Goal: Book appointment/travel/reservation

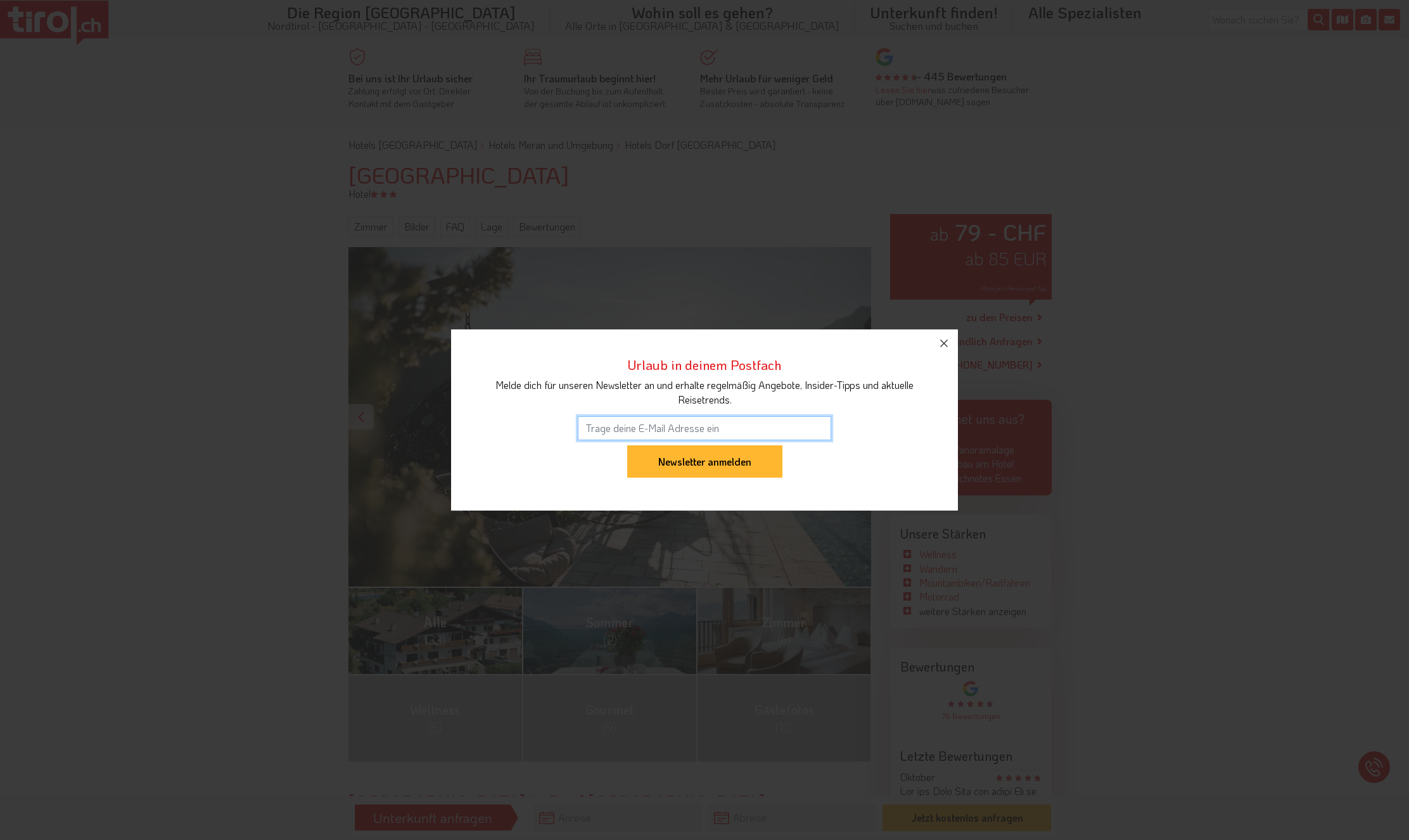
click at [866, 415] on div at bounding box center [704, 426] width 451 height 39
click at [973, 331] on div "Urlaub in deinem Postfach Melde dich für unseren Newsletter an und erhalte rege…" at bounding box center [704, 420] width 1409 height 840
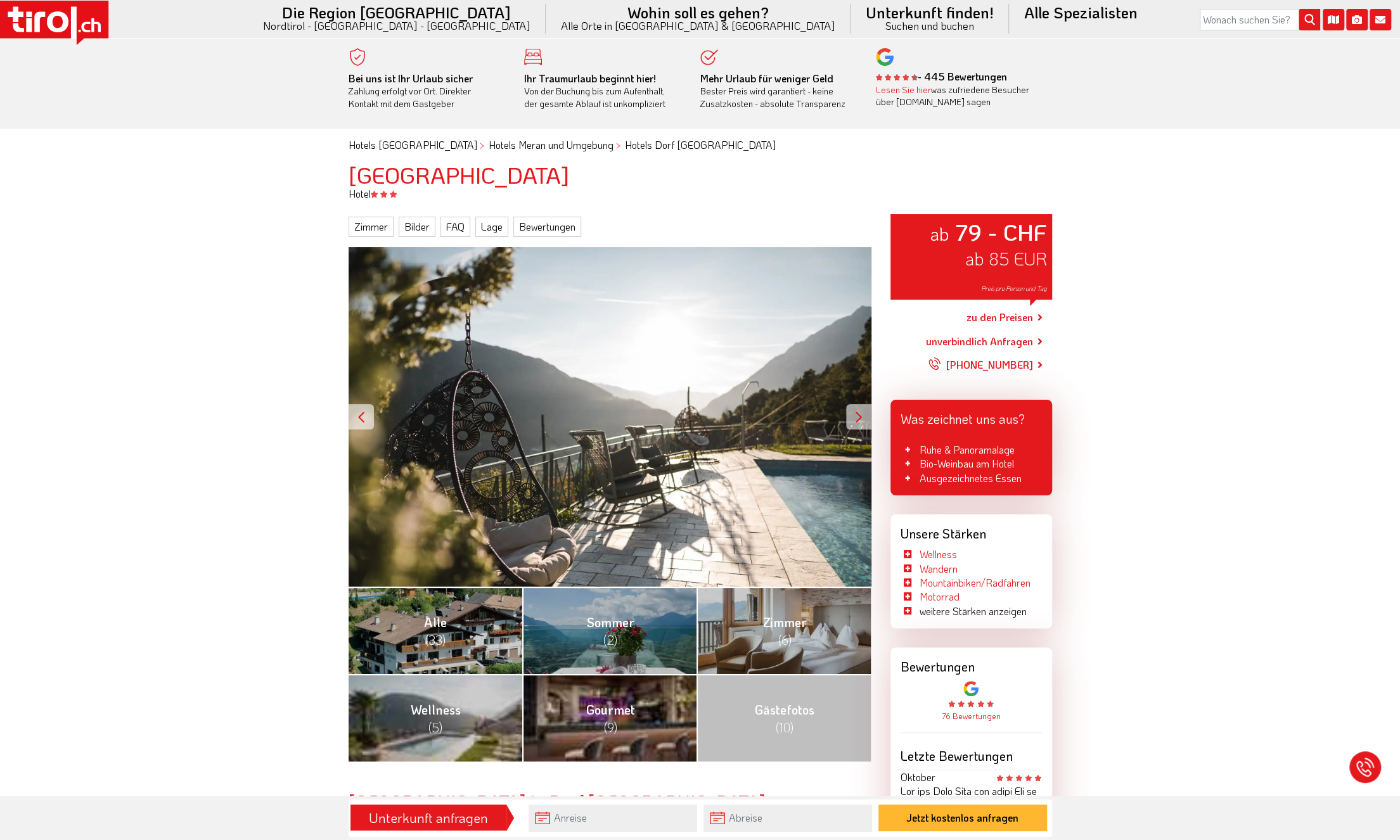
click at [856, 412] on div at bounding box center [859, 417] width 26 height 26
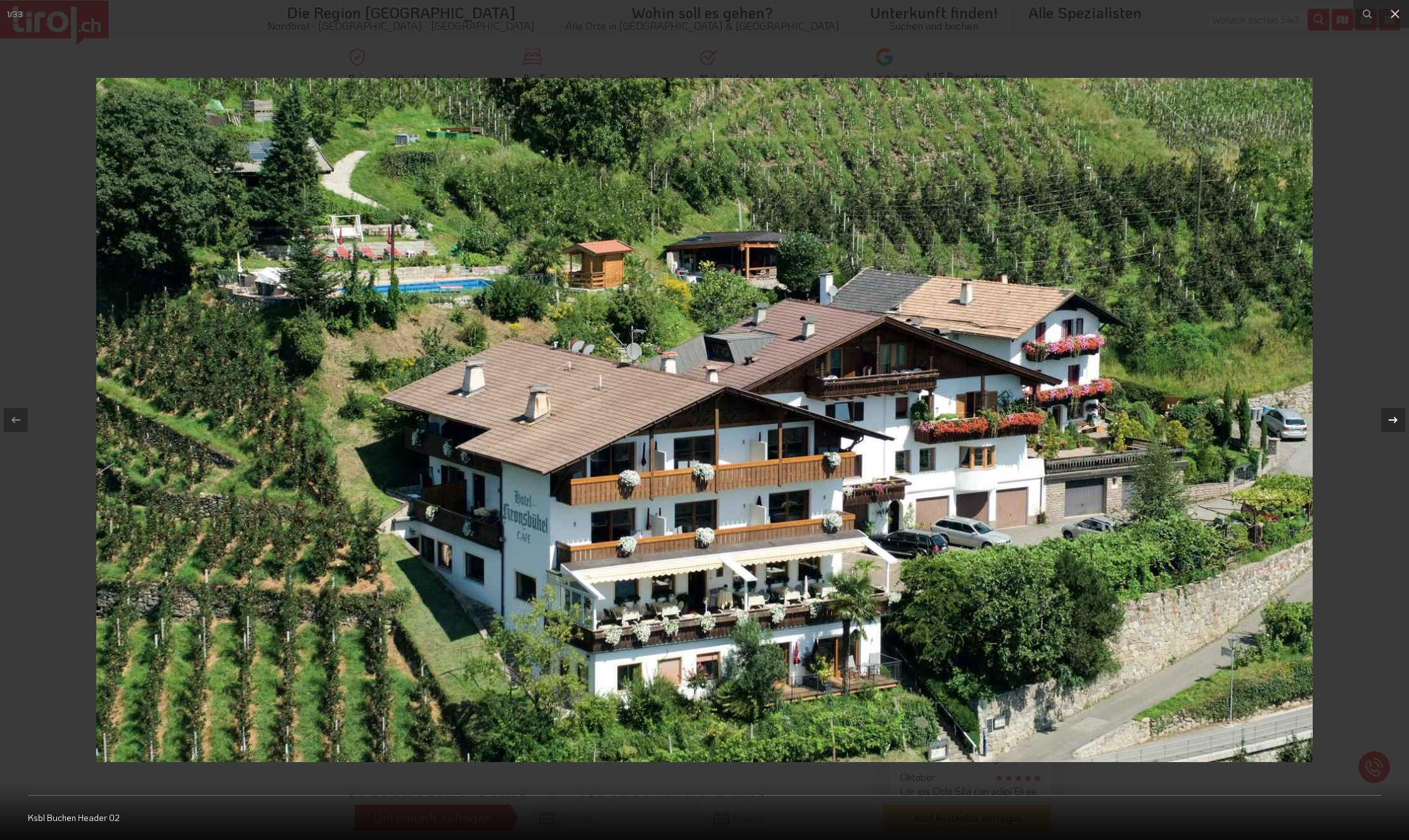
click at [1395, 422] on icon at bounding box center [1393, 420] width 9 height 6
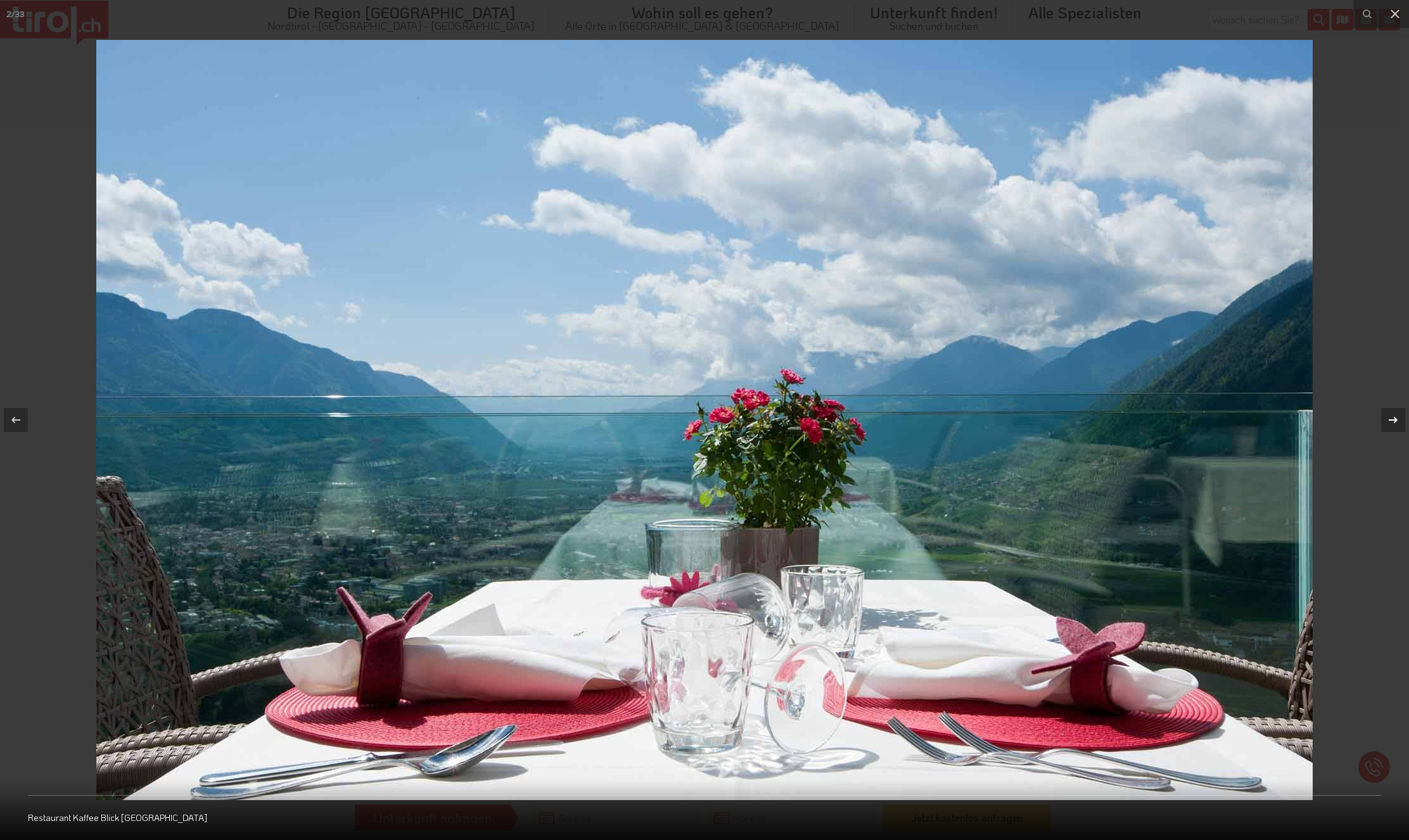
click at [1395, 422] on icon at bounding box center [1393, 420] width 9 height 6
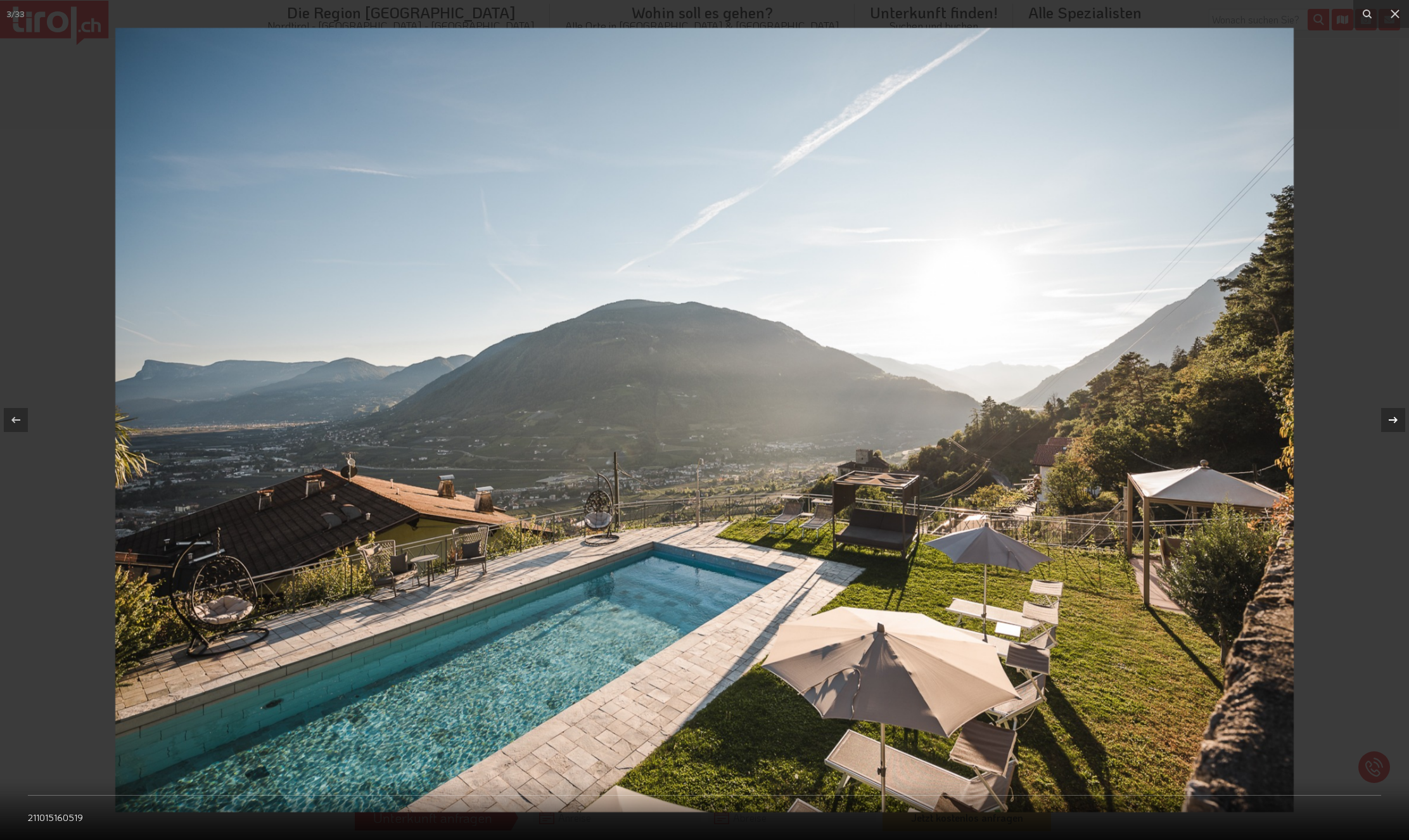
click at [1395, 422] on icon at bounding box center [1393, 420] width 9 height 6
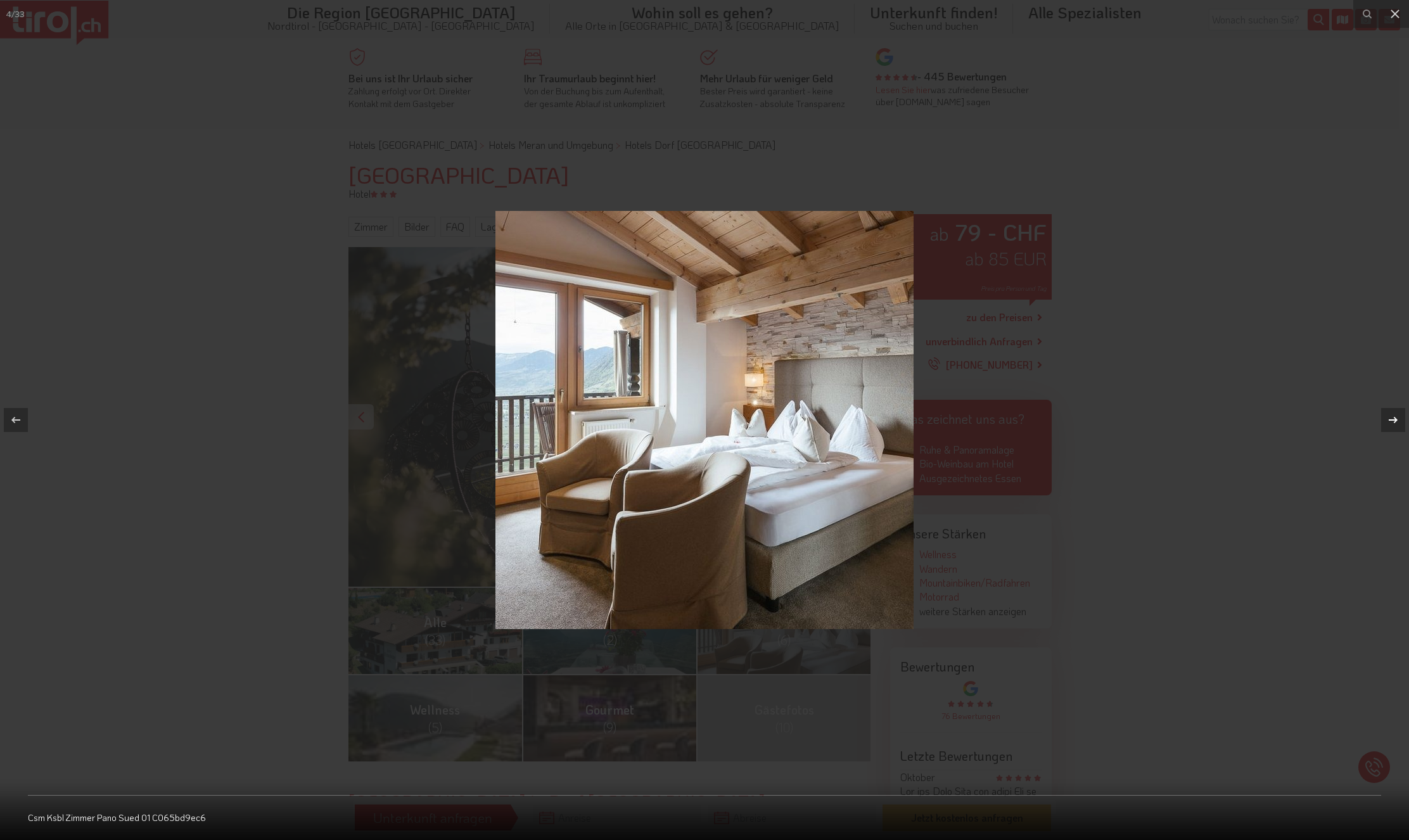
click at [1395, 422] on icon at bounding box center [1393, 420] width 9 height 6
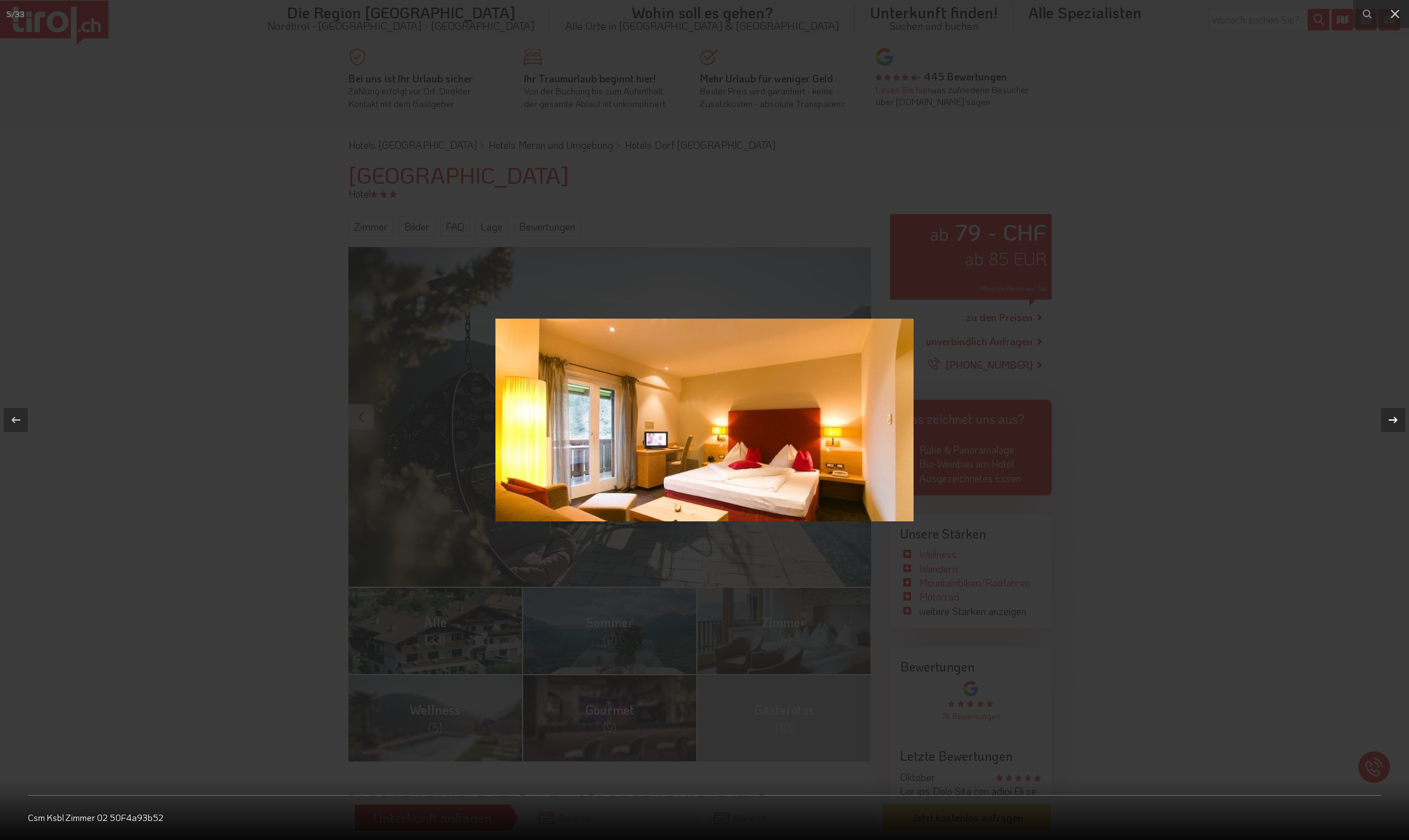
click at [1395, 422] on icon at bounding box center [1393, 420] width 9 height 6
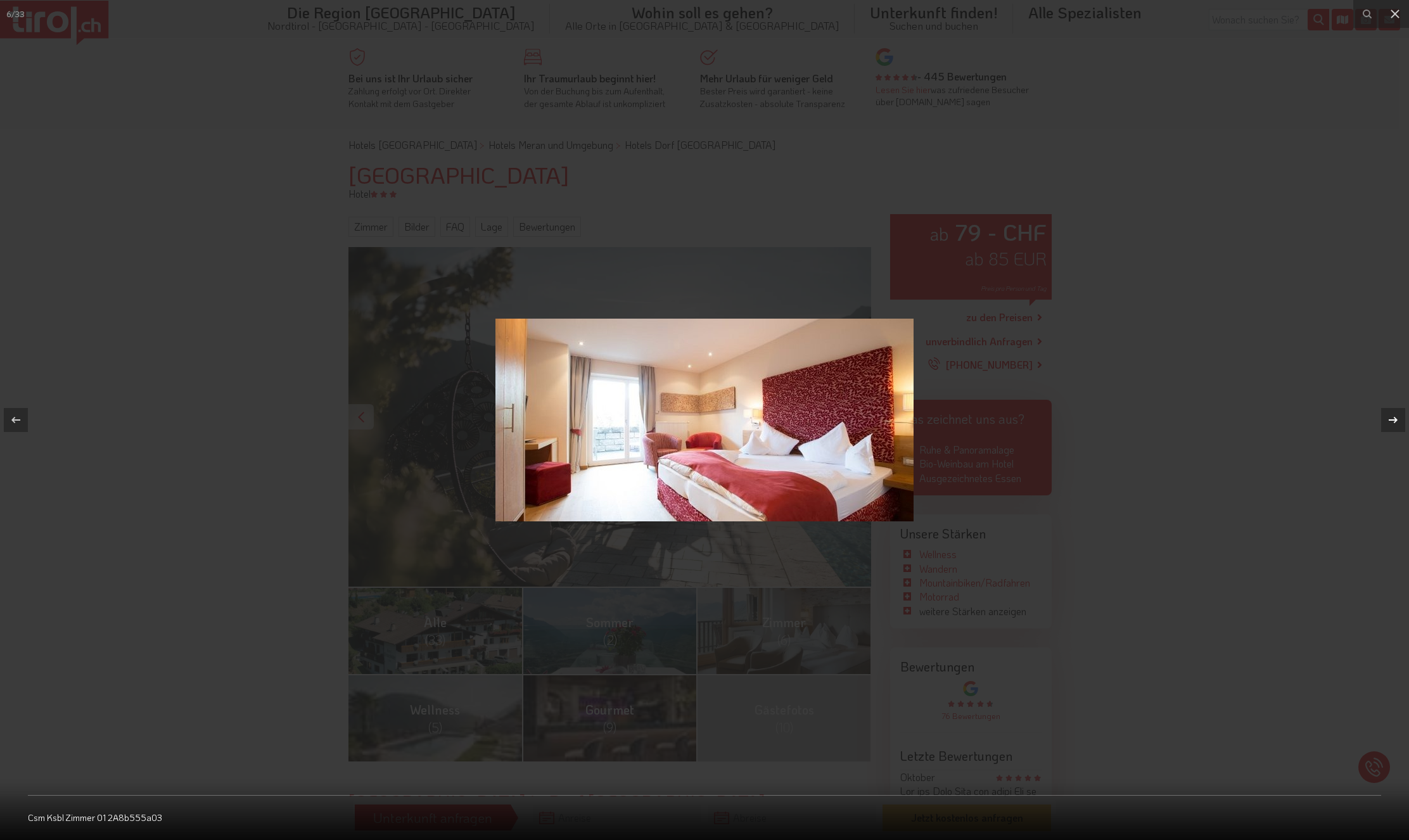
click at [1395, 422] on icon at bounding box center [1393, 420] width 9 height 6
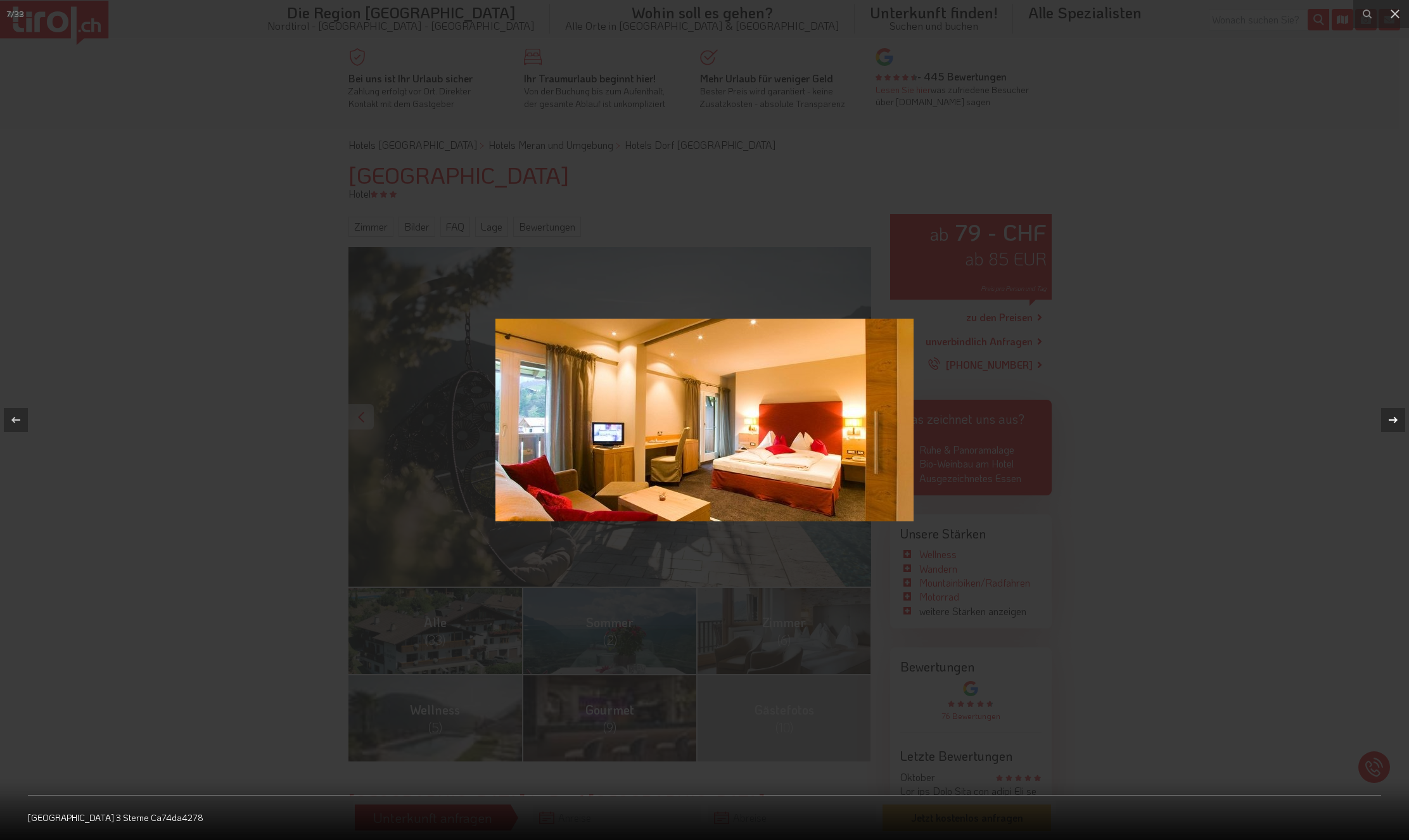
click at [1395, 422] on icon at bounding box center [1393, 420] width 9 height 6
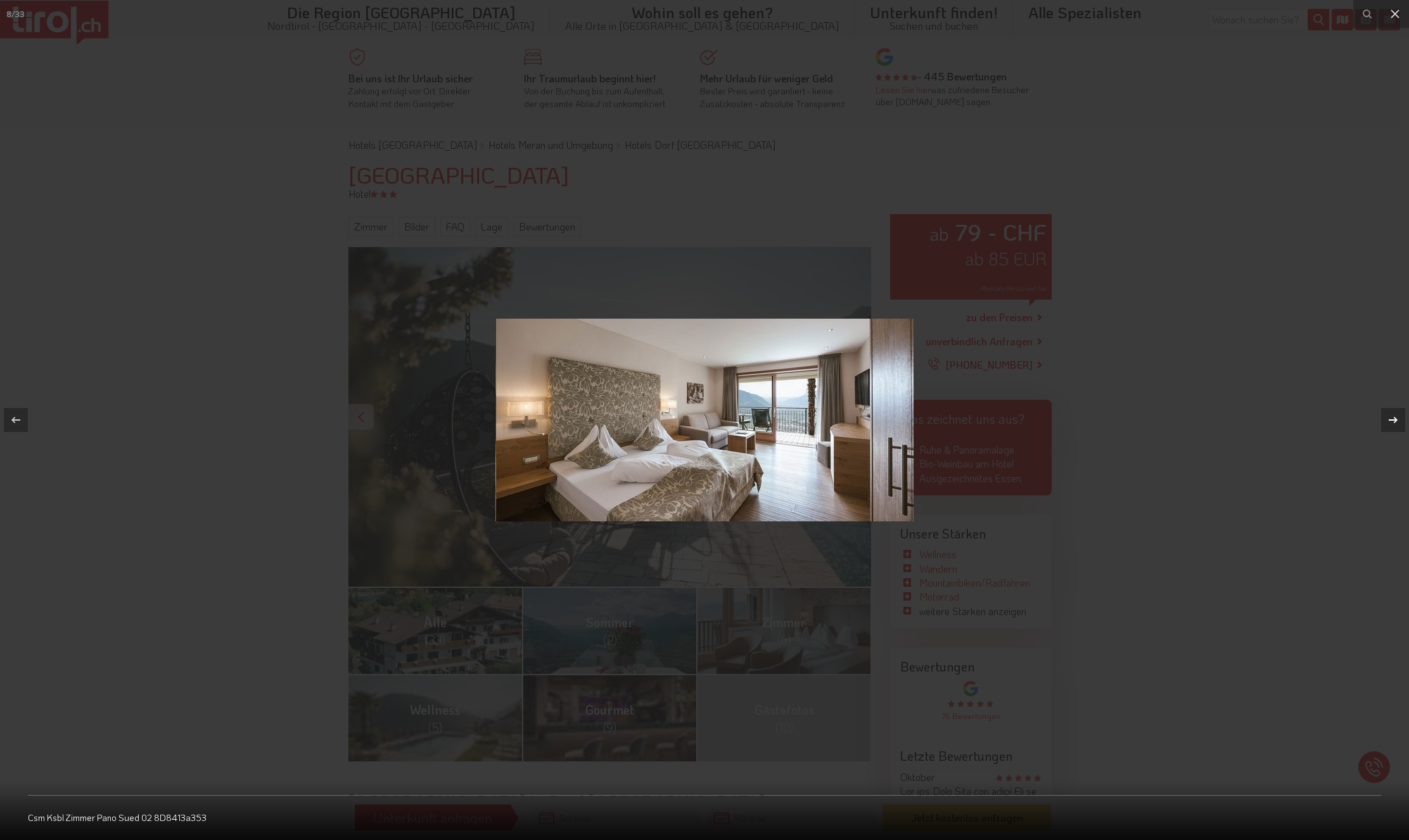
click at [1395, 422] on icon at bounding box center [1393, 420] width 9 height 6
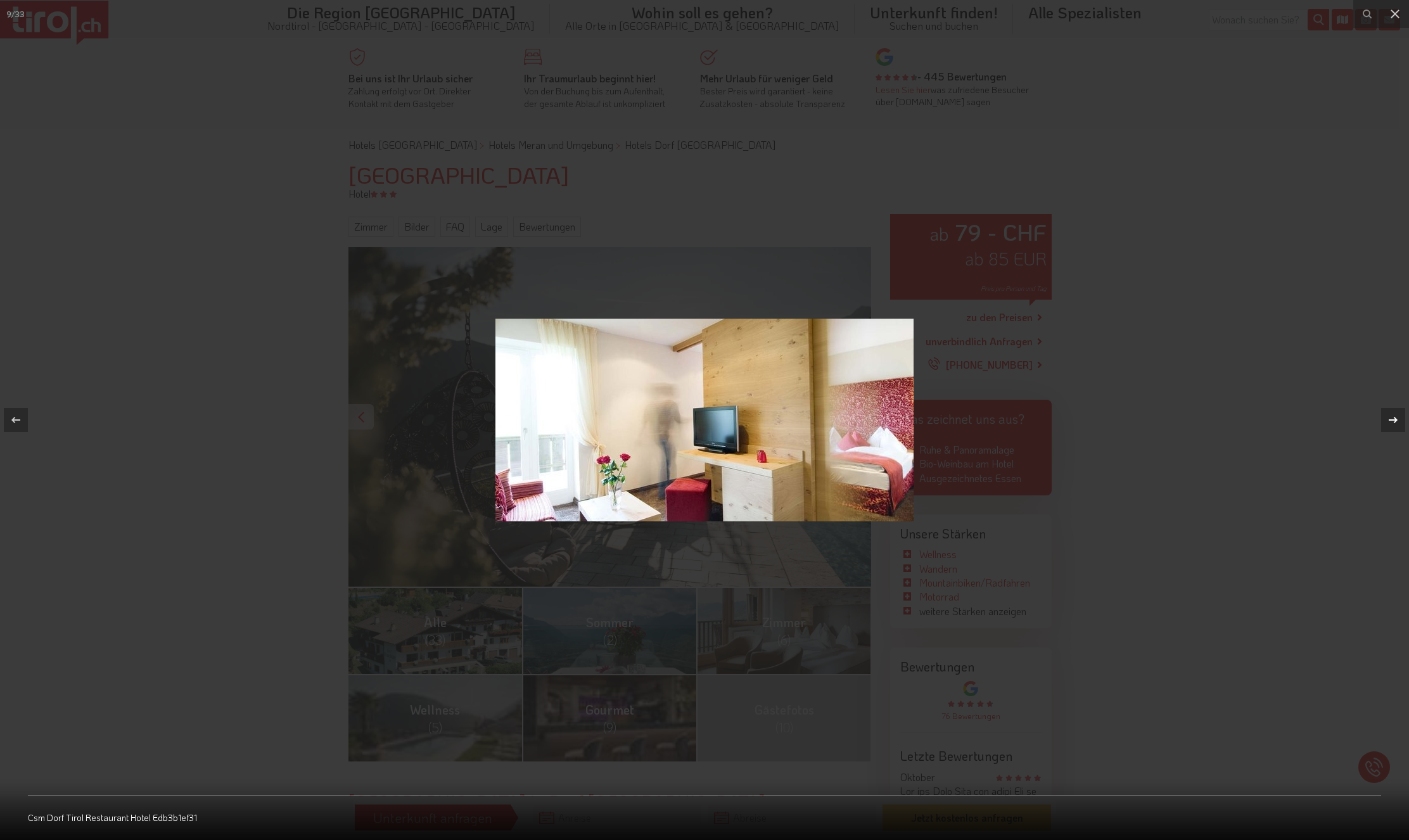
click at [1395, 422] on icon at bounding box center [1393, 420] width 9 height 6
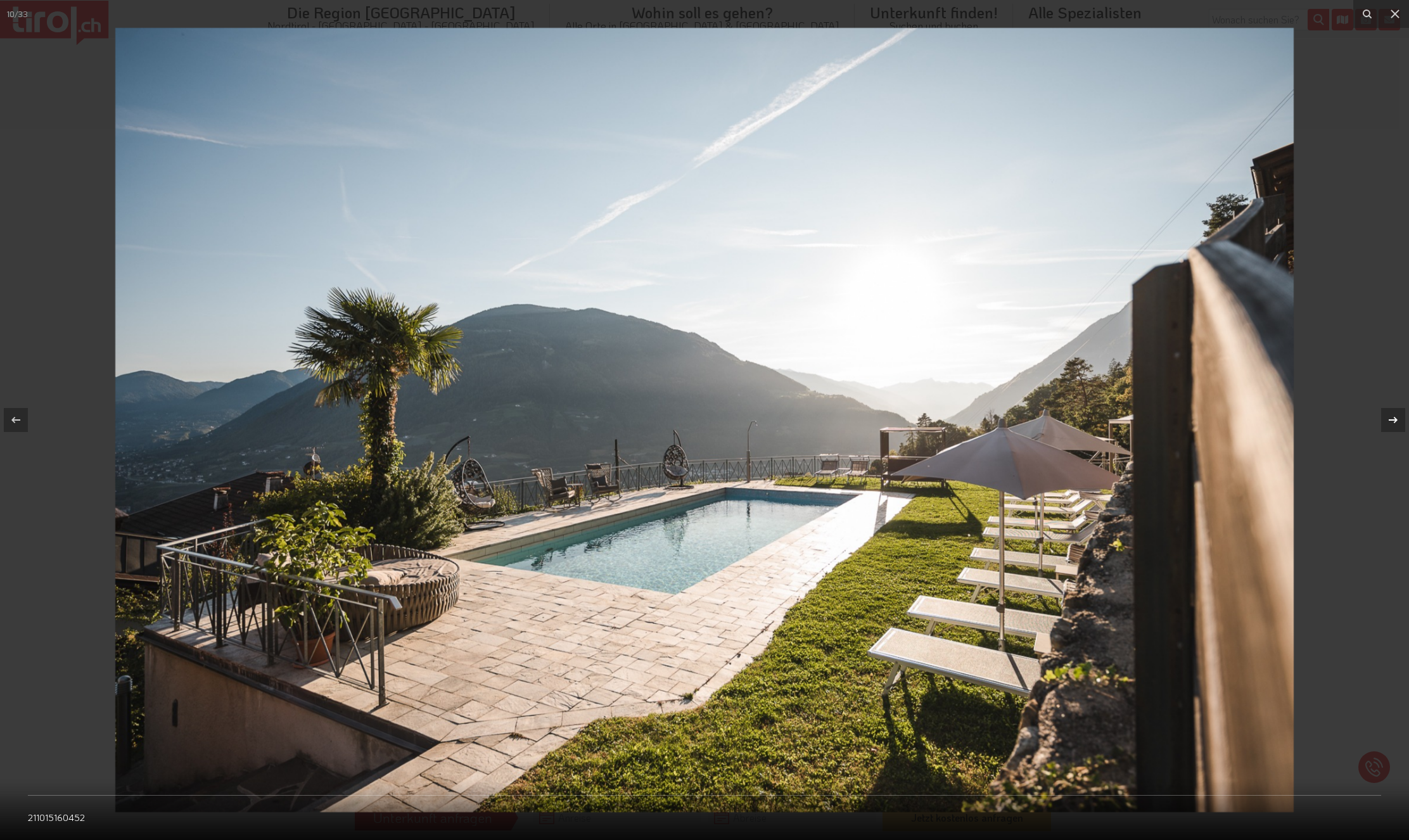
click at [1395, 422] on icon at bounding box center [1393, 420] width 9 height 6
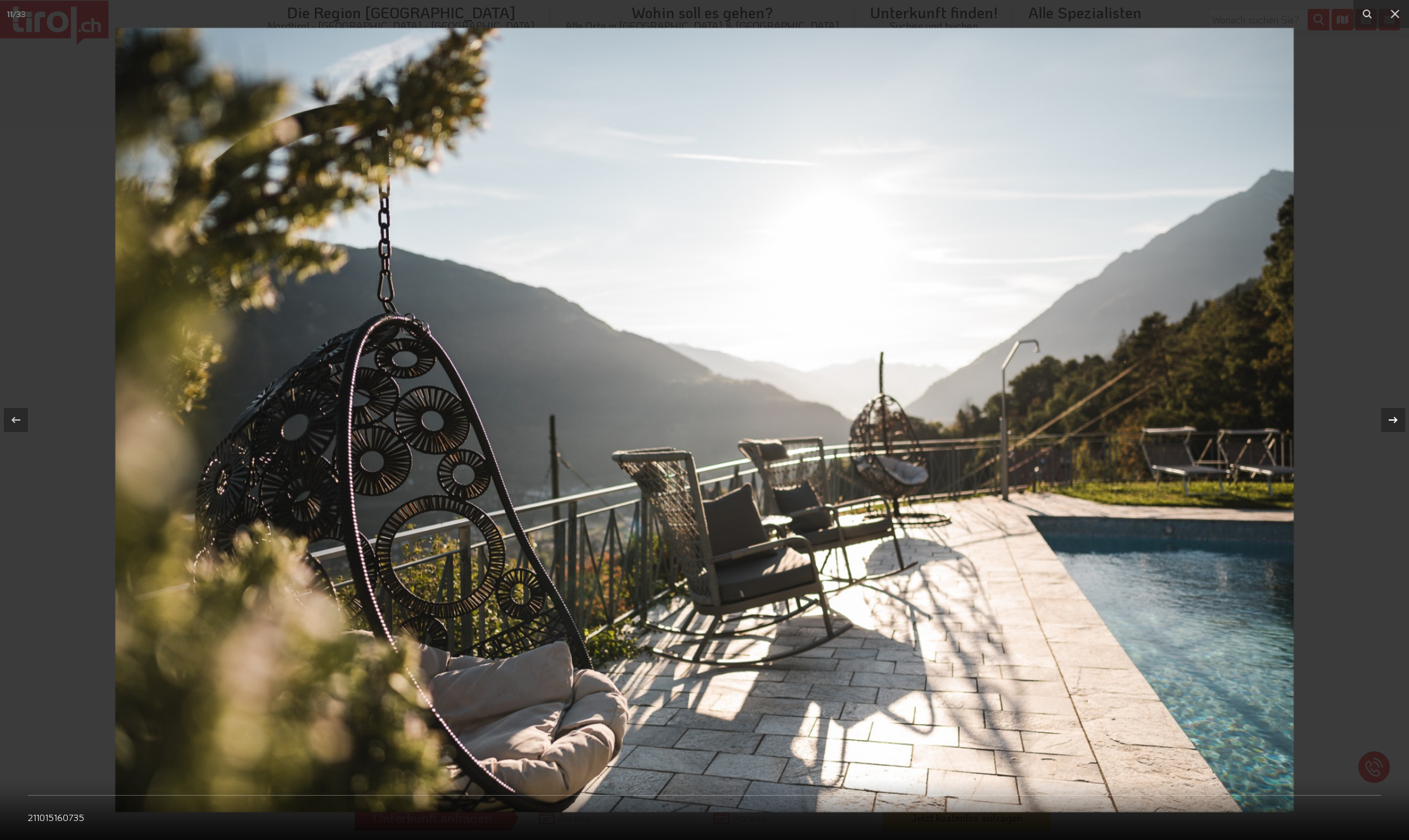
click at [1395, 422] on icon at bounding box center [1393, 420] width 9 height 6
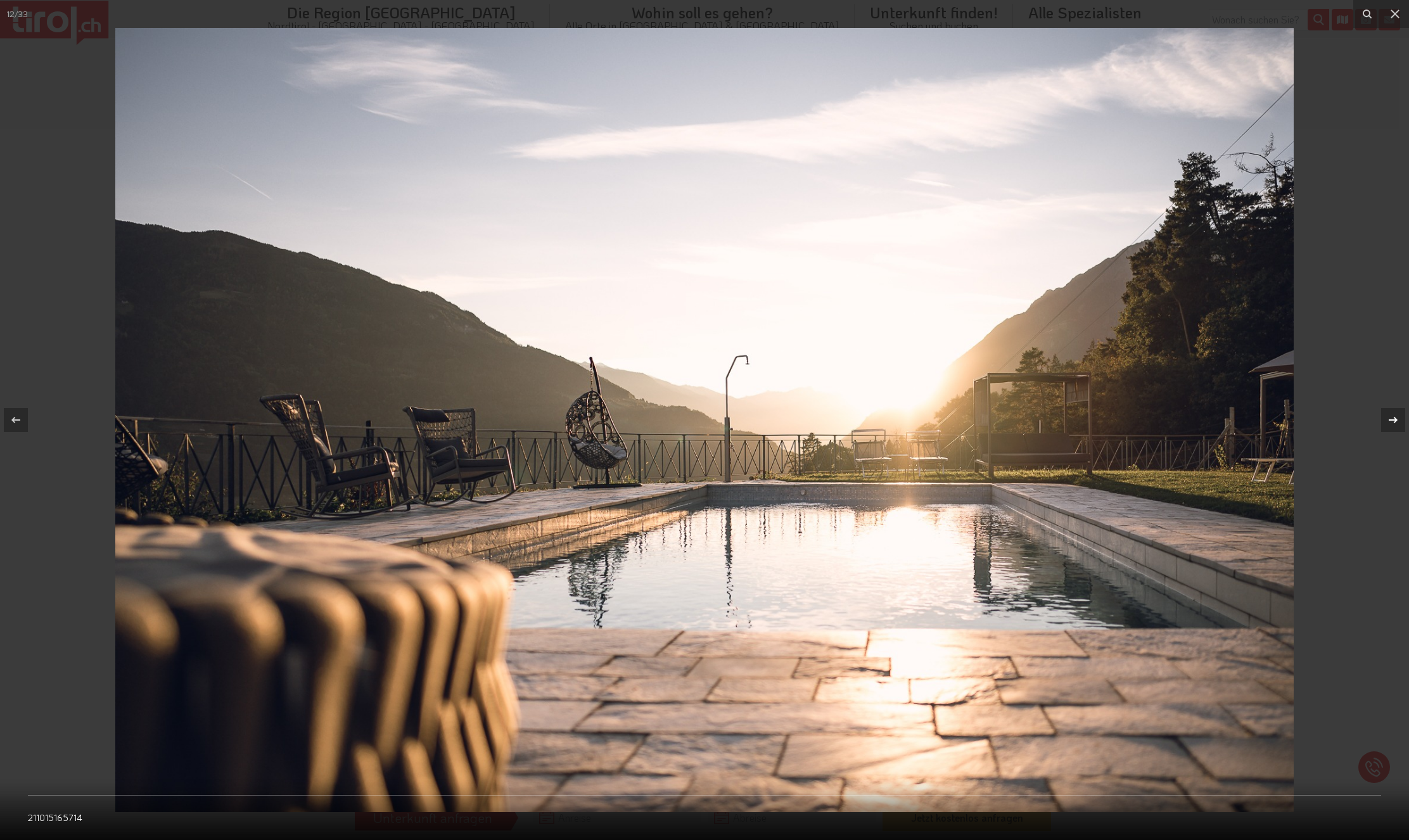
click at [1395, 422] on icon at bounding box center [1393, 420] width 9 height 6
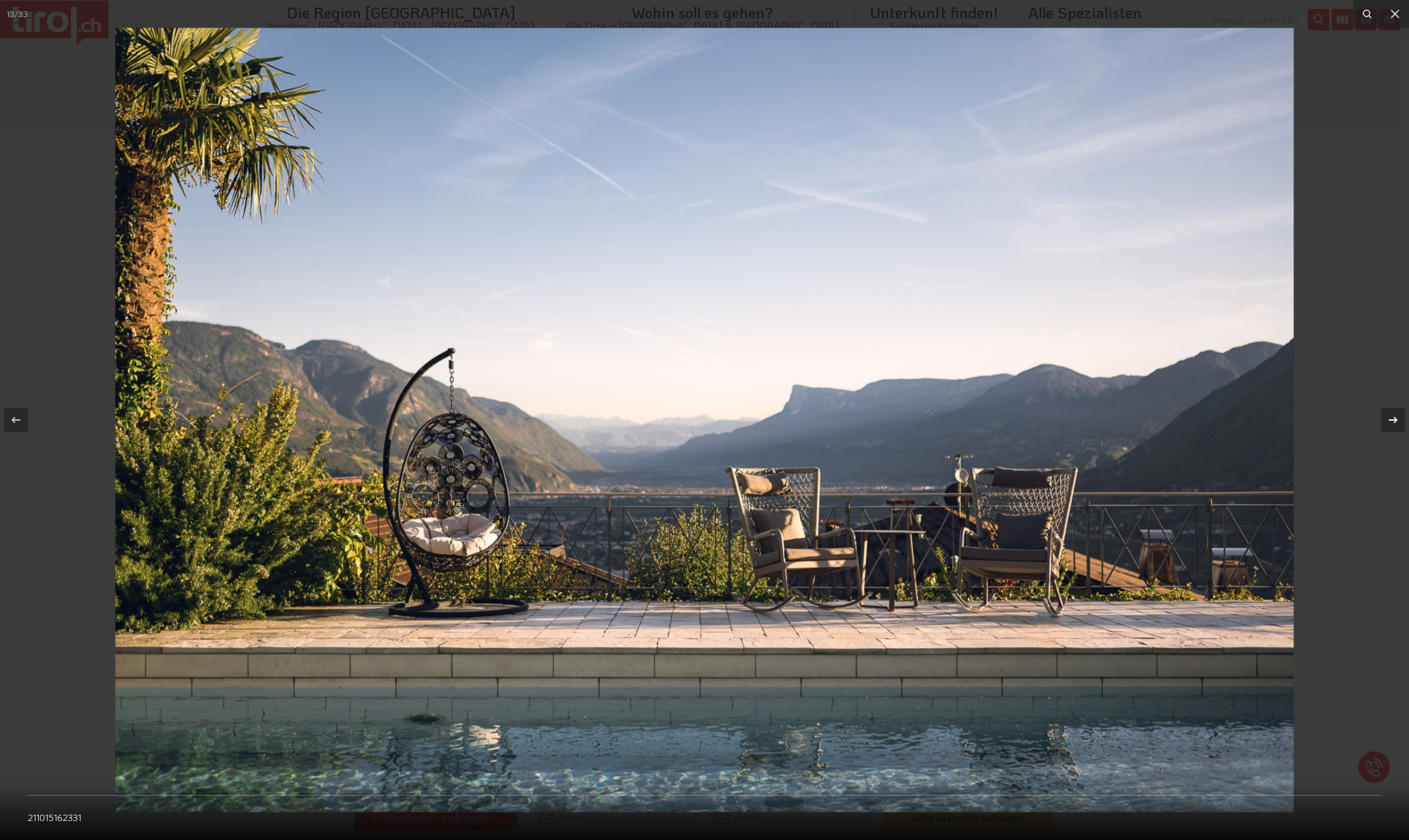
click at [1395, 422] on icon at bounding box center [1393, 420] width 9 height 6
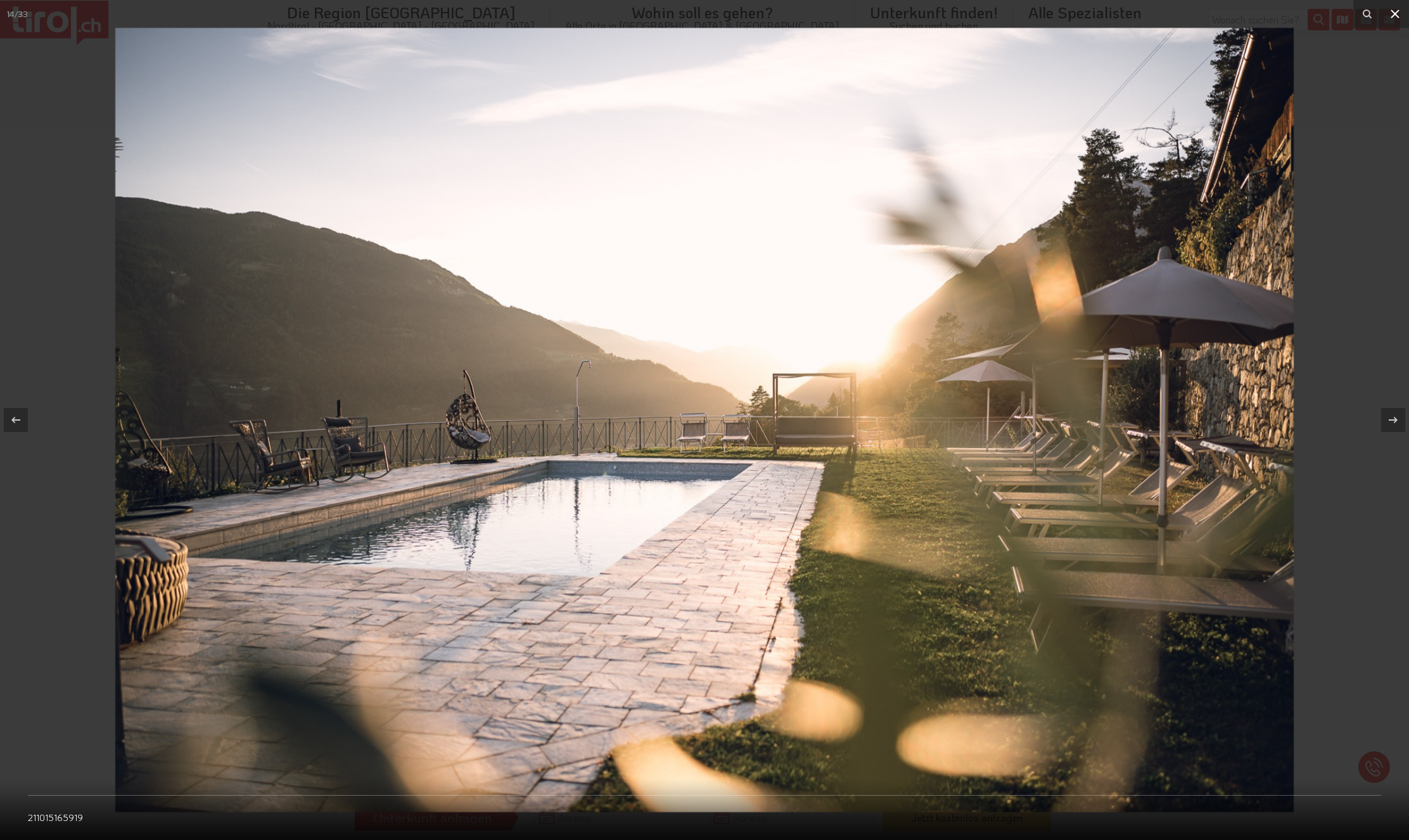
click at [1393, 9] on icon at bounding box center [1395, 14] width 16 height 16
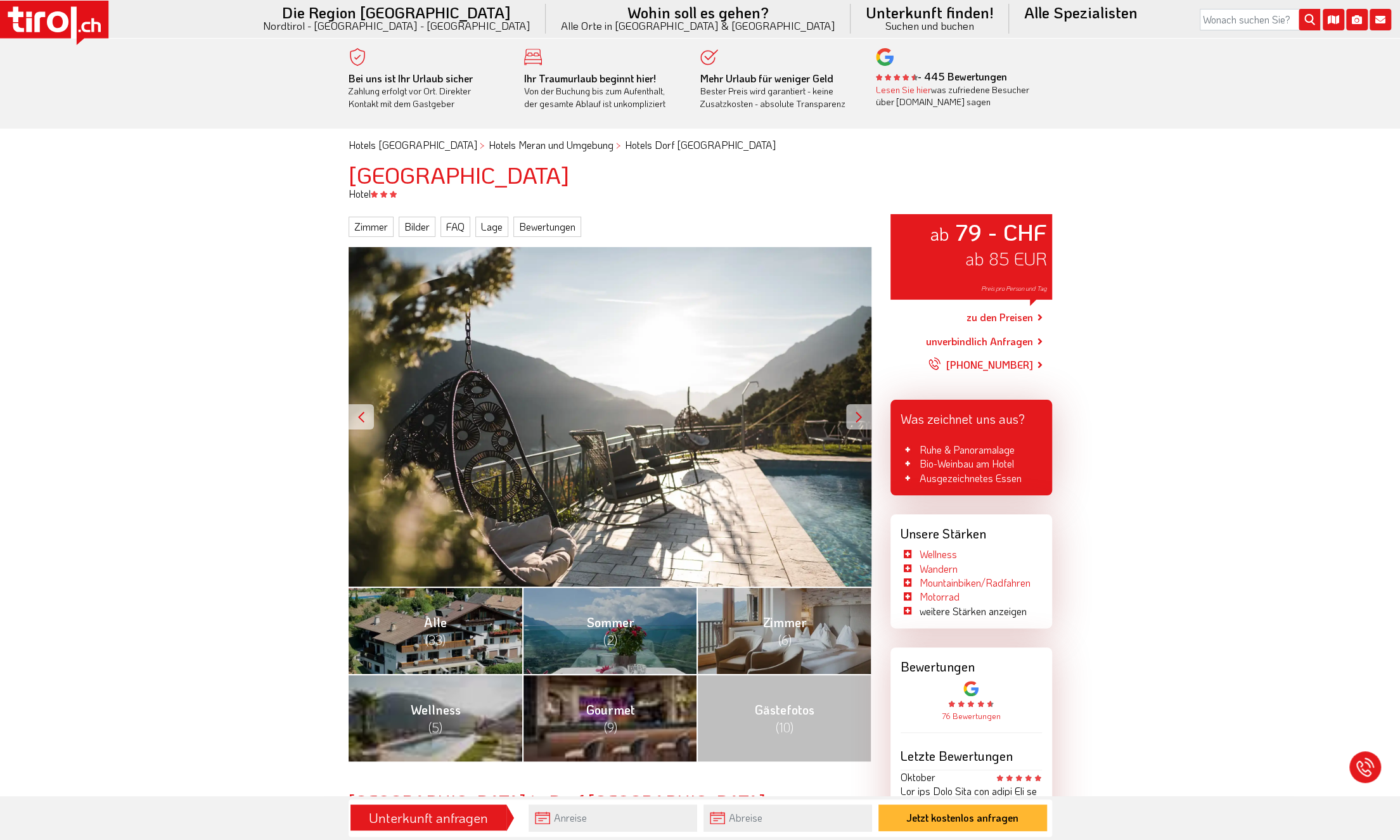
click at [86, 23] on icon at bounding box center [85, 27] width 9 height 10
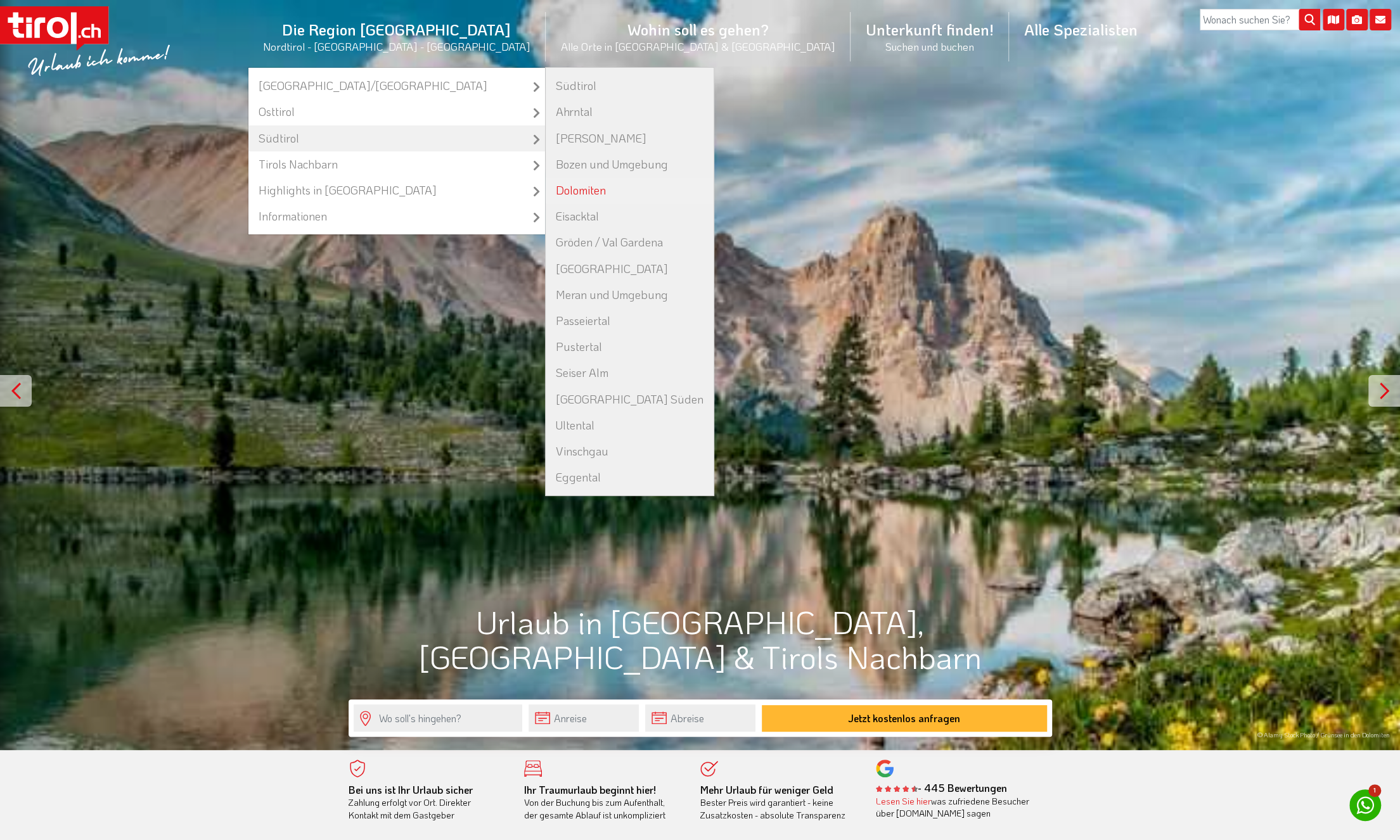
click at [606, 188] on link "Dolomiten" at bounding box center [630, 190] width 168 height 26
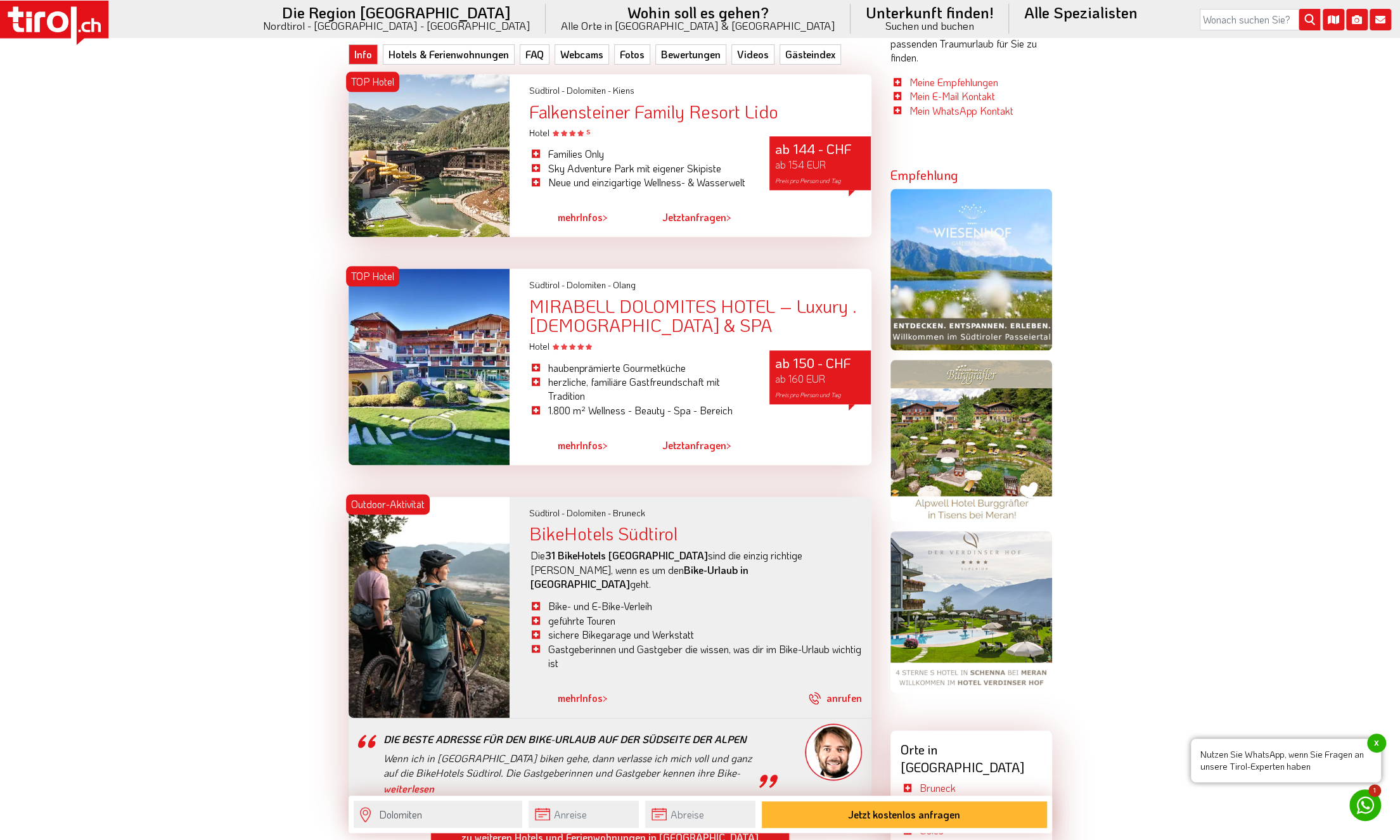
scroll to position [1140, 0]
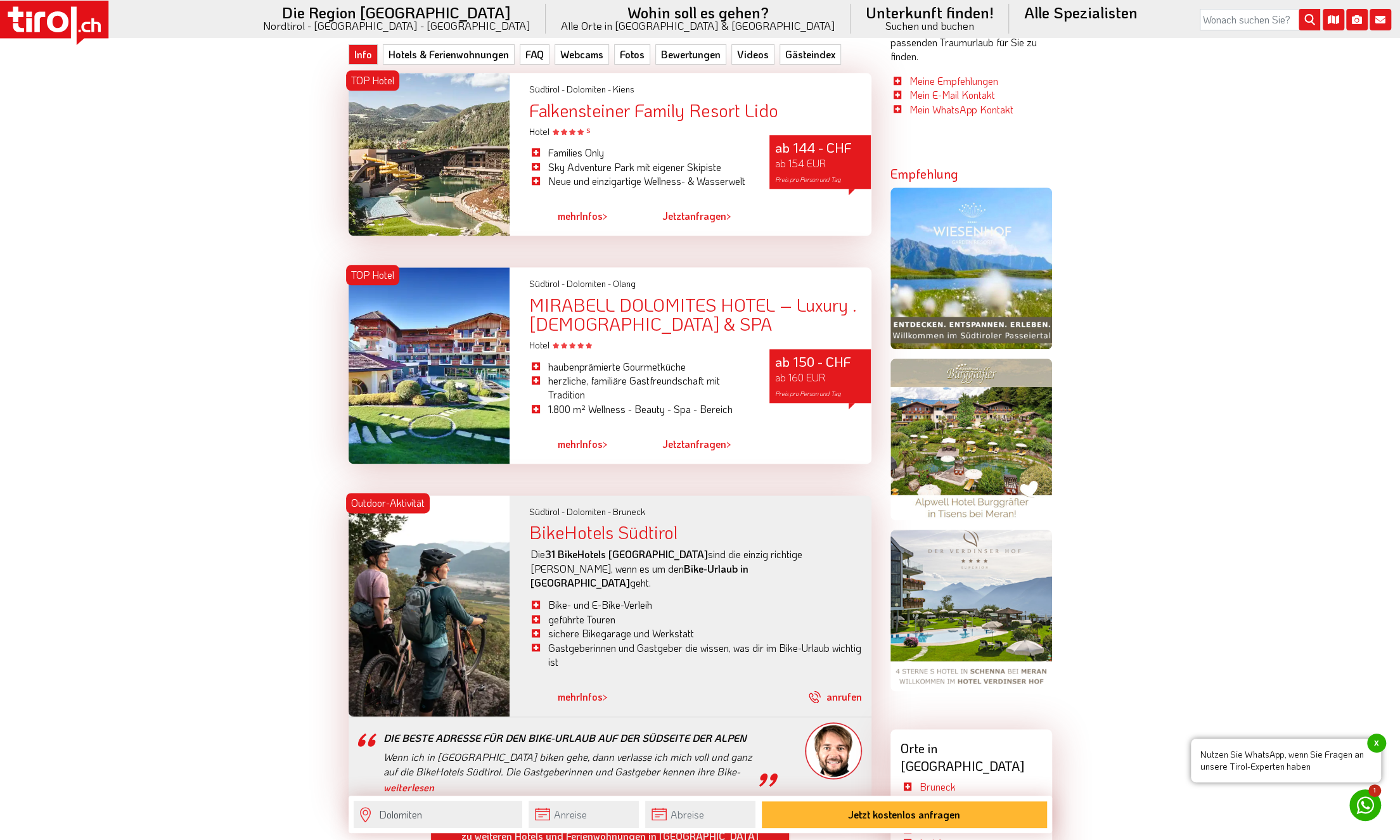
click at [641, 305] on div "MIRABELL DOLOMITES HOTEL – Luxury . [DEMOGRAPHIC_DATA] & SPA" at bounding box center [700, 314] width 342 height 40
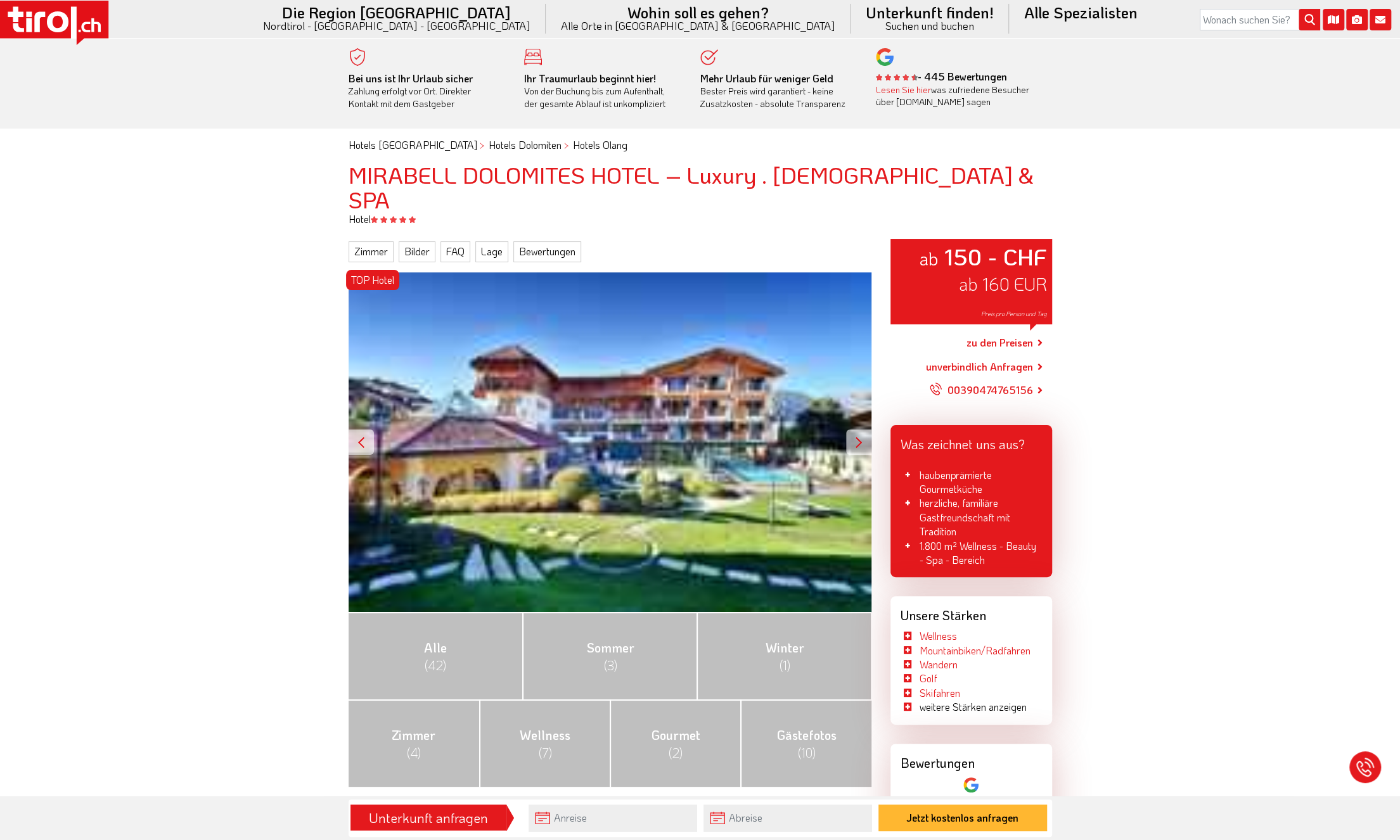
click at [856, 429] on div at bounding box center [859, 442] width 26 height 26
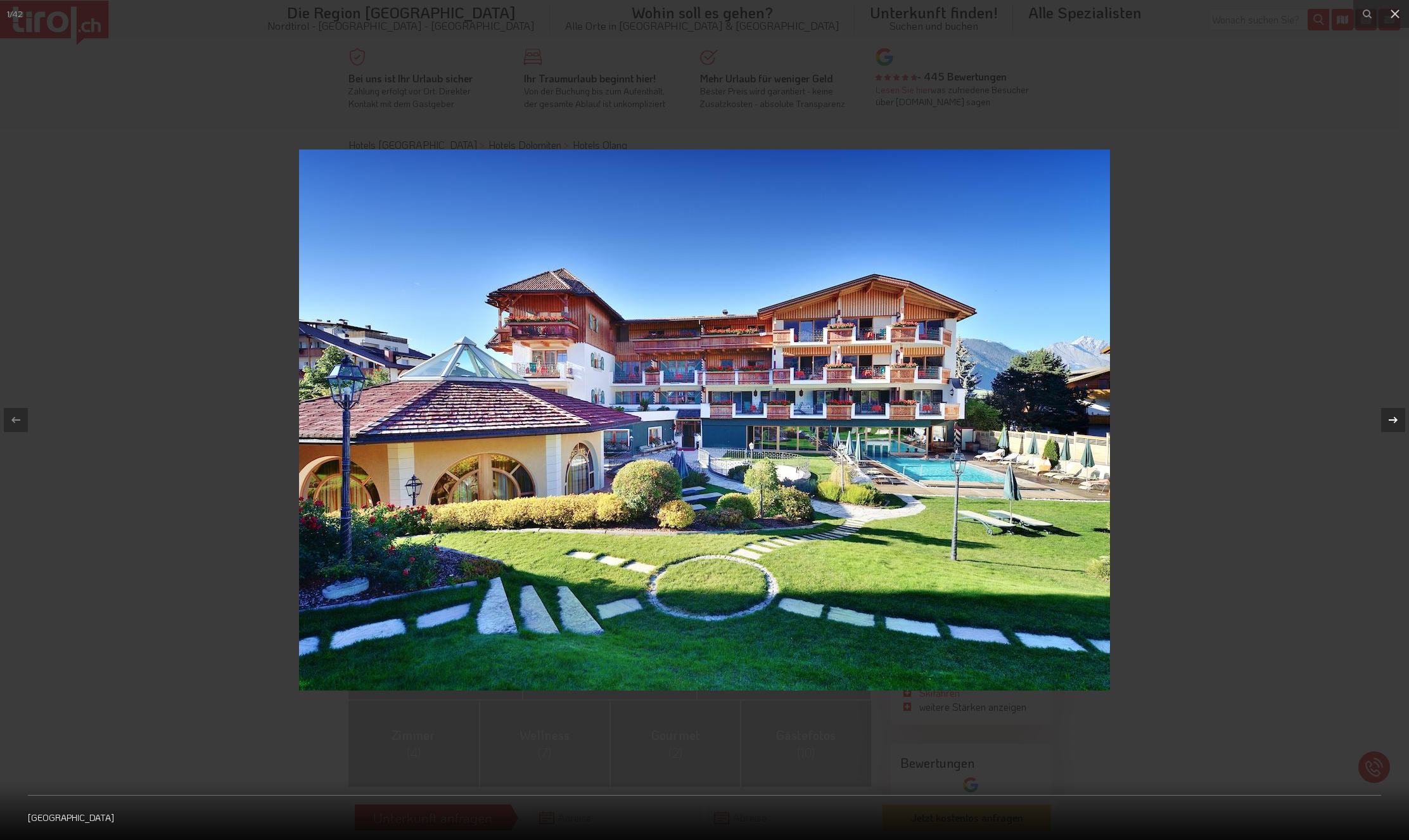
click at [1399, 420] on div at bounding box center [1393, 420] width 24 height 24
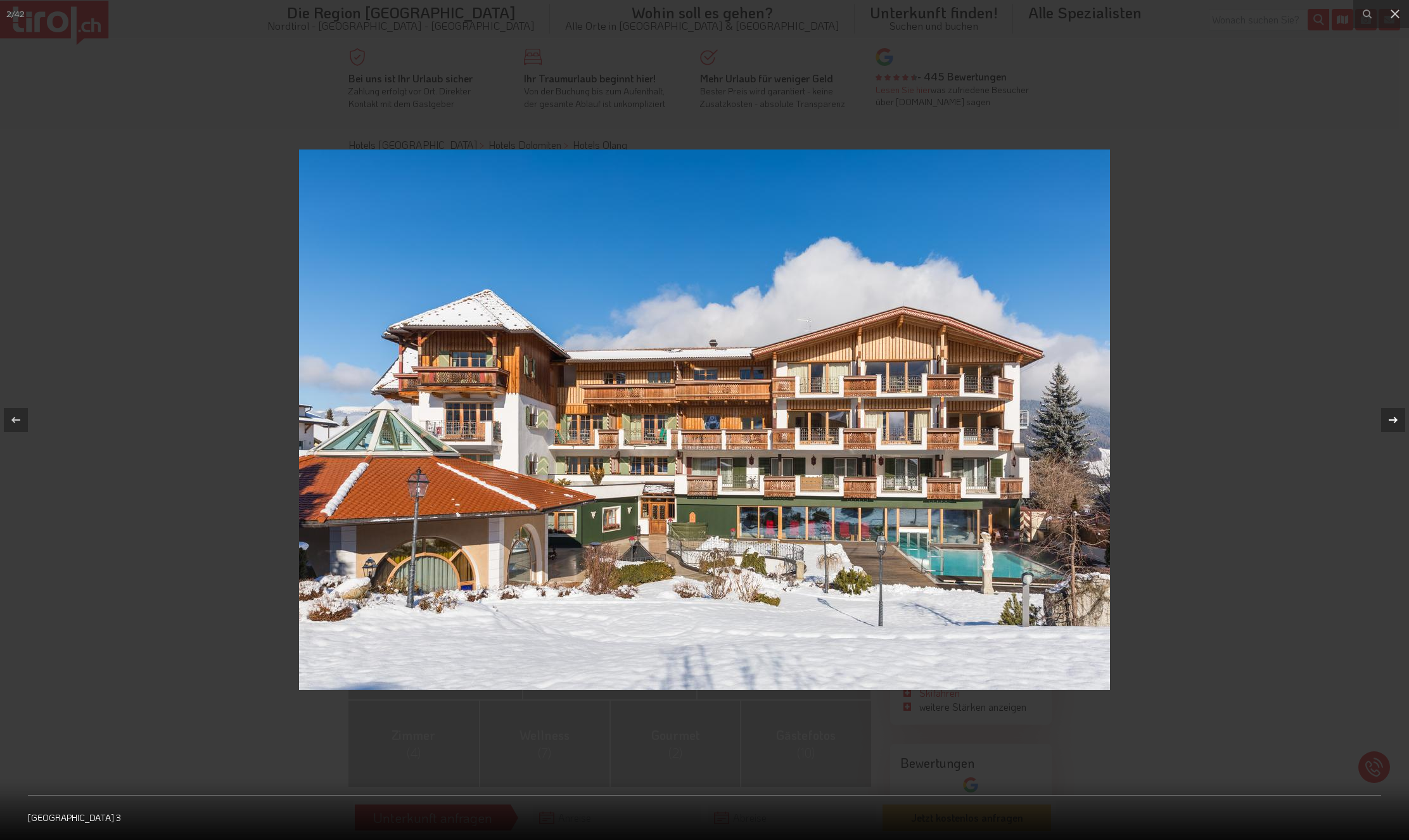
click at [1399, 420] on div at bounding box center [1393, 420] width 24 height 24
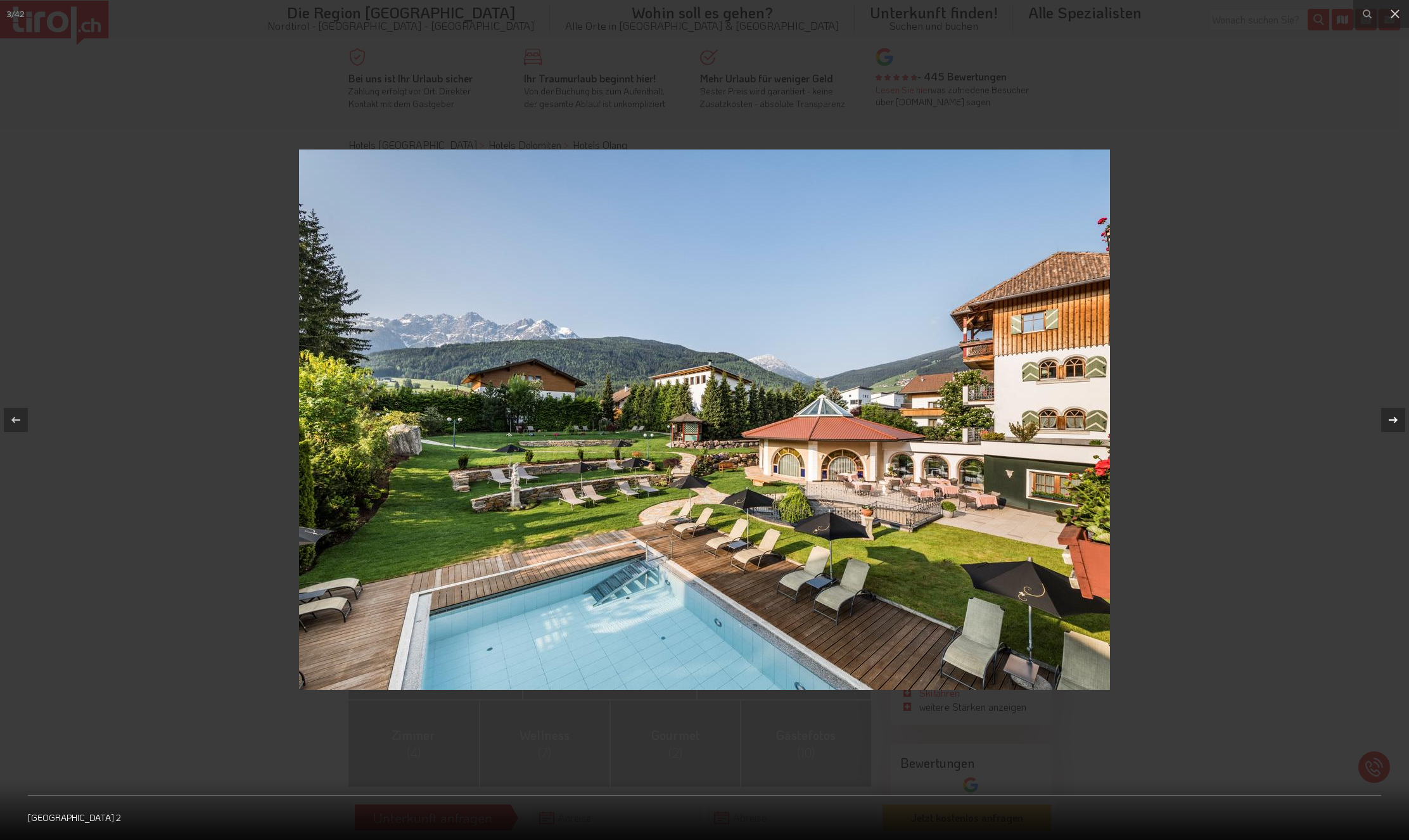
click at [1399, 420] on div at bounding box center [1393, 420] width 24 height 24
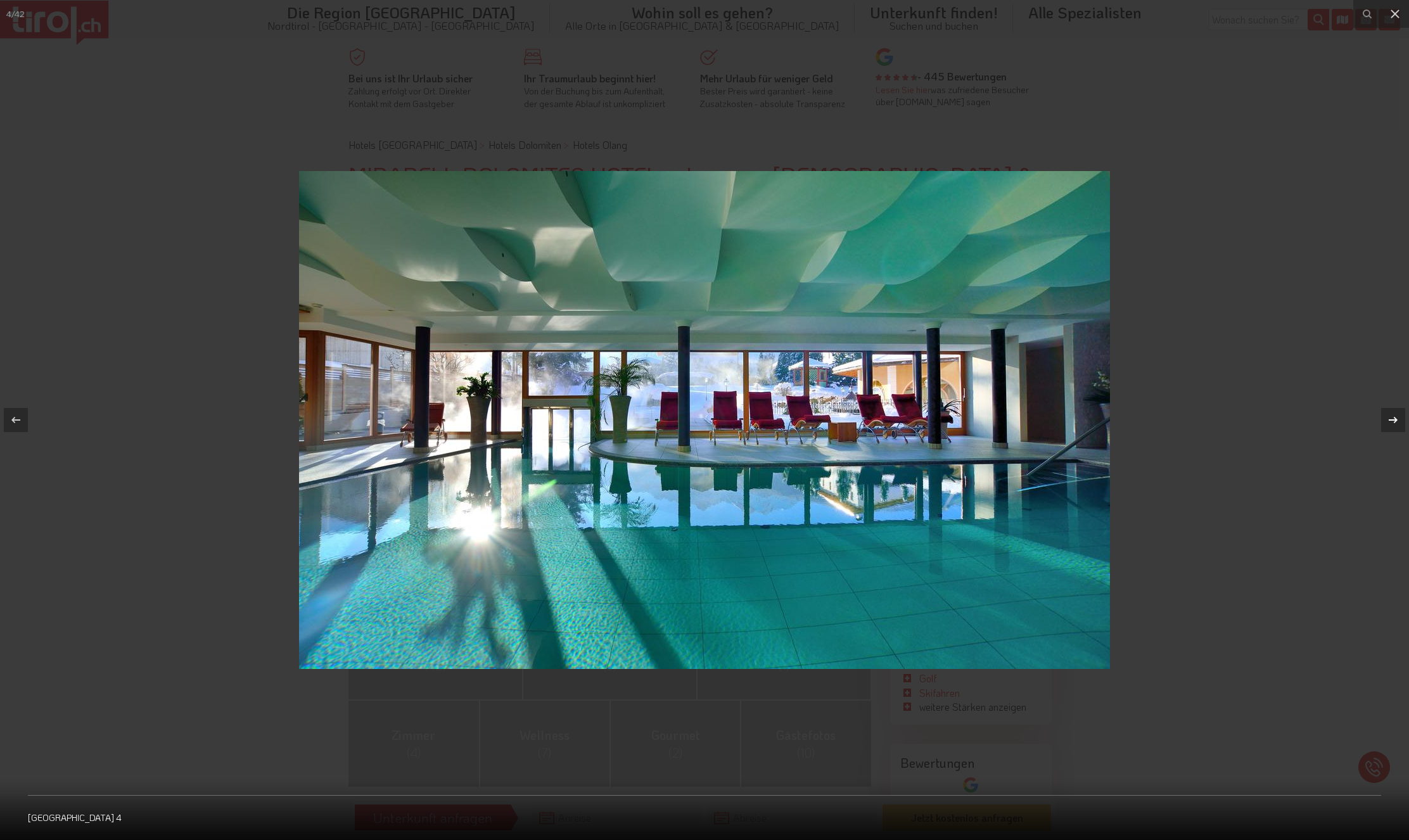
click at [1399, 420] on div at bounding box center [1393, 420] width 24 height 24
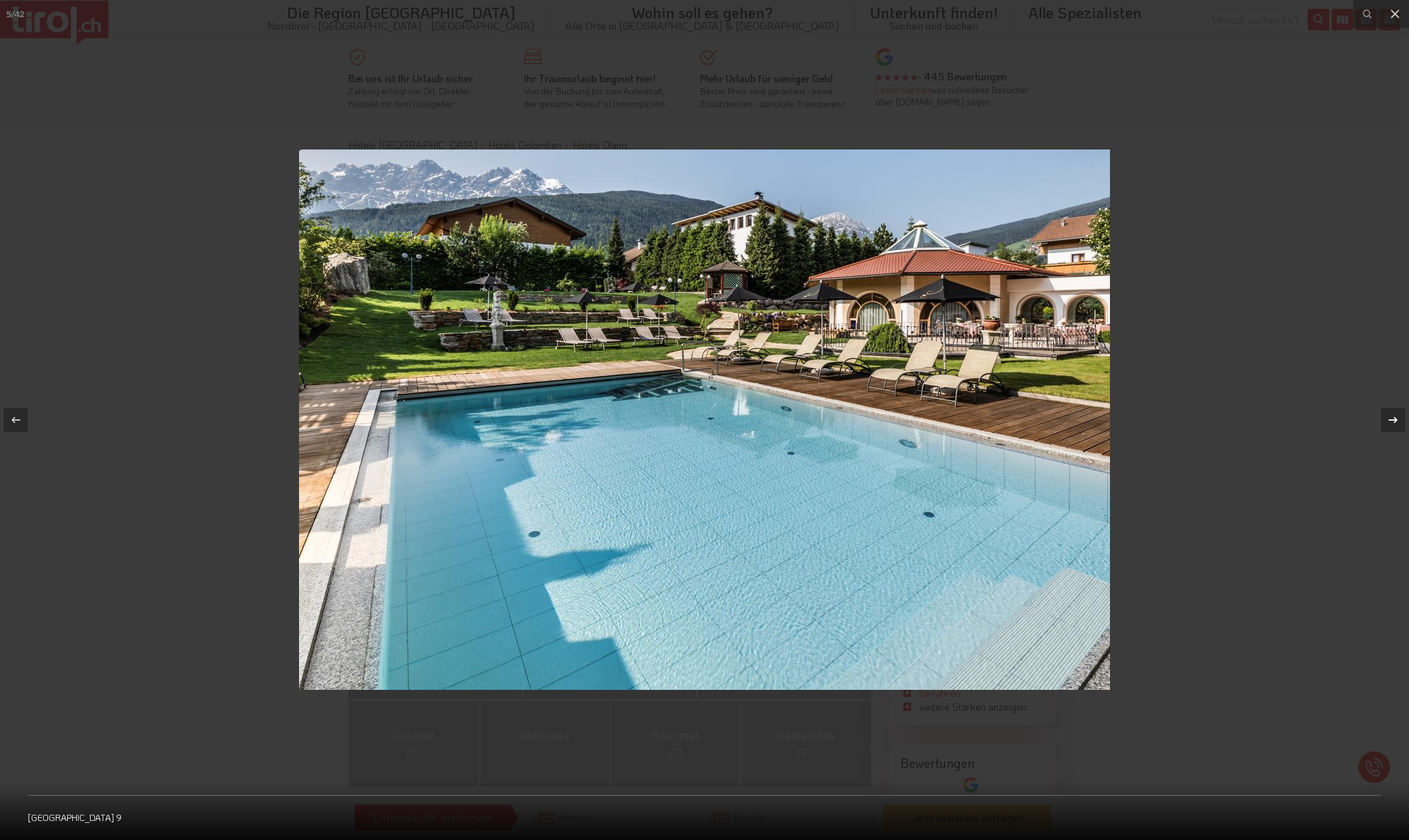
click at [1399, 420] on div at bounding box center [1393, 420] width 24 height 24
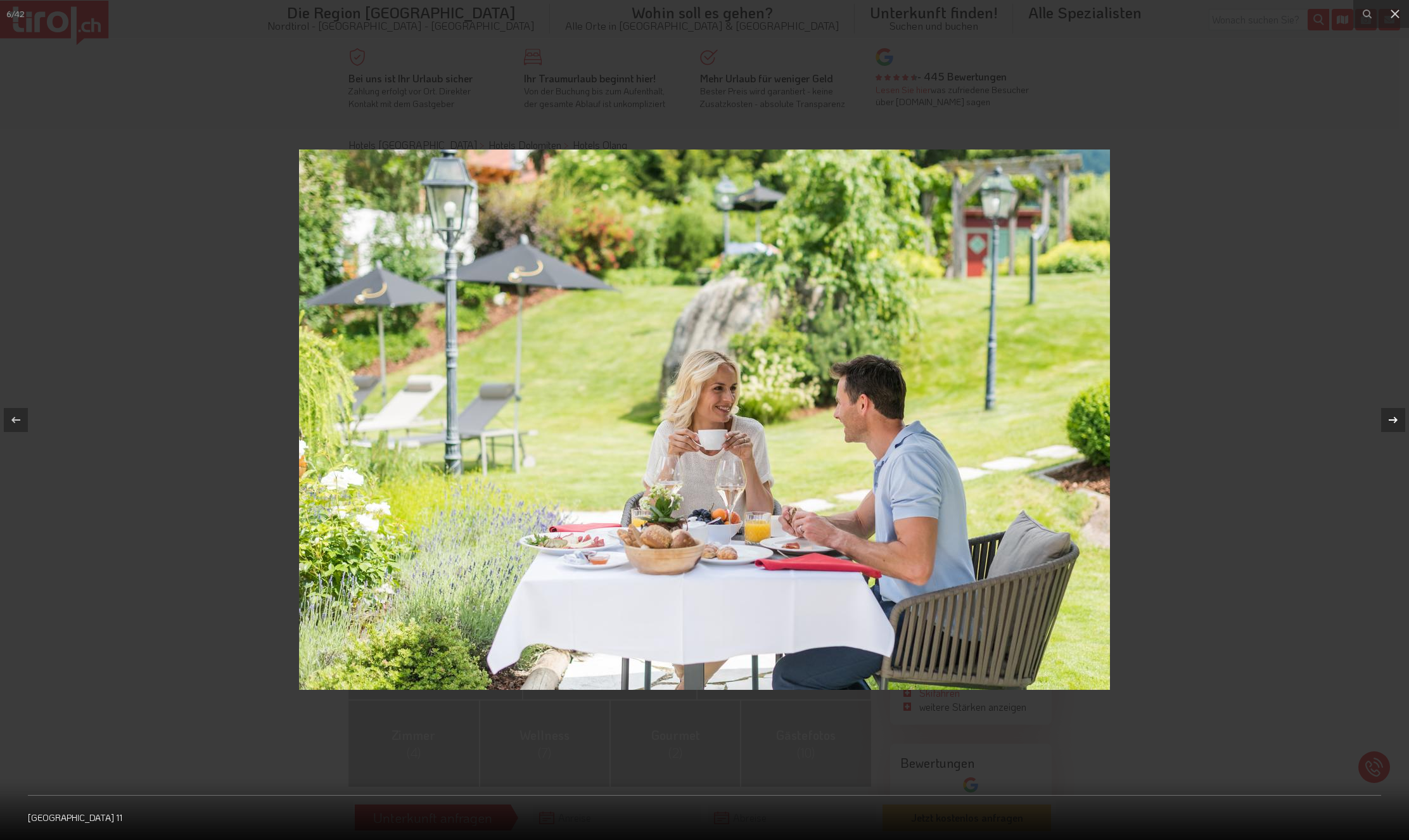
click at [1399, 420] on div at bounding box center [1393, 420] width 24 height 24
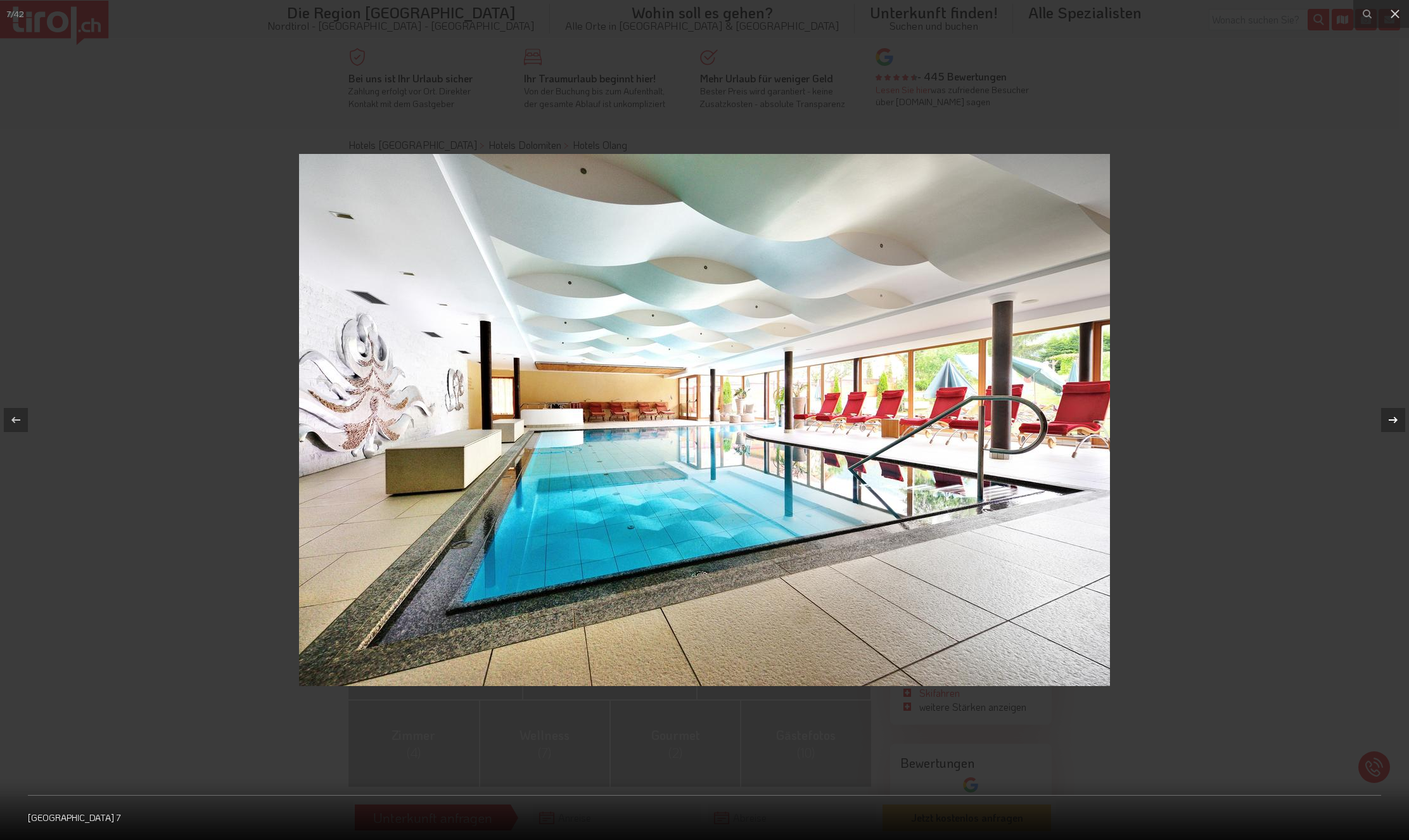
click at [1399, 420] on div at bounding box center [1393, 420] width 24 height 24
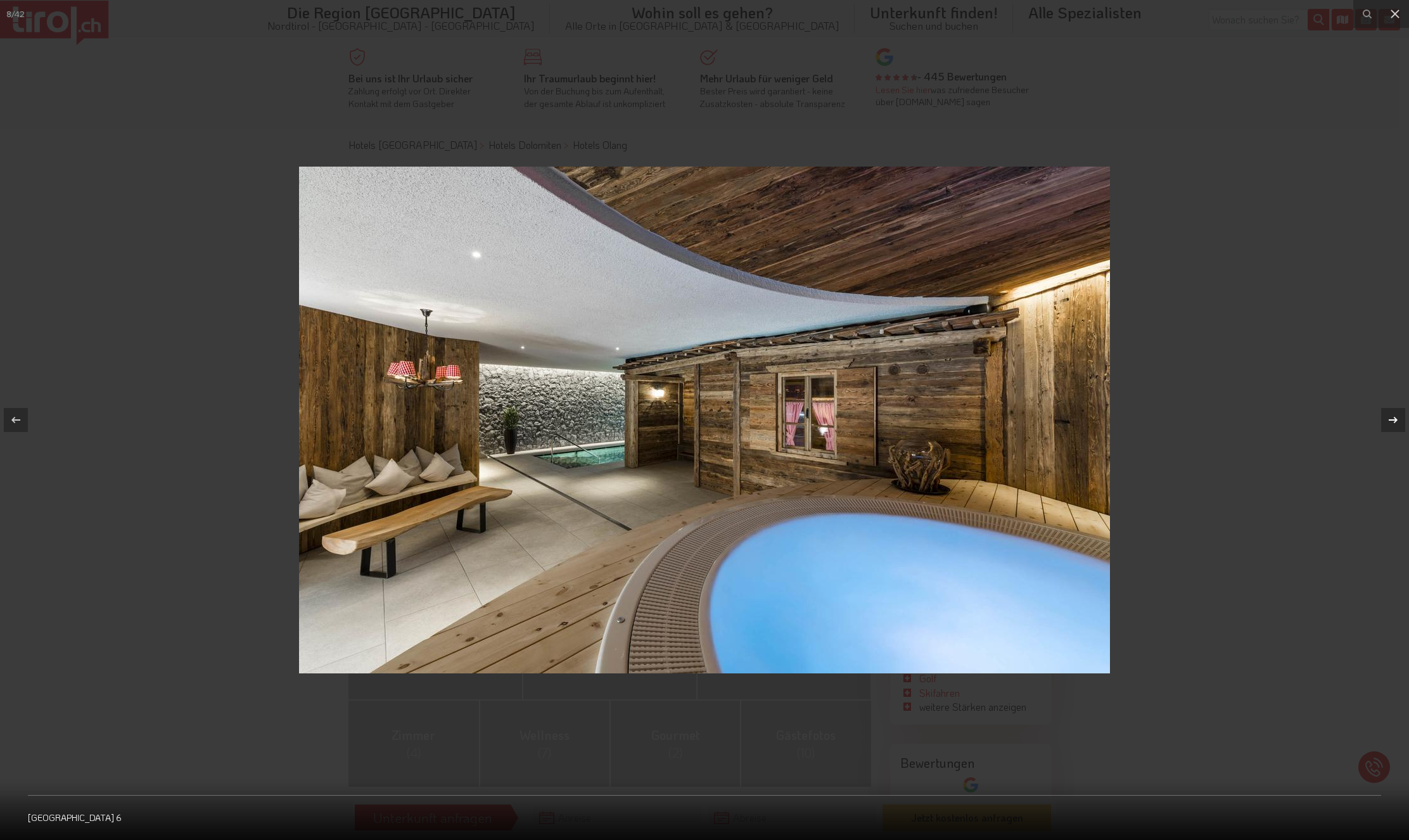
click at [1399, 420] on div at bounding box center [1393, 420] width 24 height 24
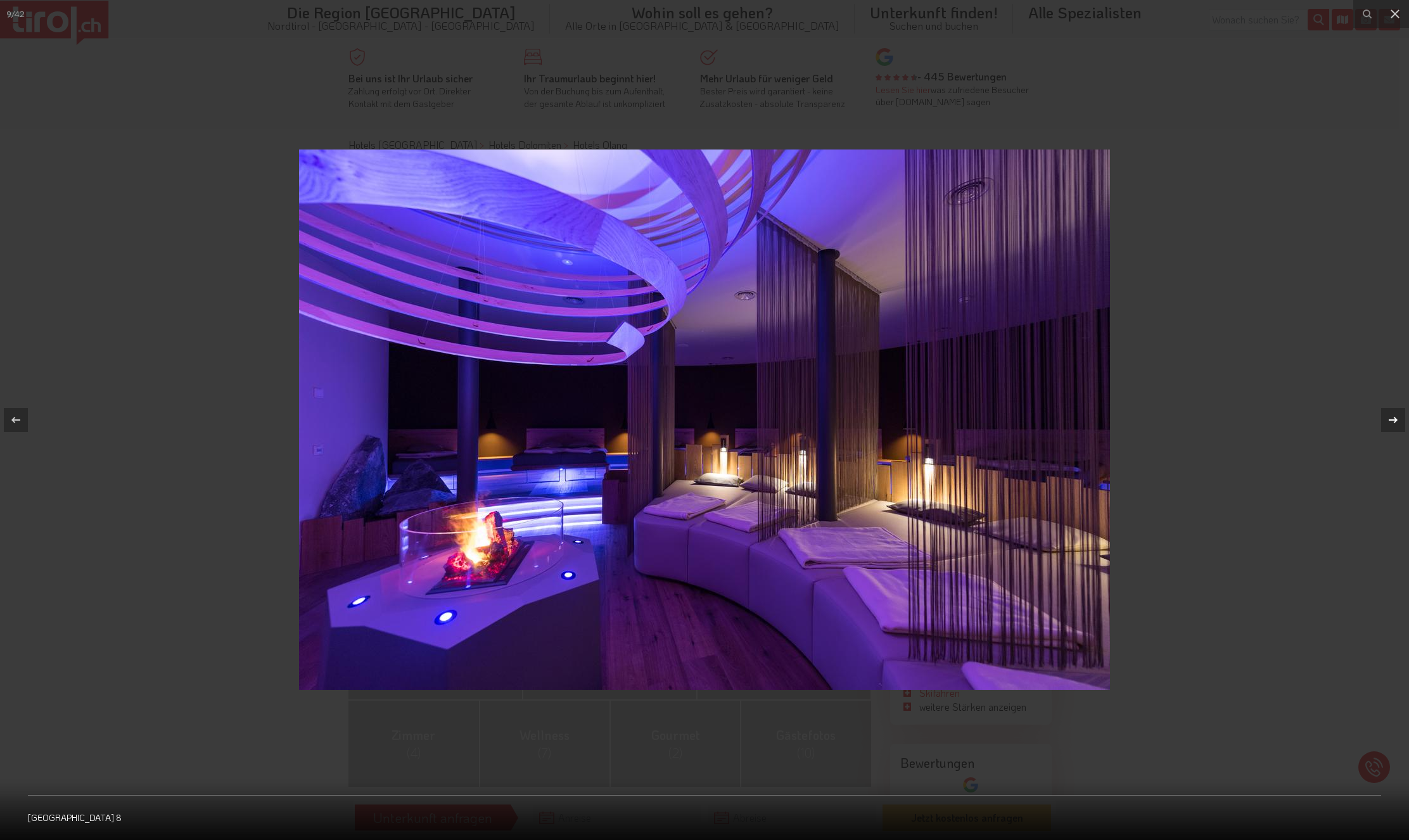
click at [1399, 420] on div at bounding box center [1393, 420] width 24 height 24
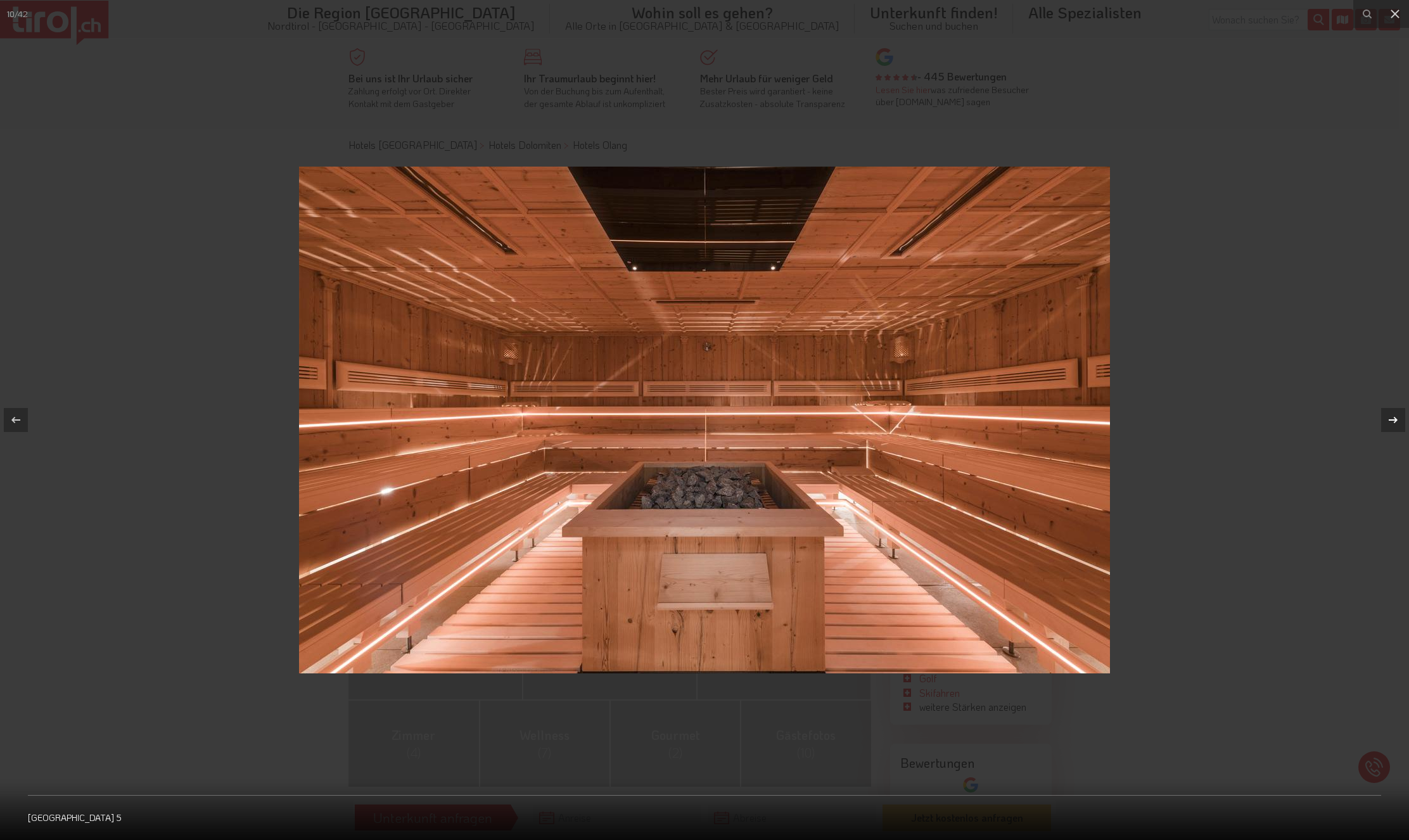
click at [1399, 420] on div at bounding box center [1393, 420] width 24 height 24
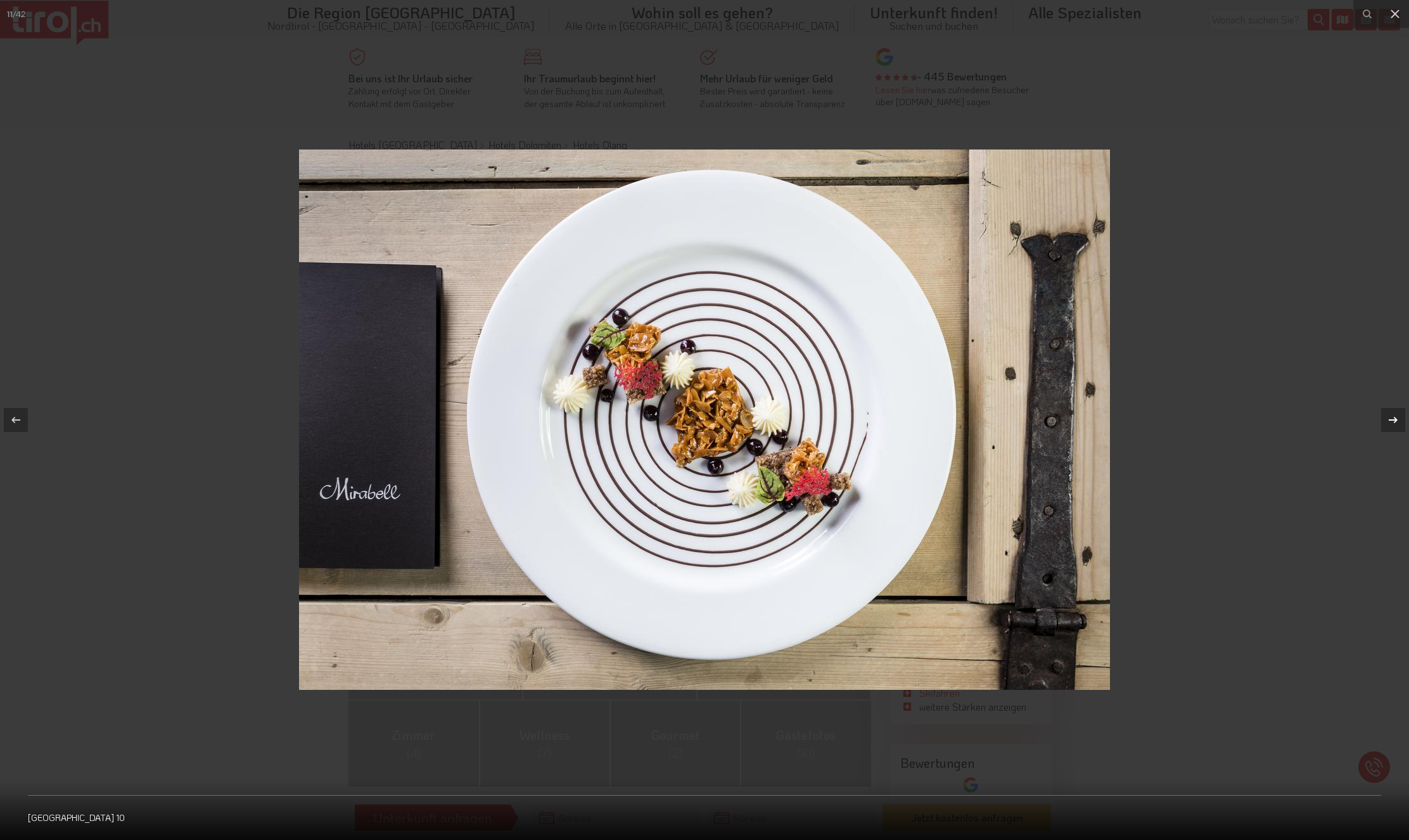
click at [1399, 420] on div at bounding box center [1393, 420] width 24 height 24
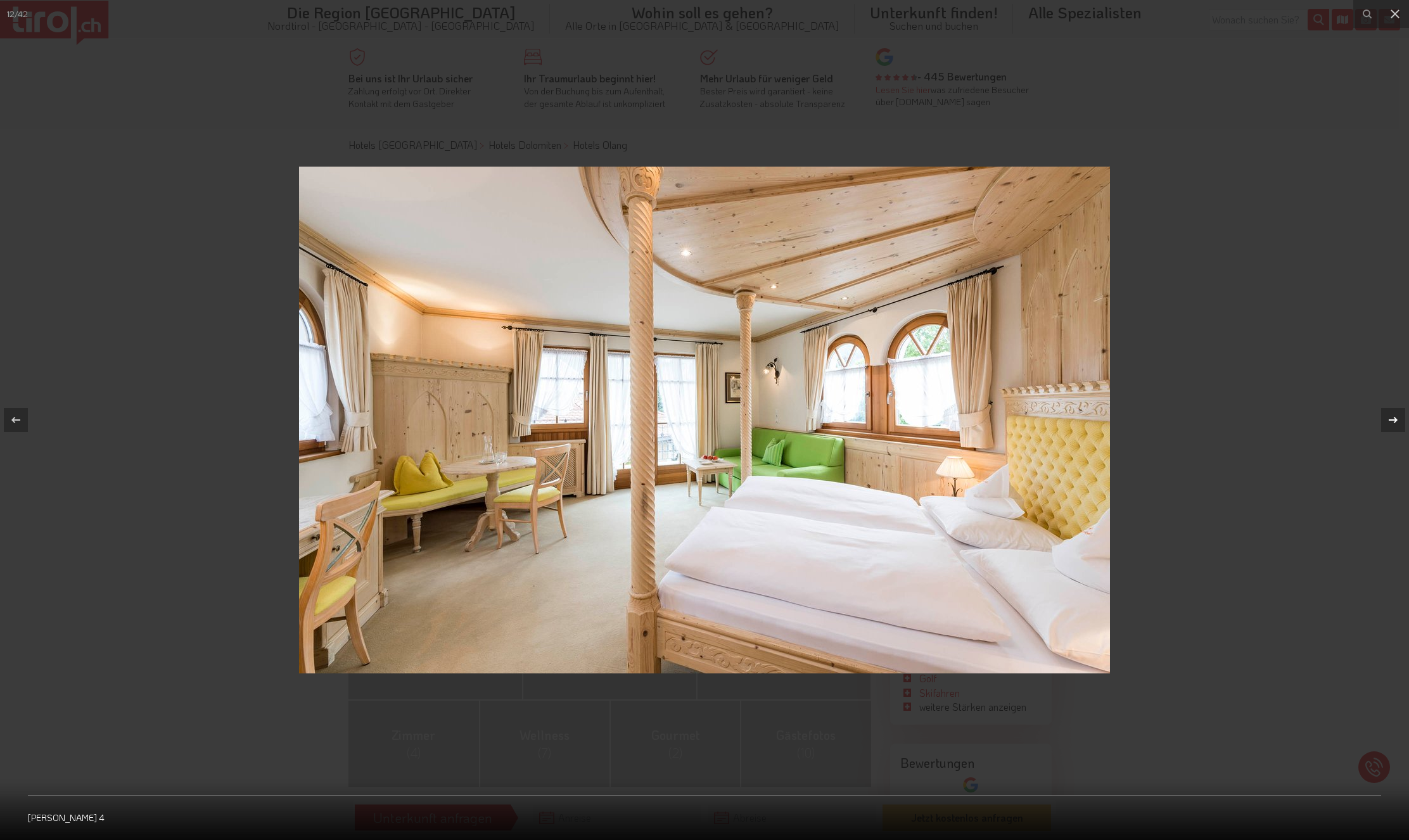
click at [1399, 420] on div at bounding box center [1393, 420] width 24 height 24
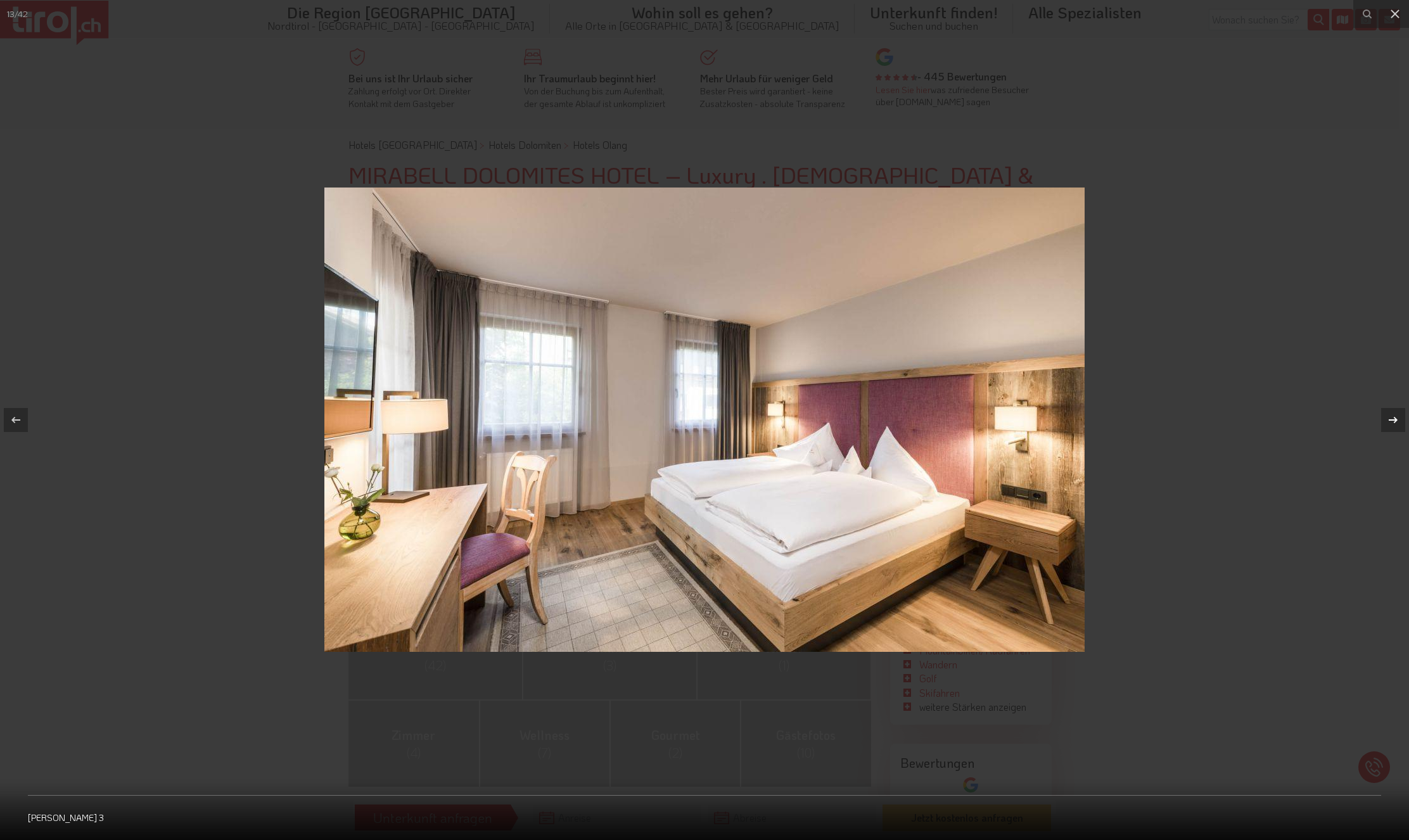
click at [1399, 420] on div at bounding box center [1393, 420] width 24 height 24
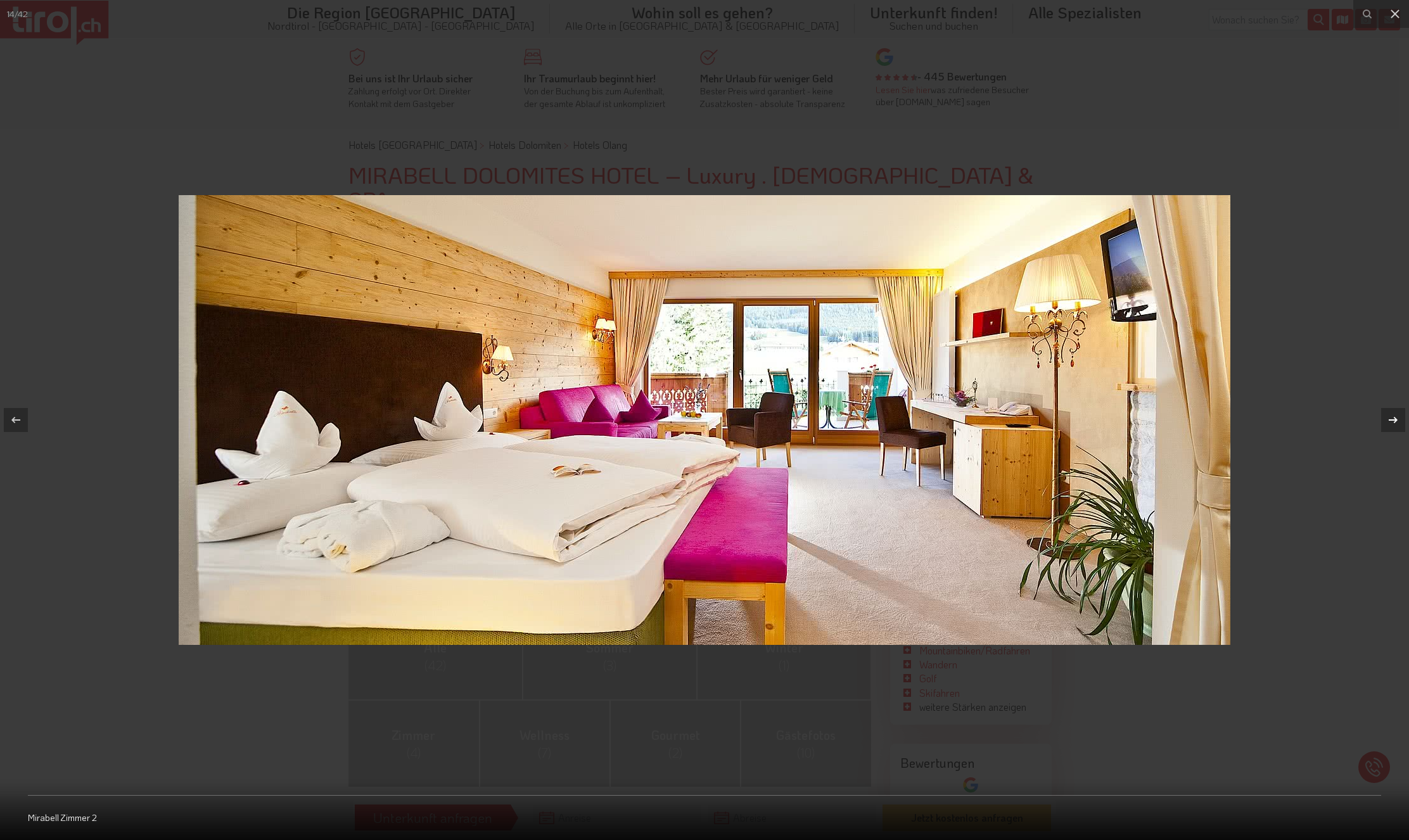
click at [1399, 420] on div at bounding box center [1393, 420] width 24 height 24
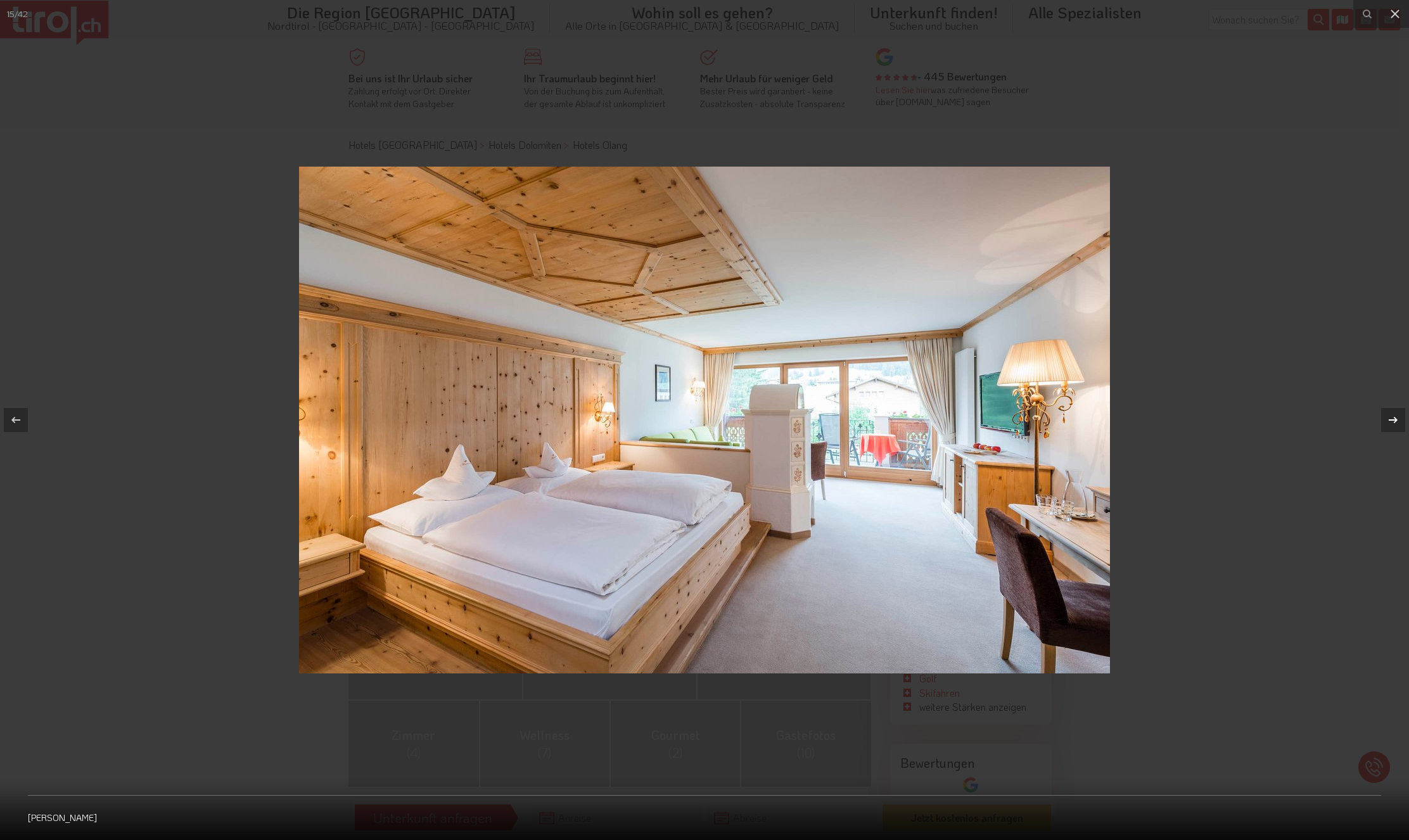
click at [1399, 420] on div at bounding box center [1393, 420] width 24 height 24
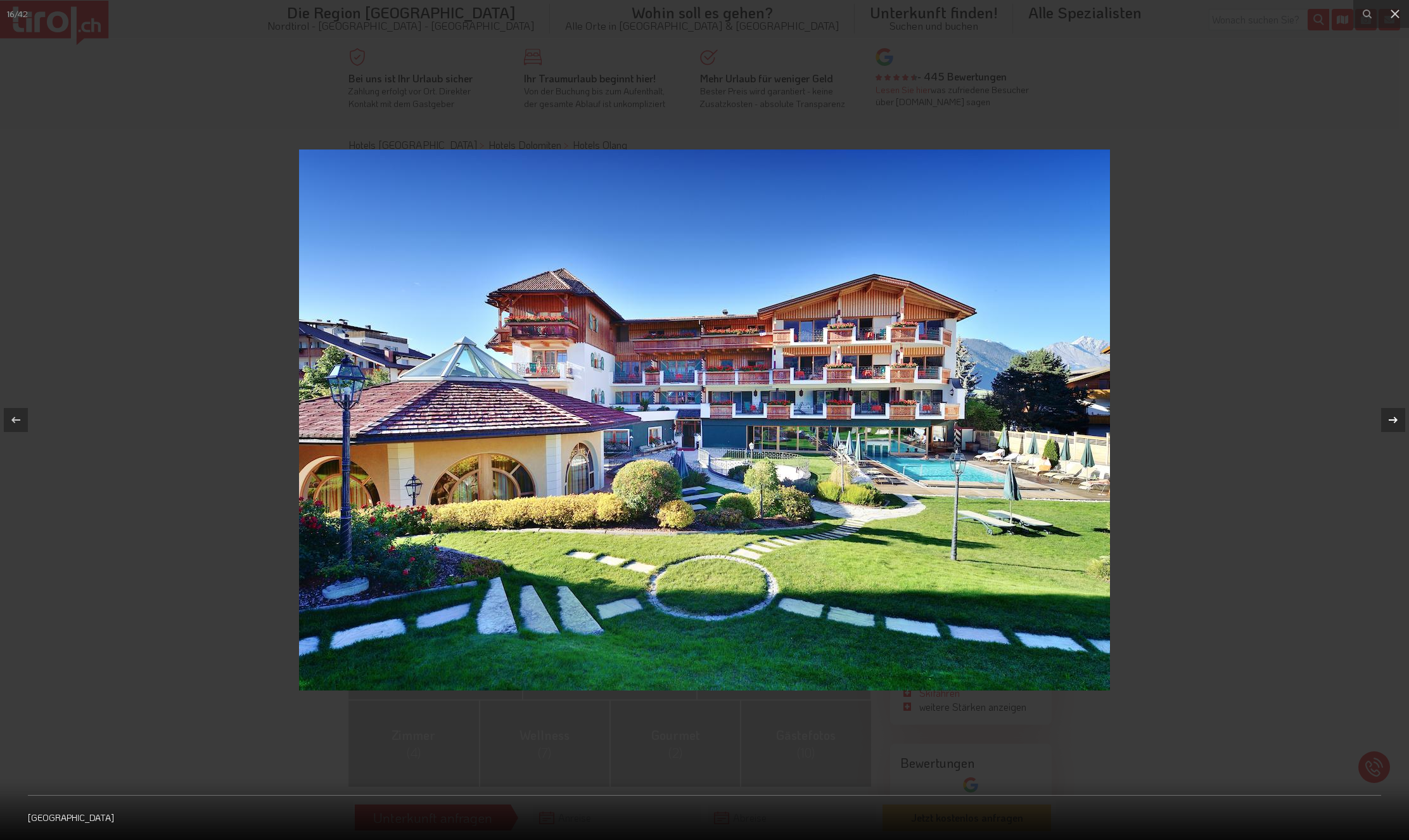
click at [1399, 420] on div at bounding box center [1393, 420] width 24 height 24
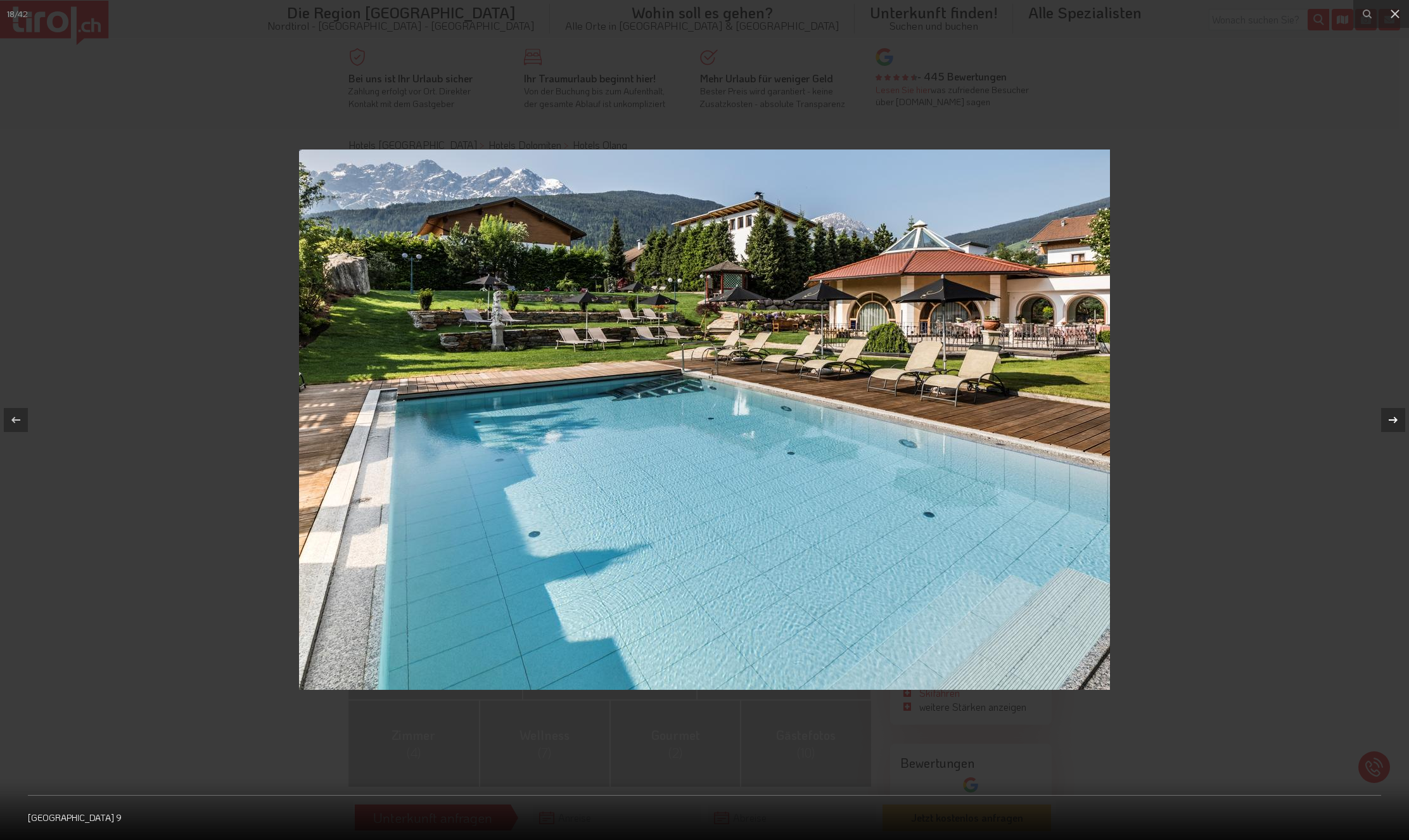
click at [1399, 420] on div at bounding box center [1393, 420] width 24 height 24
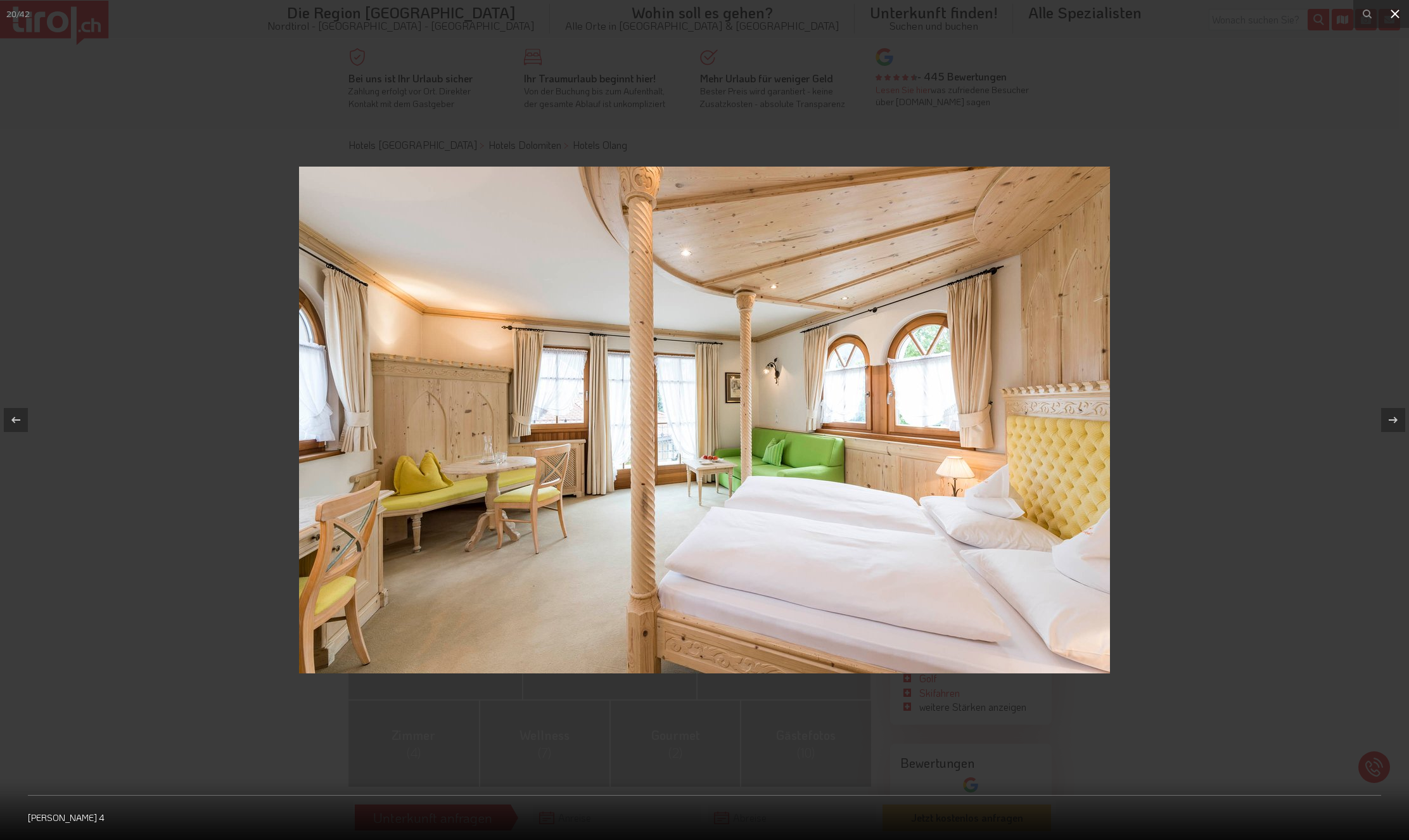
drag, startPoint x: 1390, startPoint y: 15, endPoint x: 1385, endPoint y: 26, distance: 12.1
click at [1391, 15] on icon at bounding box center [1395, 14] width 16 height 16
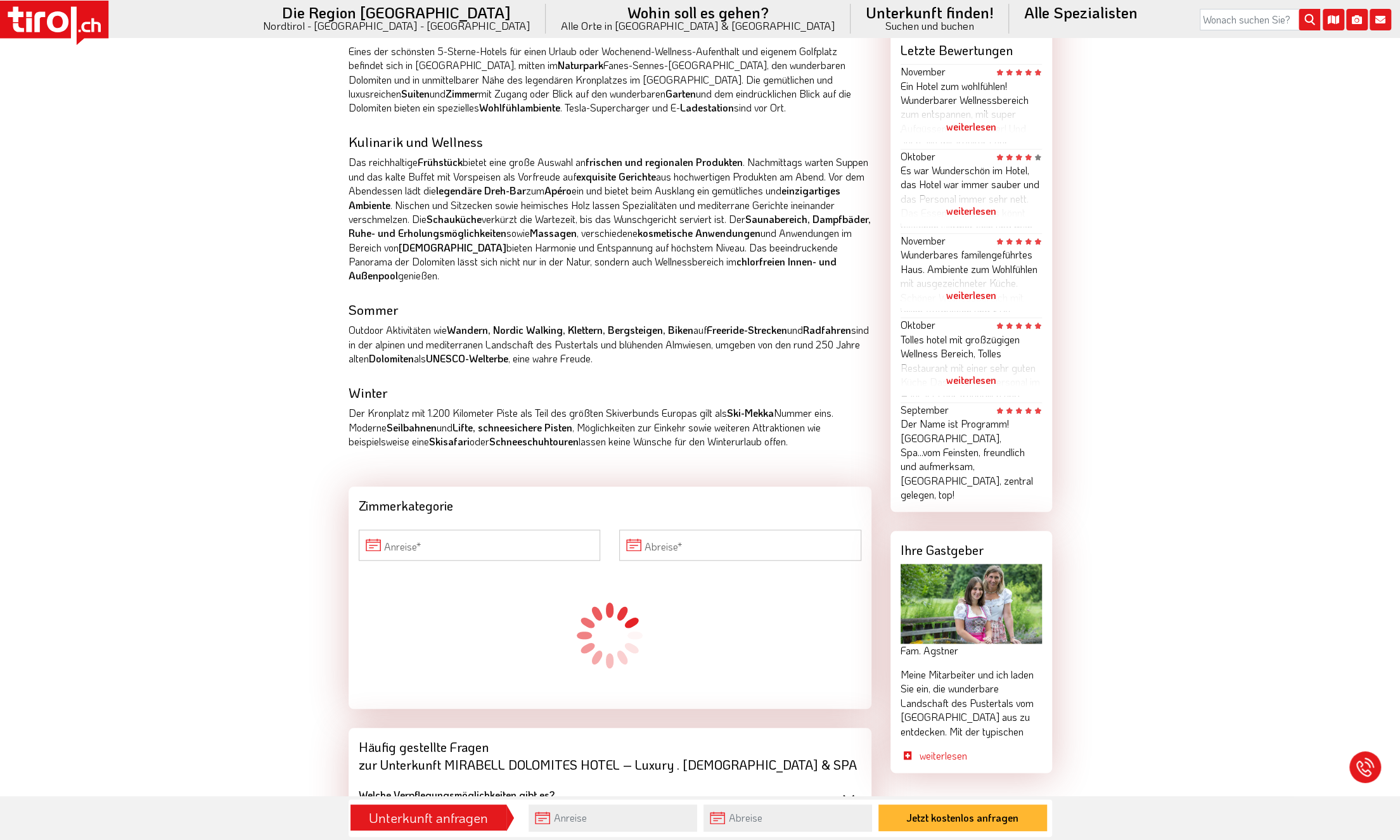
scroll to position [1014, 0]
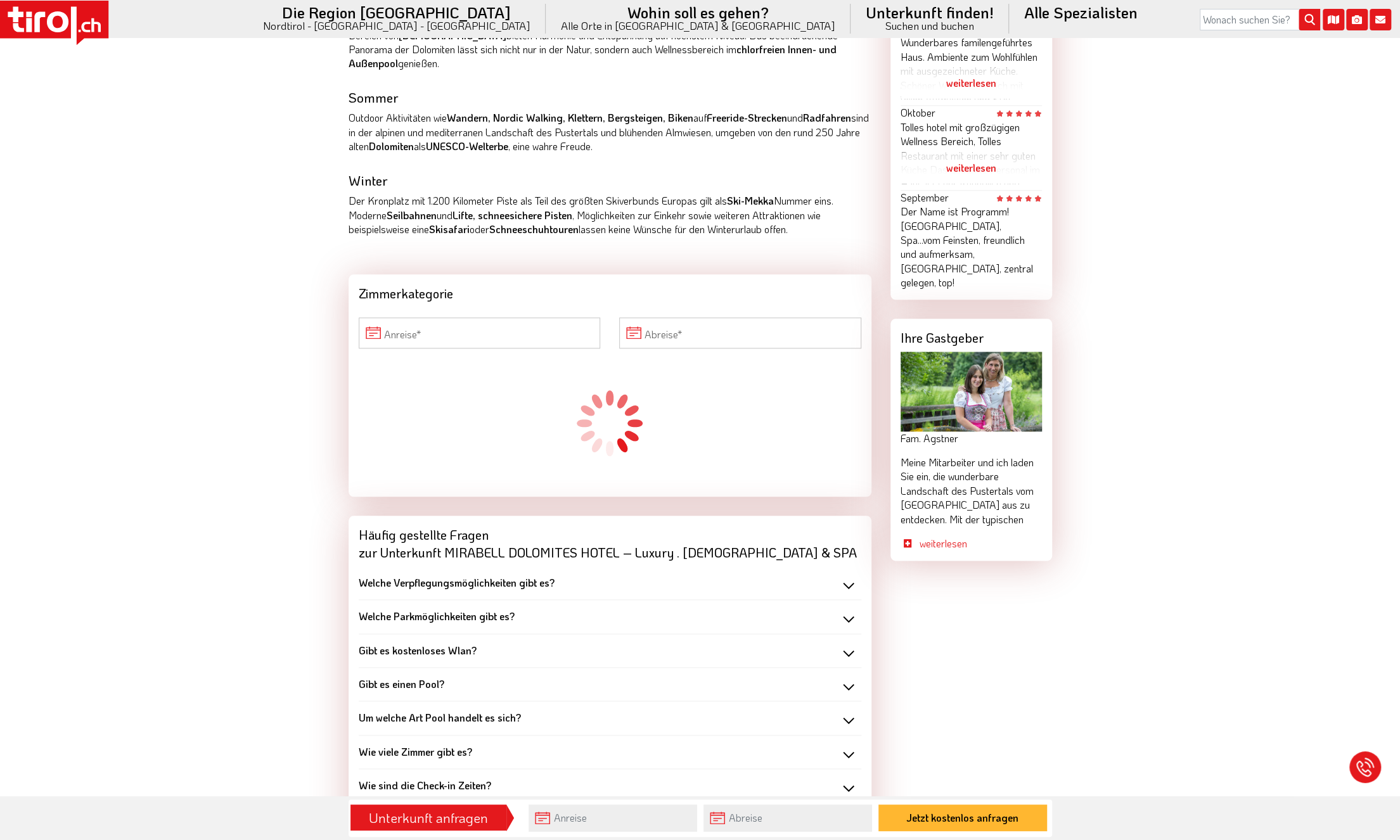
click at [853, 576] on div "Welche Verpflegungsmöglichkeiten gibt es?" at bounding box center [610, 583] width 502 height 14
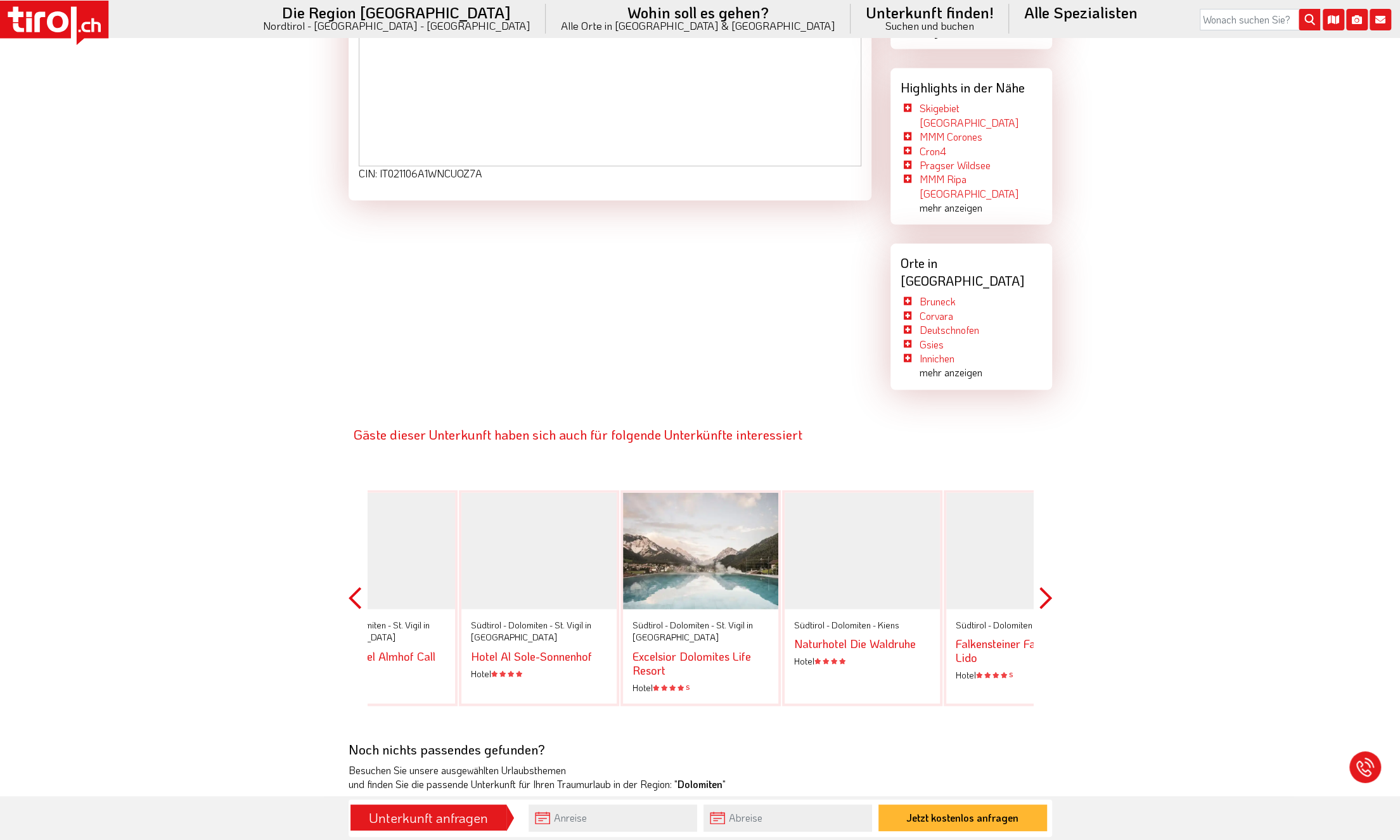
scroll to position [2218, 0]
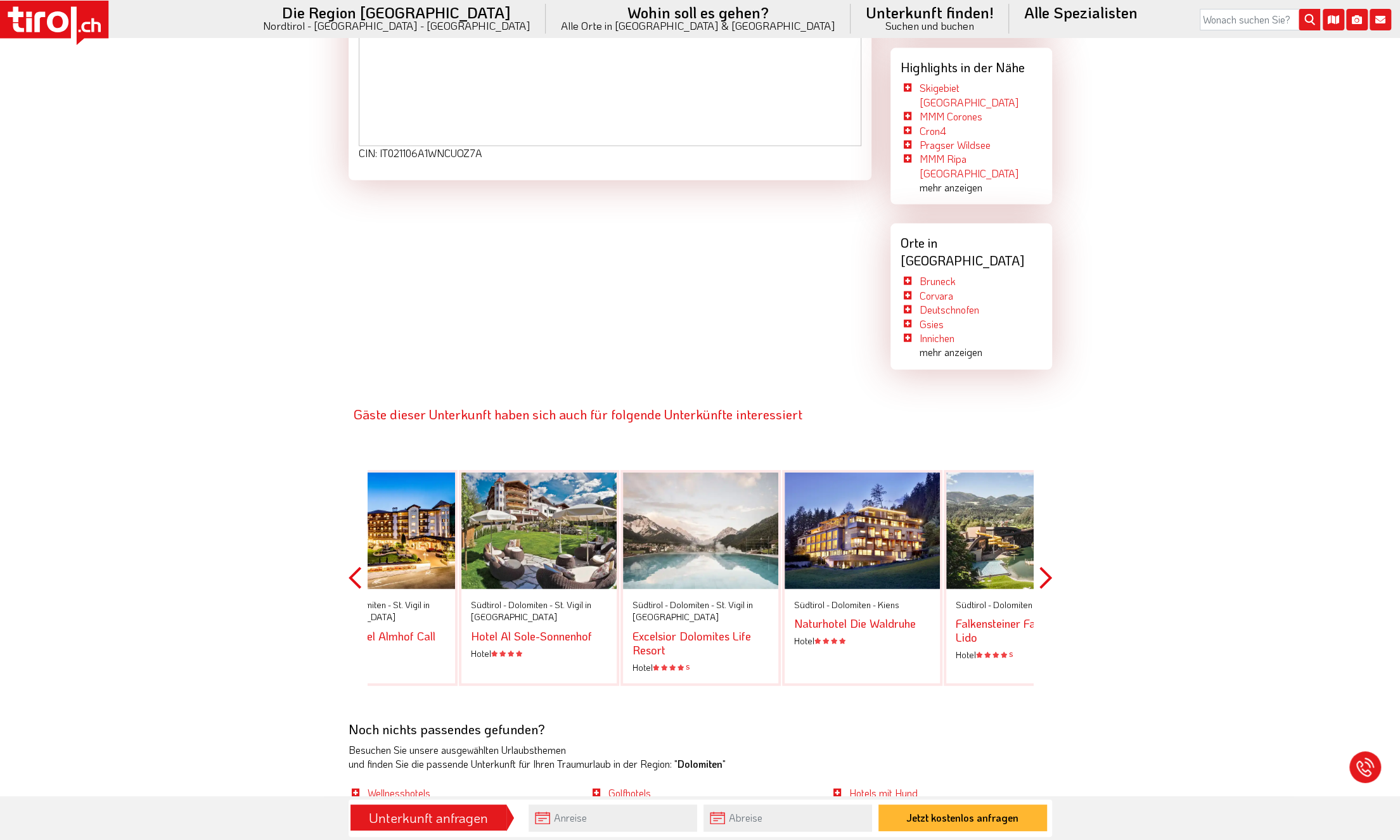
click at [895, 616] on link "Naturhotel Die Waldruhe" at bounding box center [855, 623] width 122 height 16
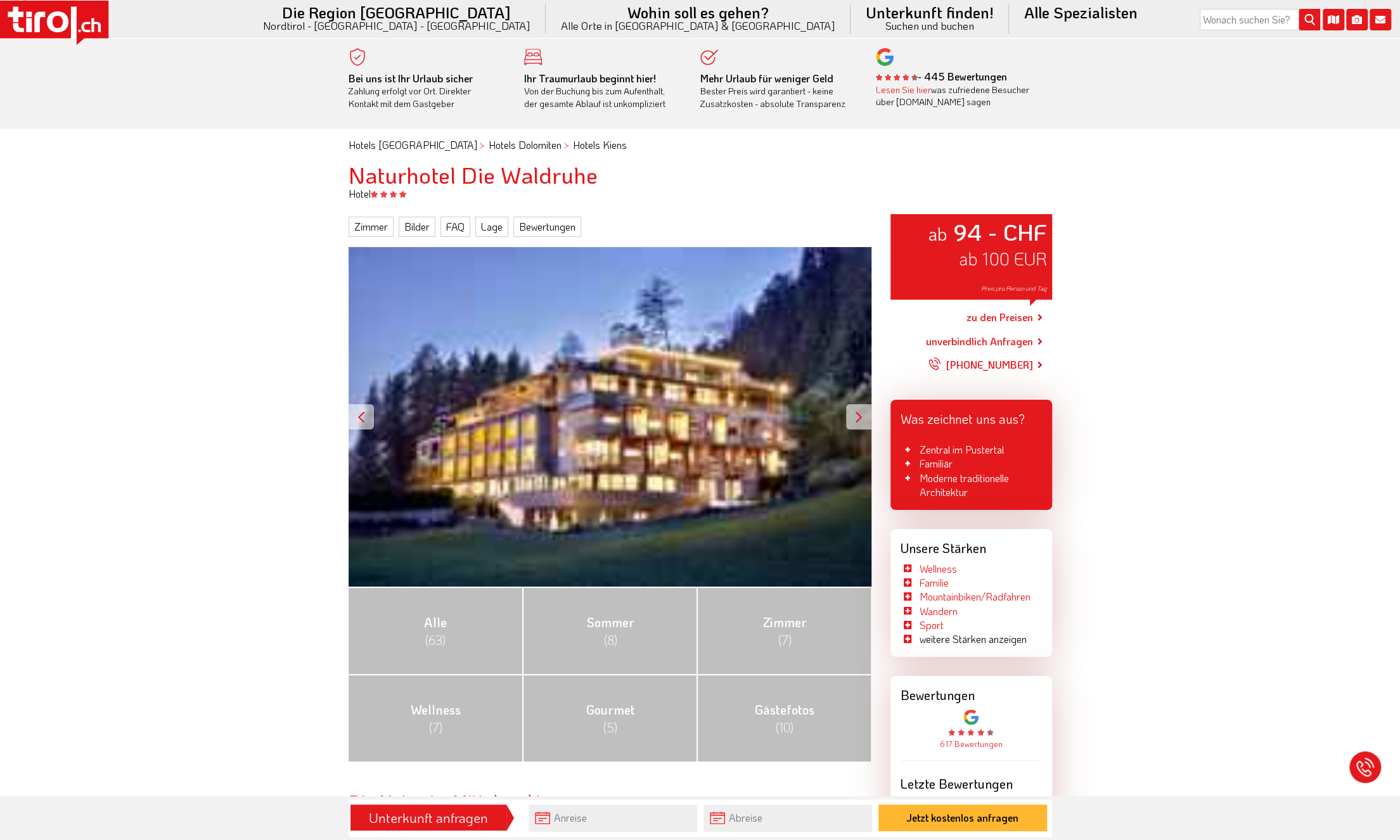
click at [738, 452] on div "ab 94 - CHF ab 100 EUR Preis pro Person und Tag" at bounding box center [610, 416] width 523 height 339
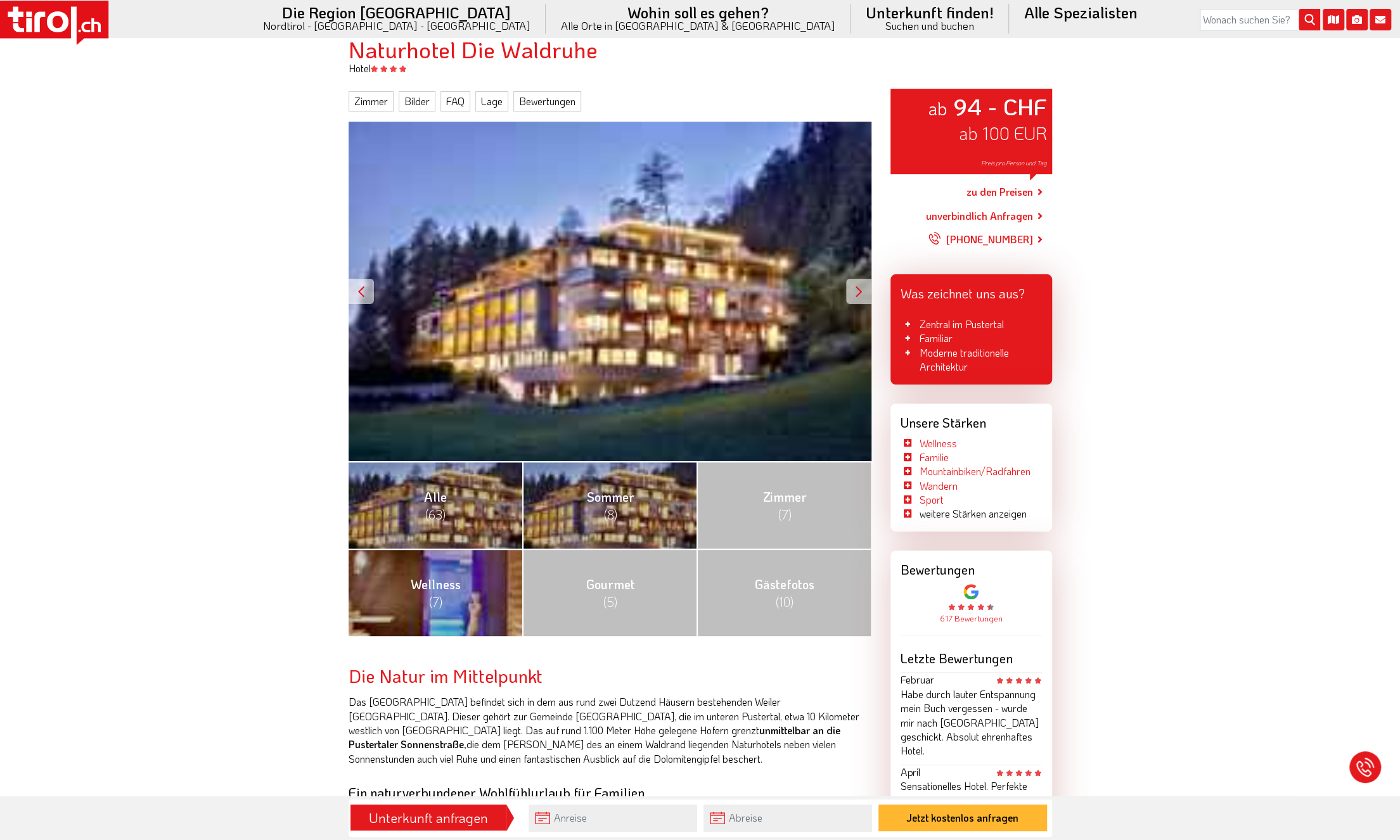
scroll to position [127, 0]
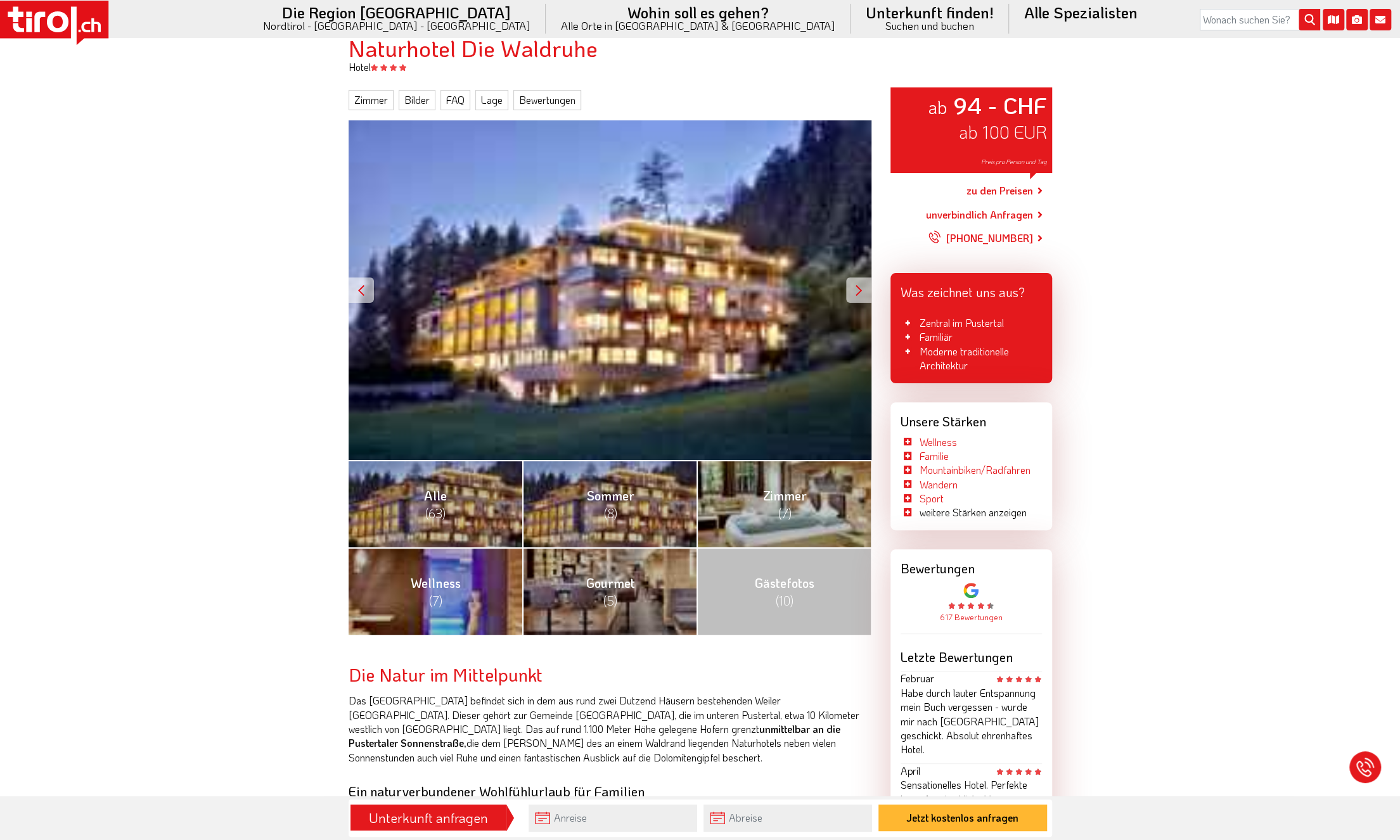
click at [860, 293] on div at bounding box center [859, 290] width 26 height 26
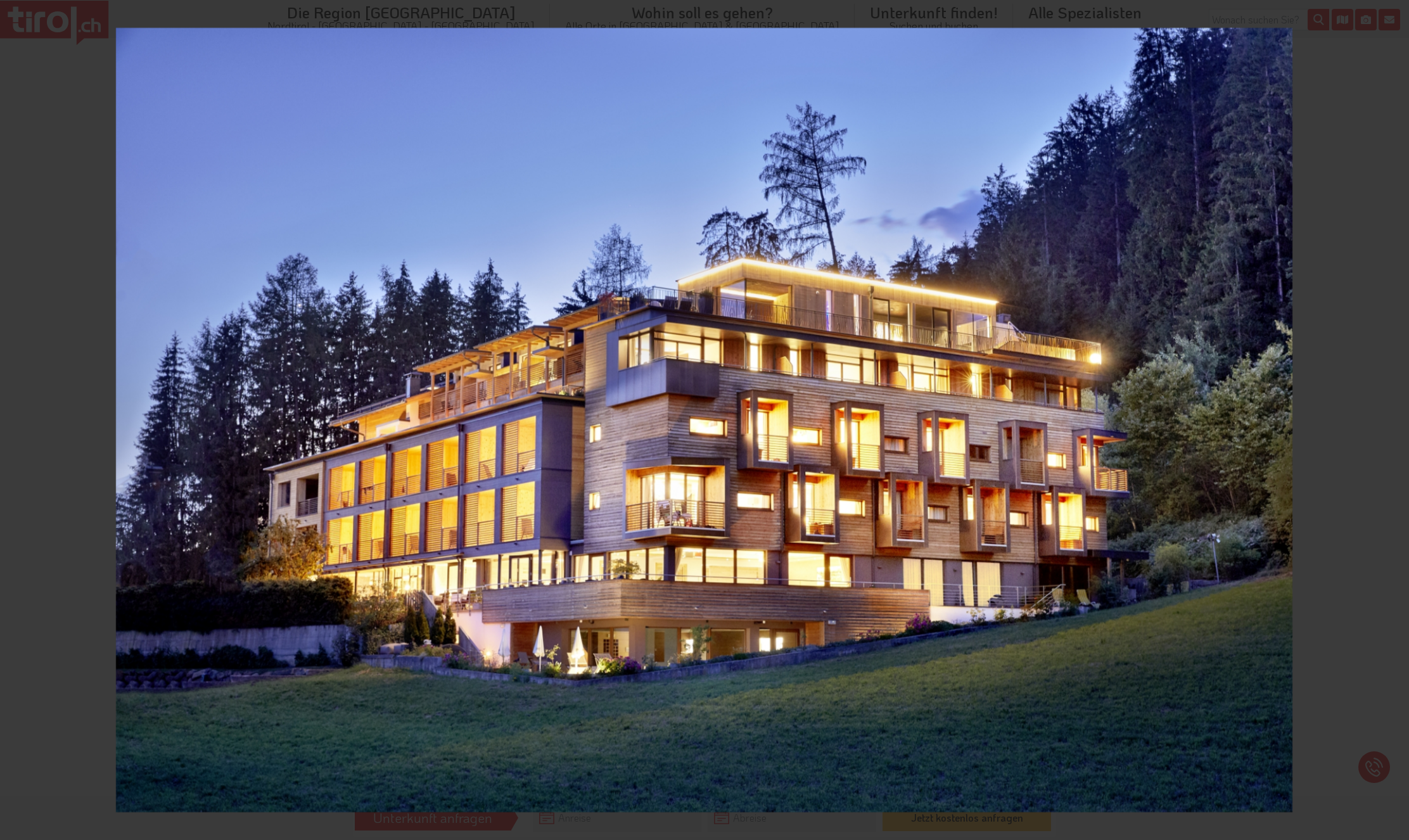
click at [1390, 416] on div "1 / 63 Das Hotel" at bounding box center [704, 420] width 1409 height 840
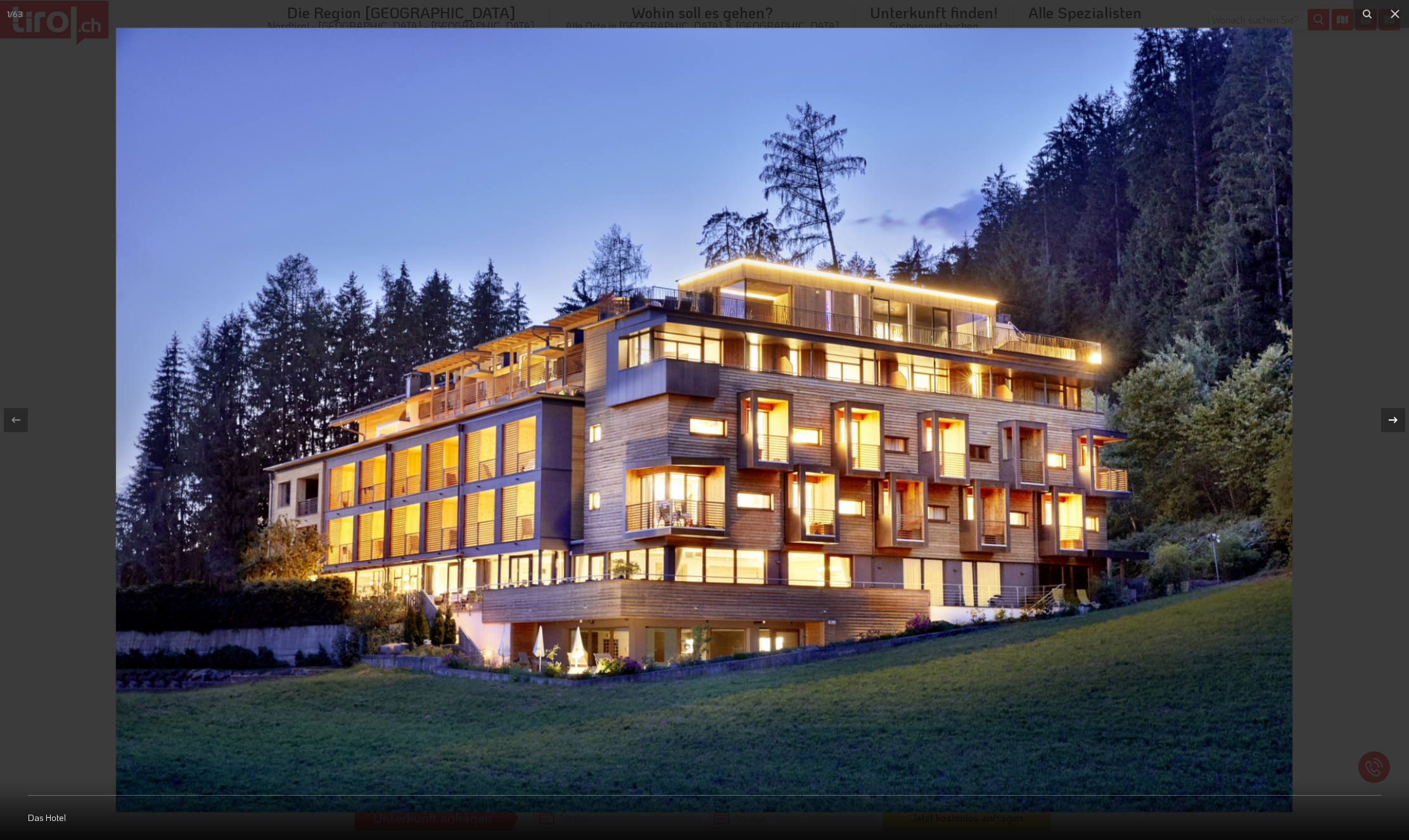
click at [1397, 418] on icon at bounding box center [1393, 420] width 16 height 16
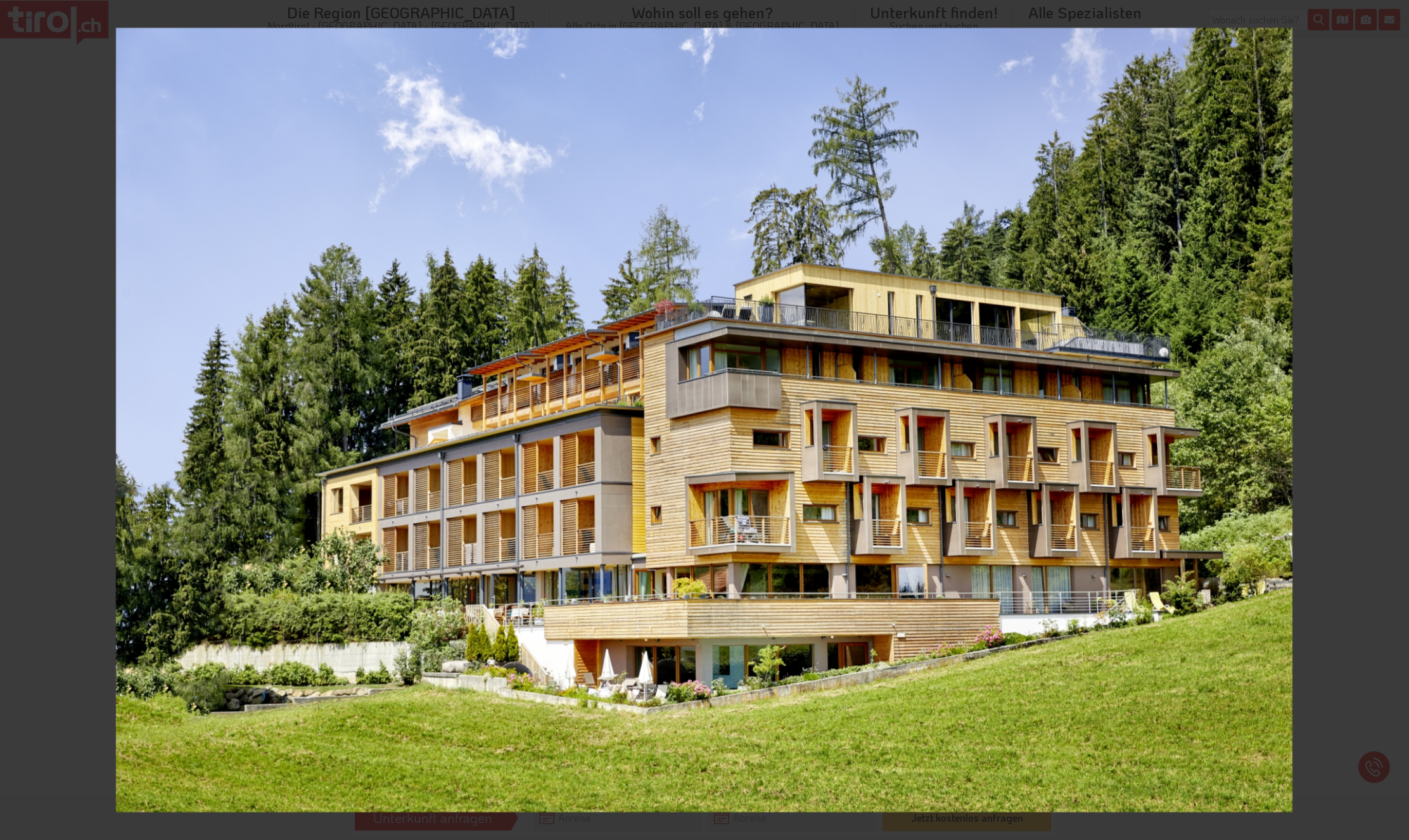
click at [1397, 418] on div "2 / 63 Das Hotel" at bounding box center [704, 420] width 1409 height 840
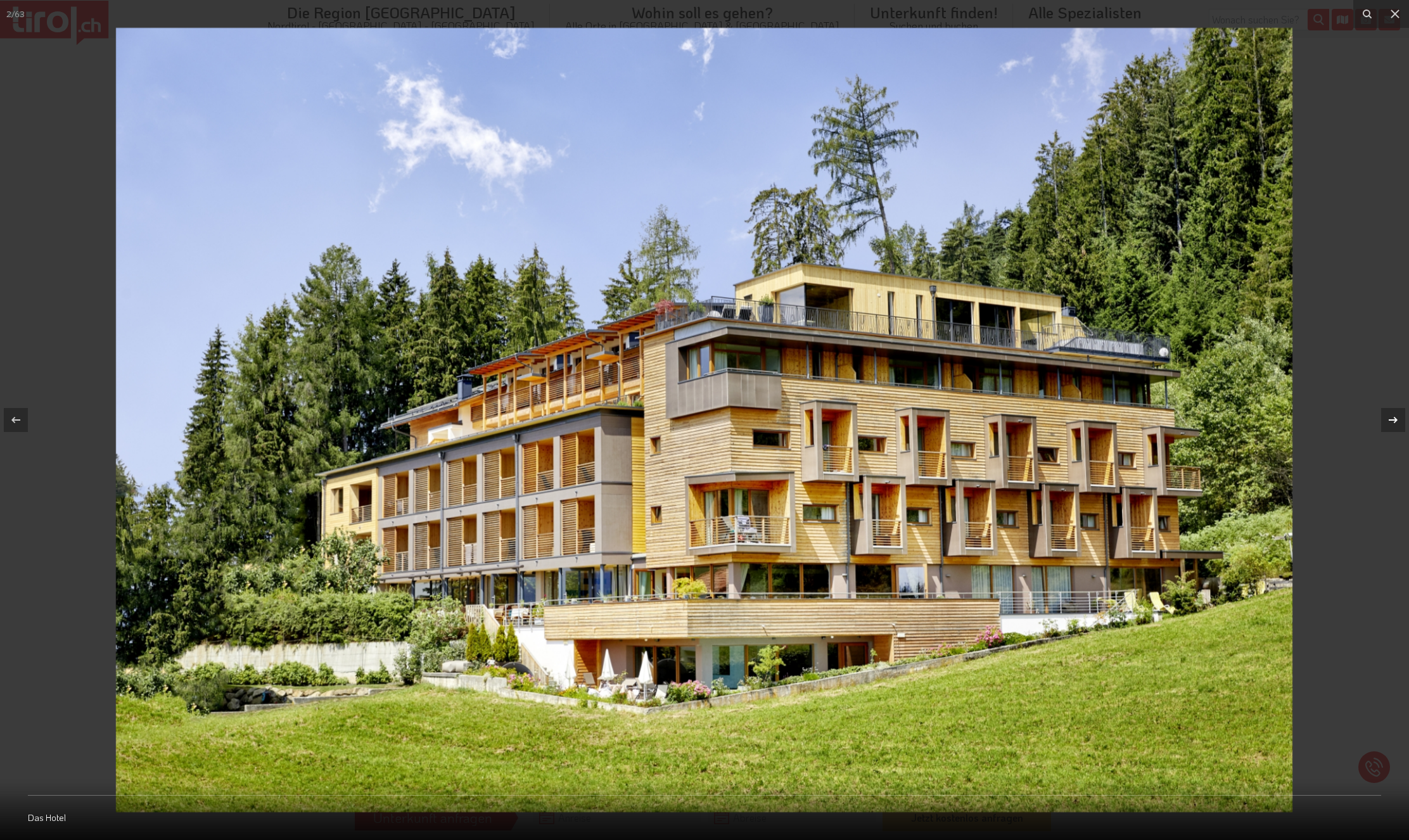
click at [1394, 418] on icon at bounding box center [1393, 420] width 16 height 16
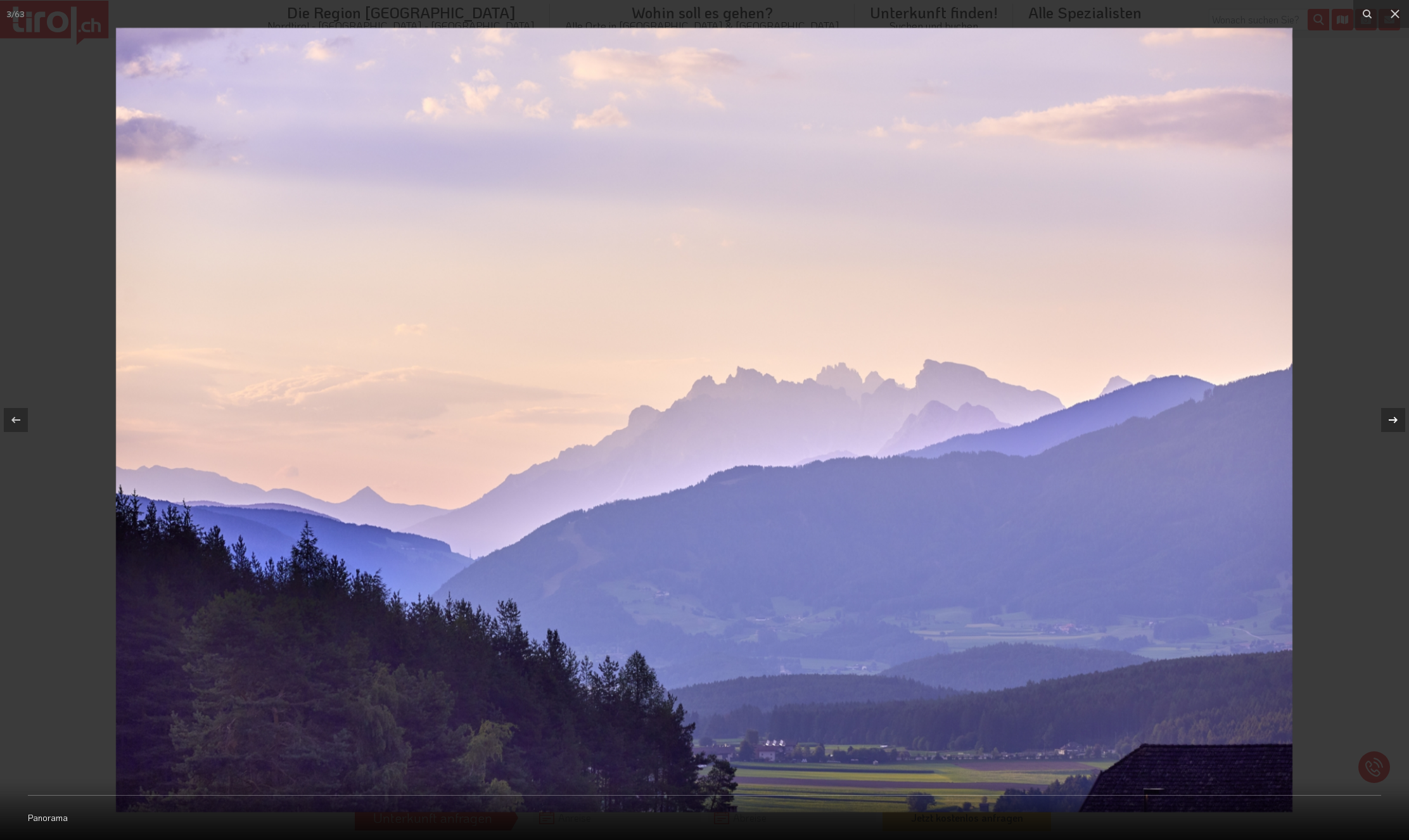
click at [1394, 418] on icon at bounding box center [1393, 420] width 16 height 16
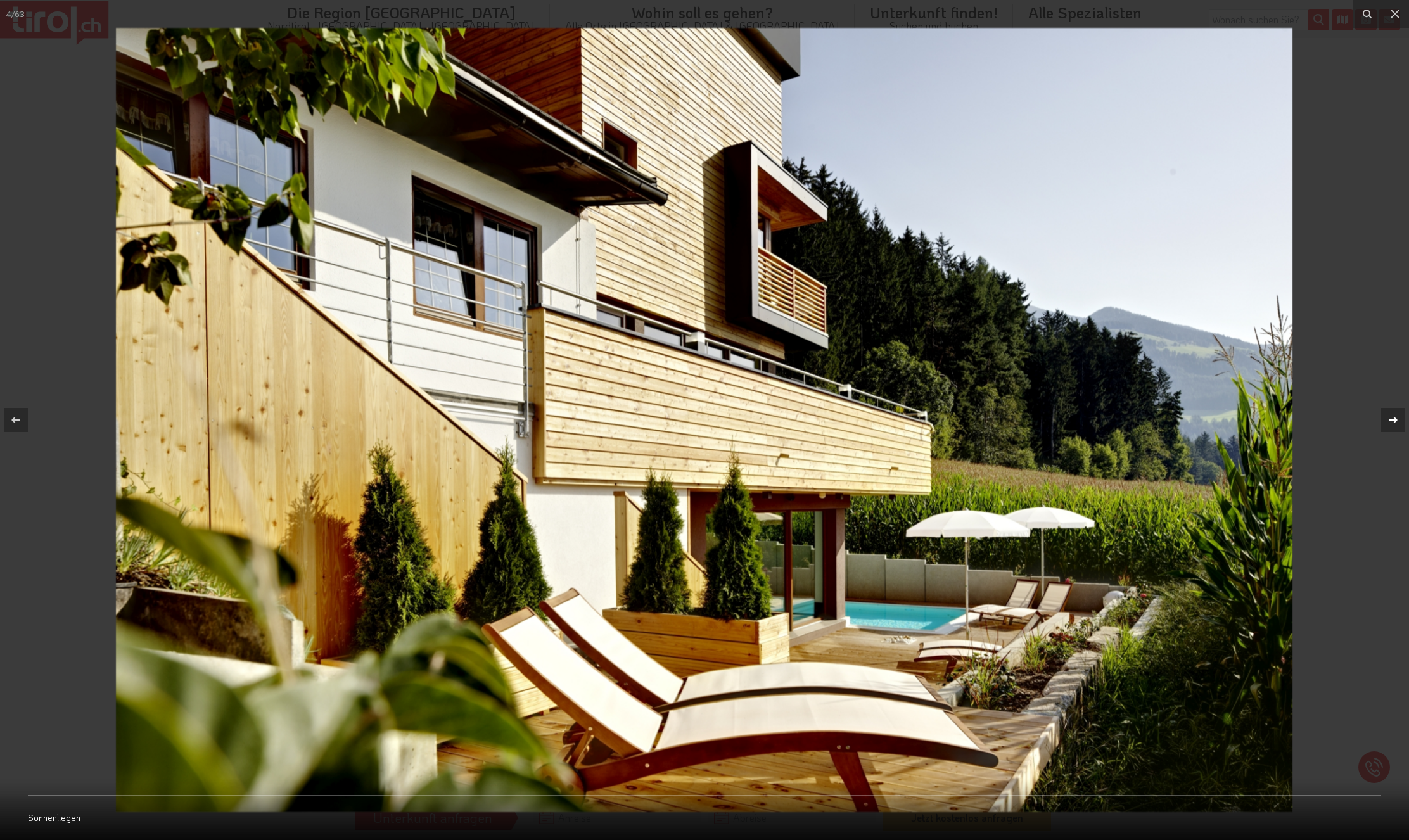
click at [1394, 418] on icon at bounding box center [1393, 420] width 16 height 16
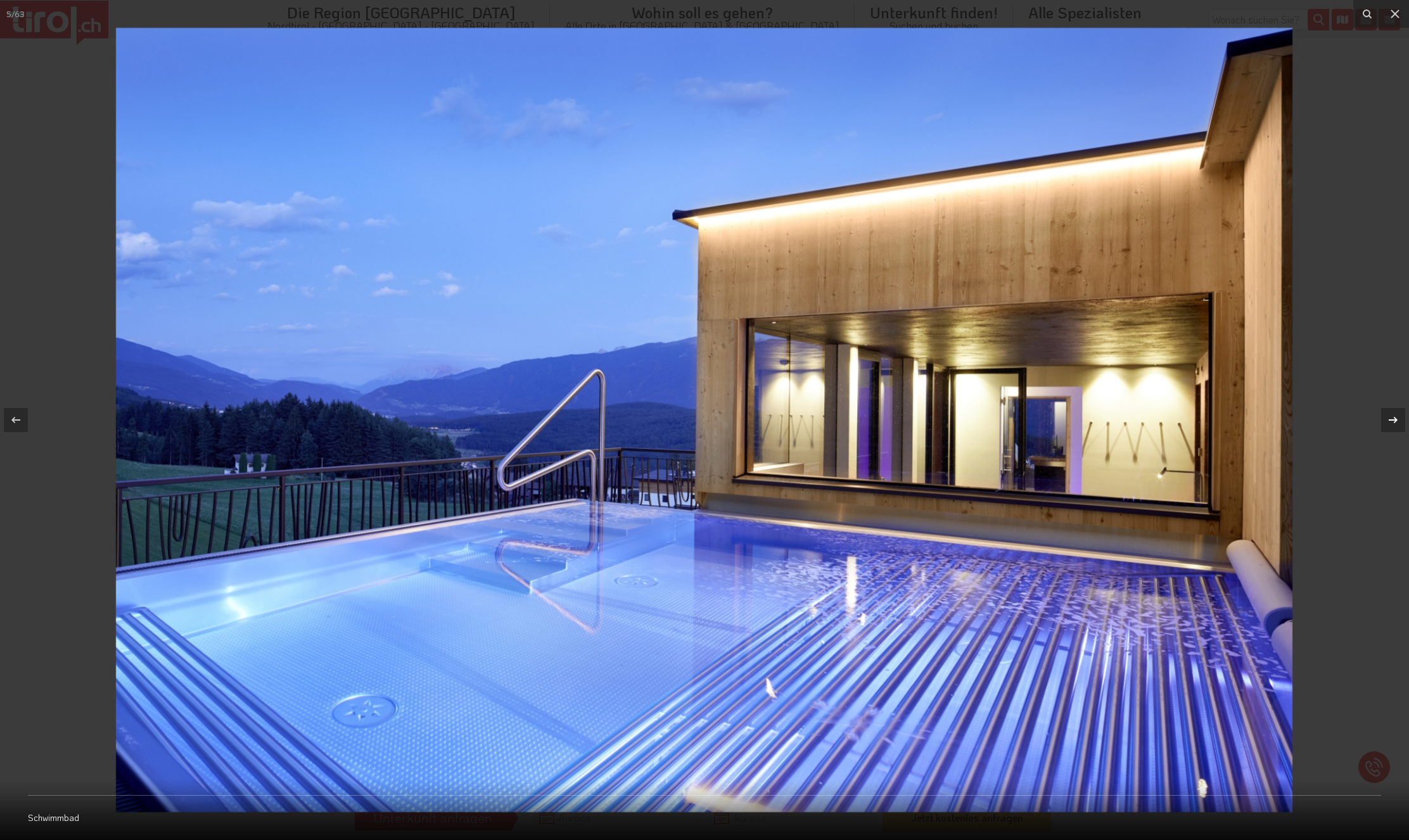
click at [1394, 418] on icon at bounding box center [1393, 420] width 16 height 16
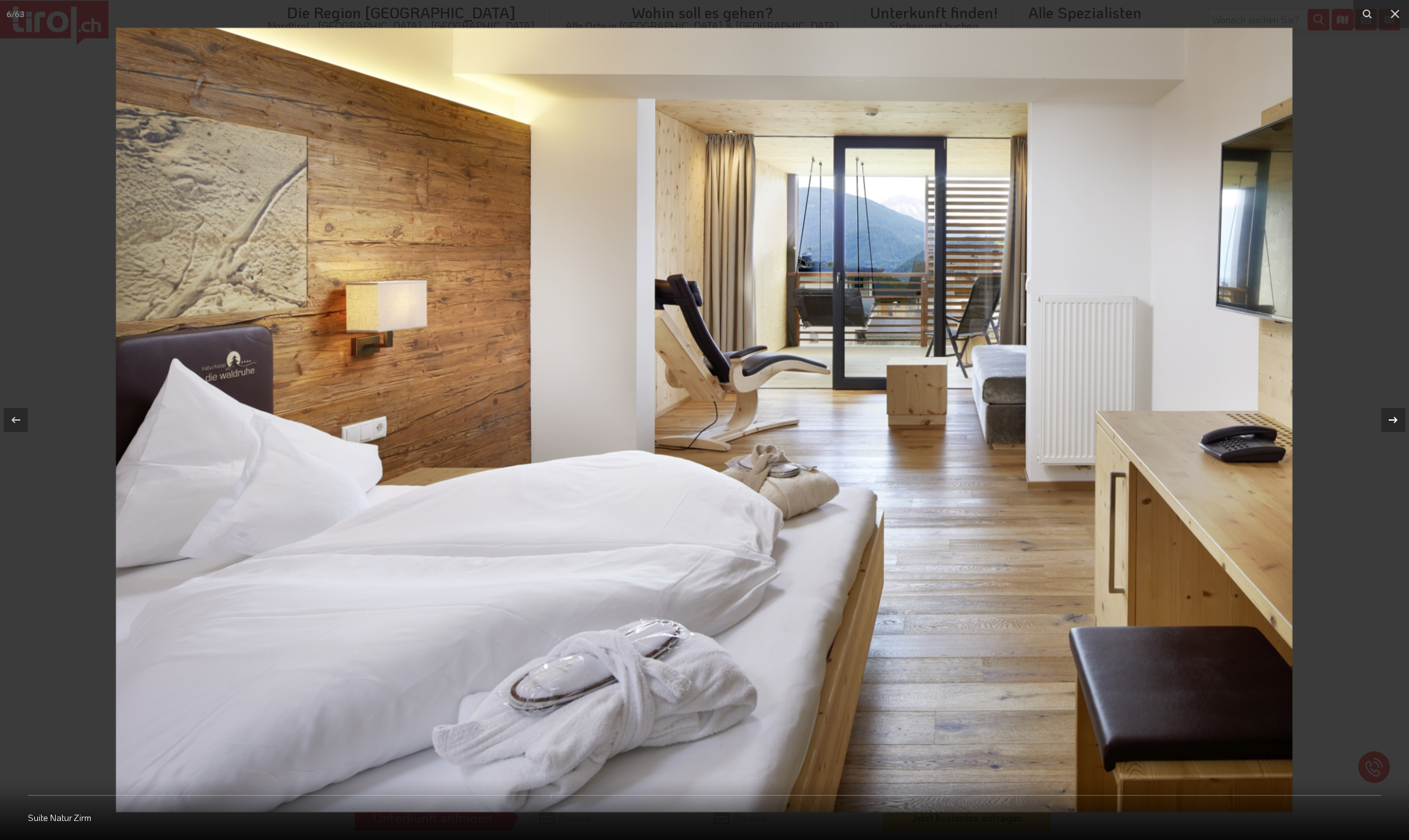
click at [1394, 418] on icon at bounding box center [1393, 420] width 16 height 16
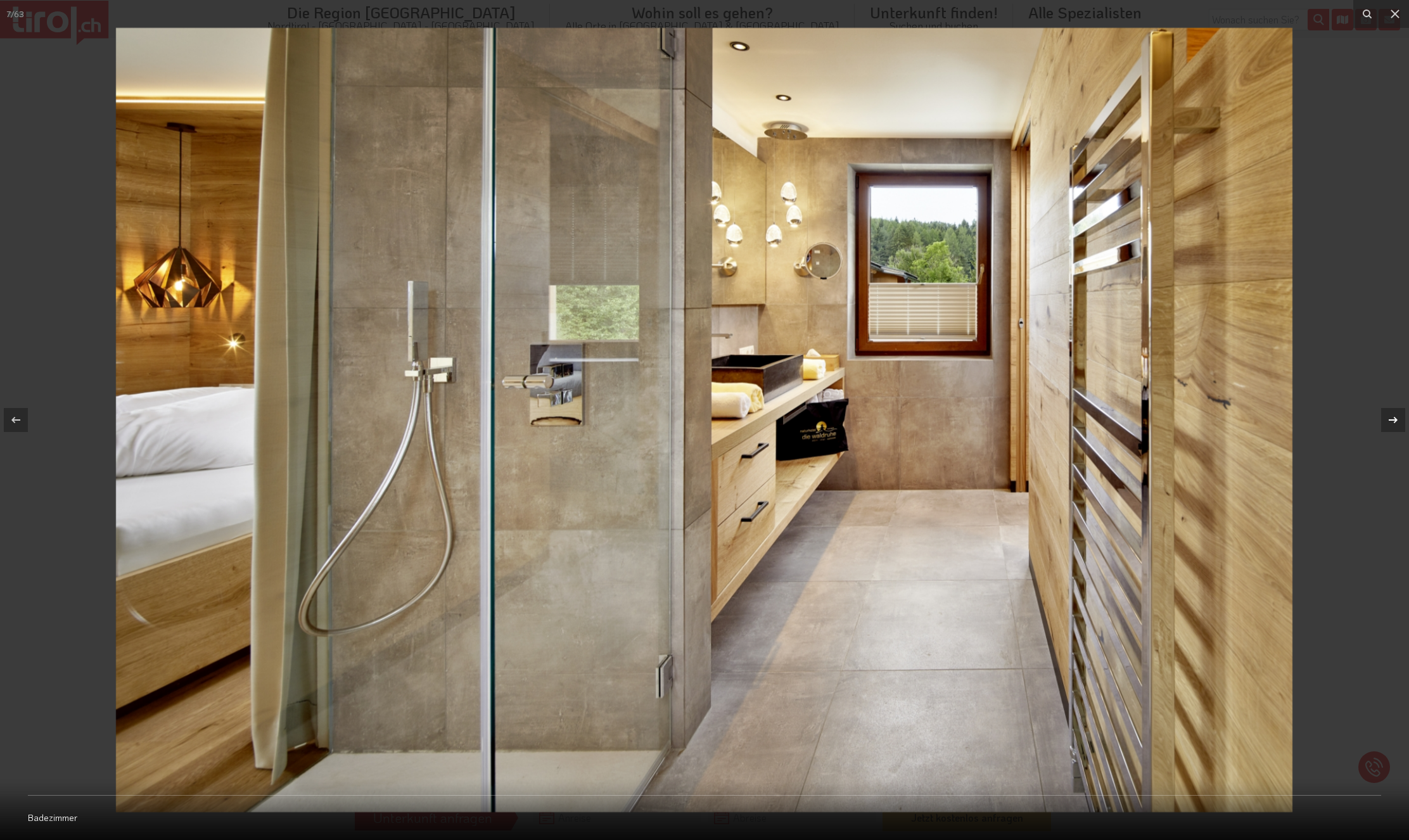
click at [1394, 418] on icon at bounding box center [1393, 420] width 16 height 16
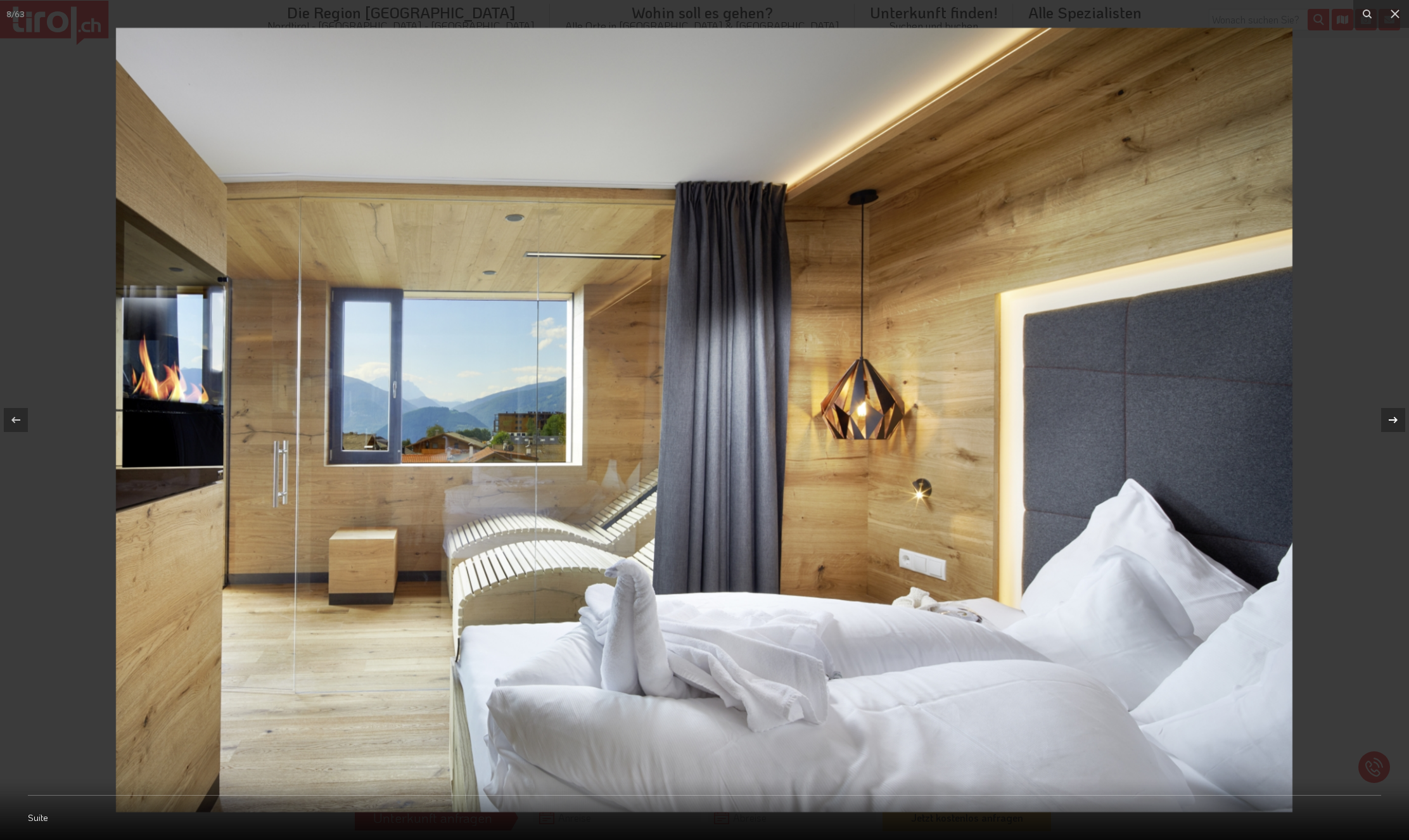
click at [1394, 418] on icon at bounding box center [1393, 420] width 16 height 16
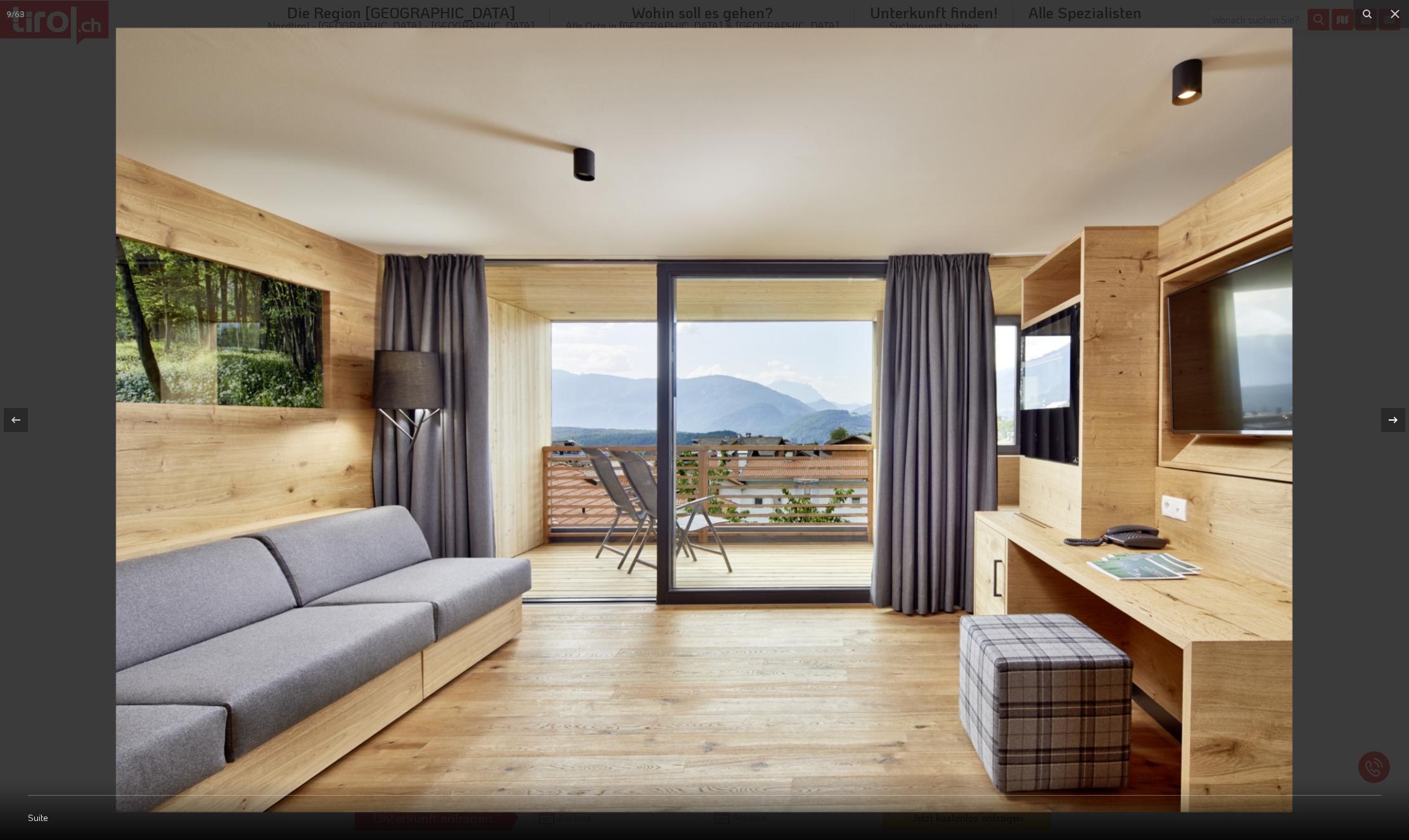
click at [1394, 418] on icon at bounding box center [1393, 420] width 16 height 16
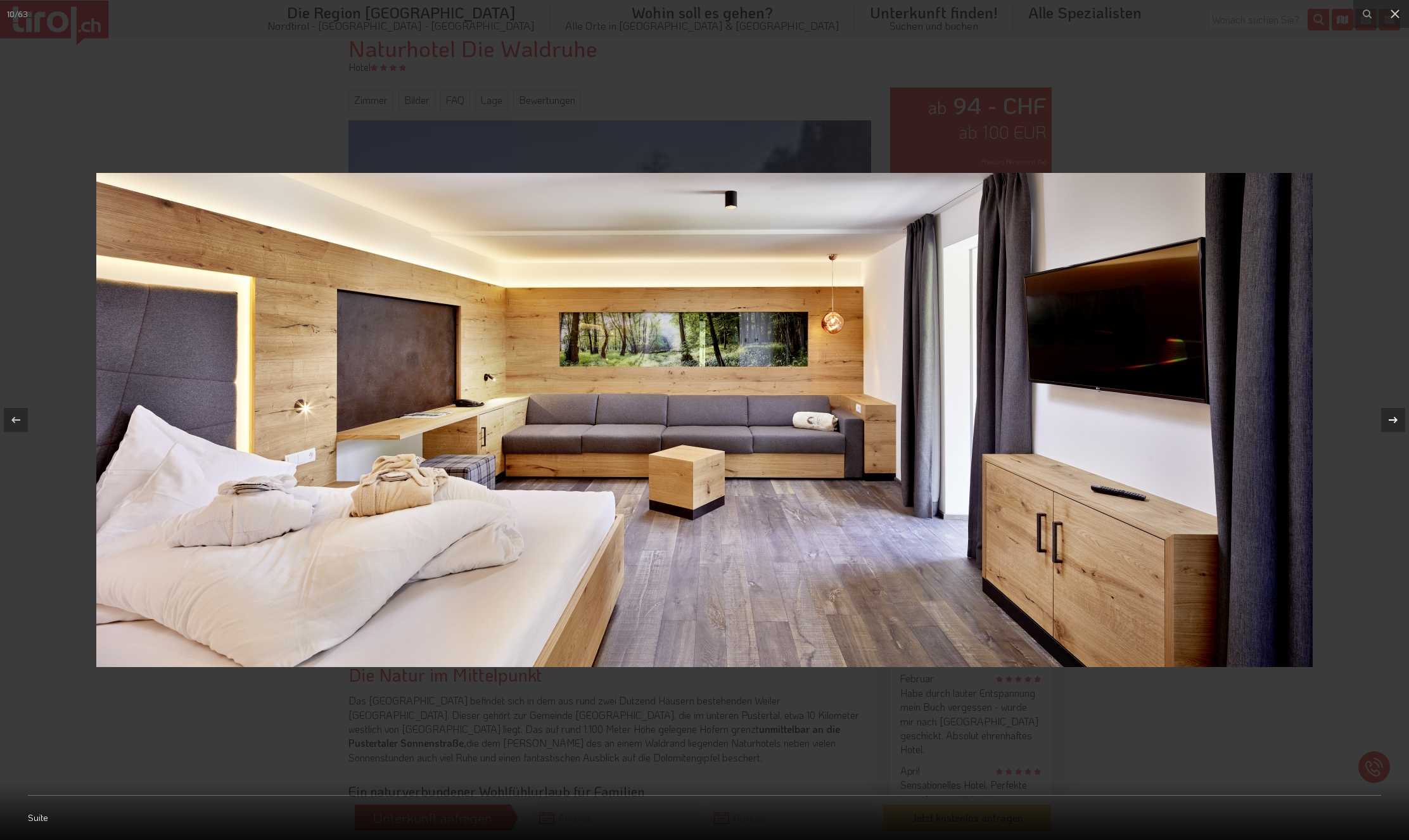
click at [1394, 418] on icon at bounding box center [1393, 420] width 16 height 16
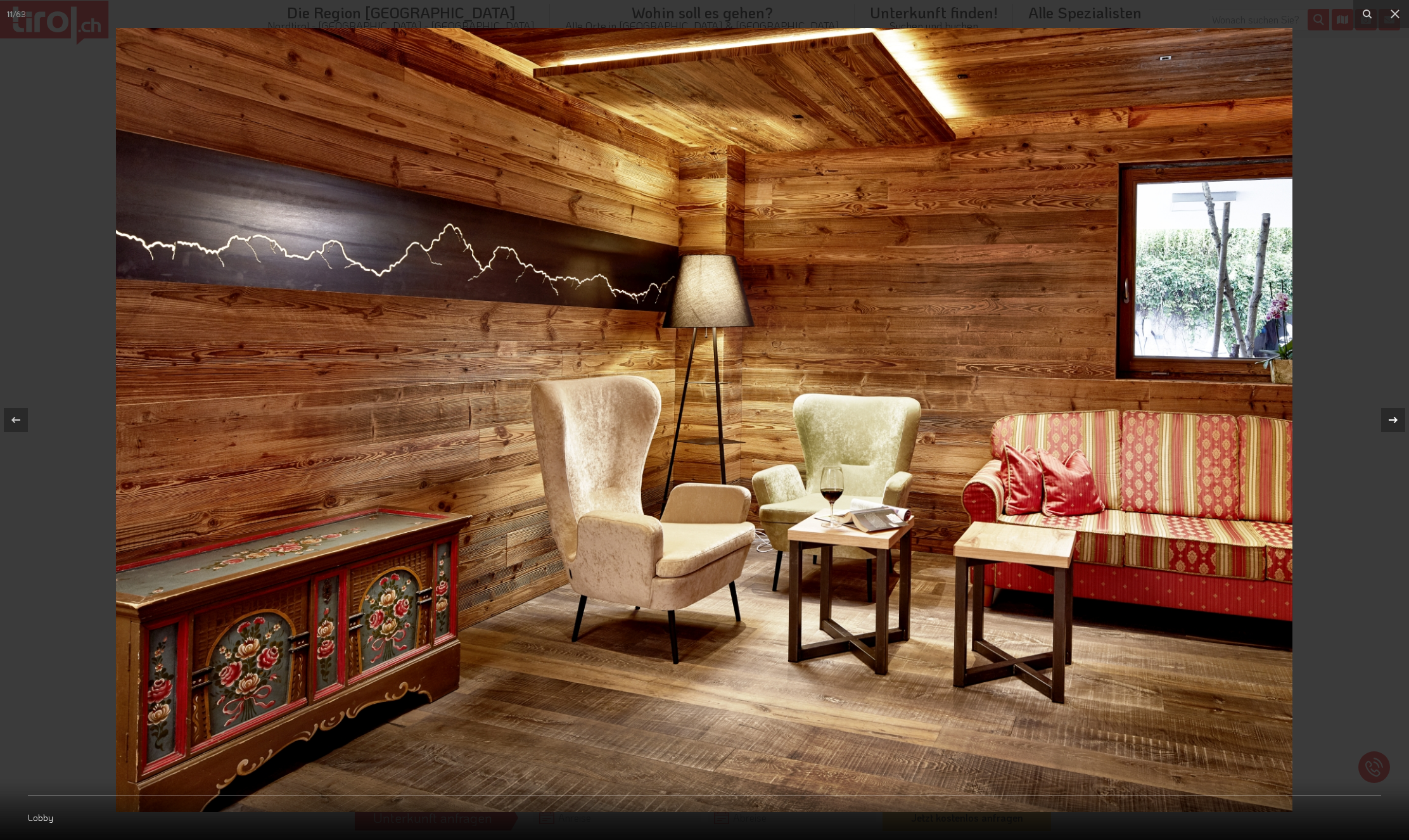
click at [1394, 418] on icon at bounding box center [1393, 420] width 16 height 16
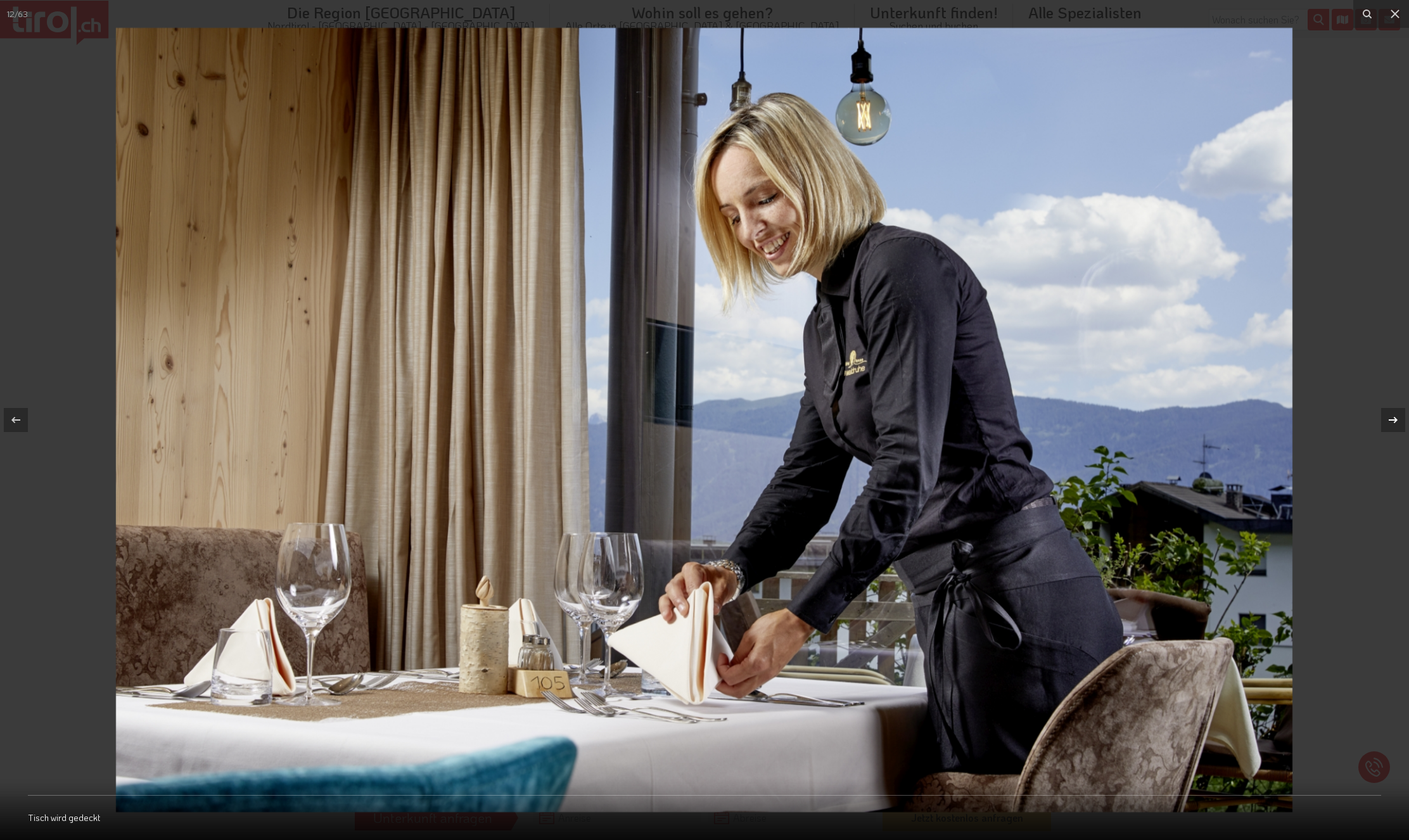
click at [1391, 416] on icon at bounding box center [1393, 420] width 16 height 16
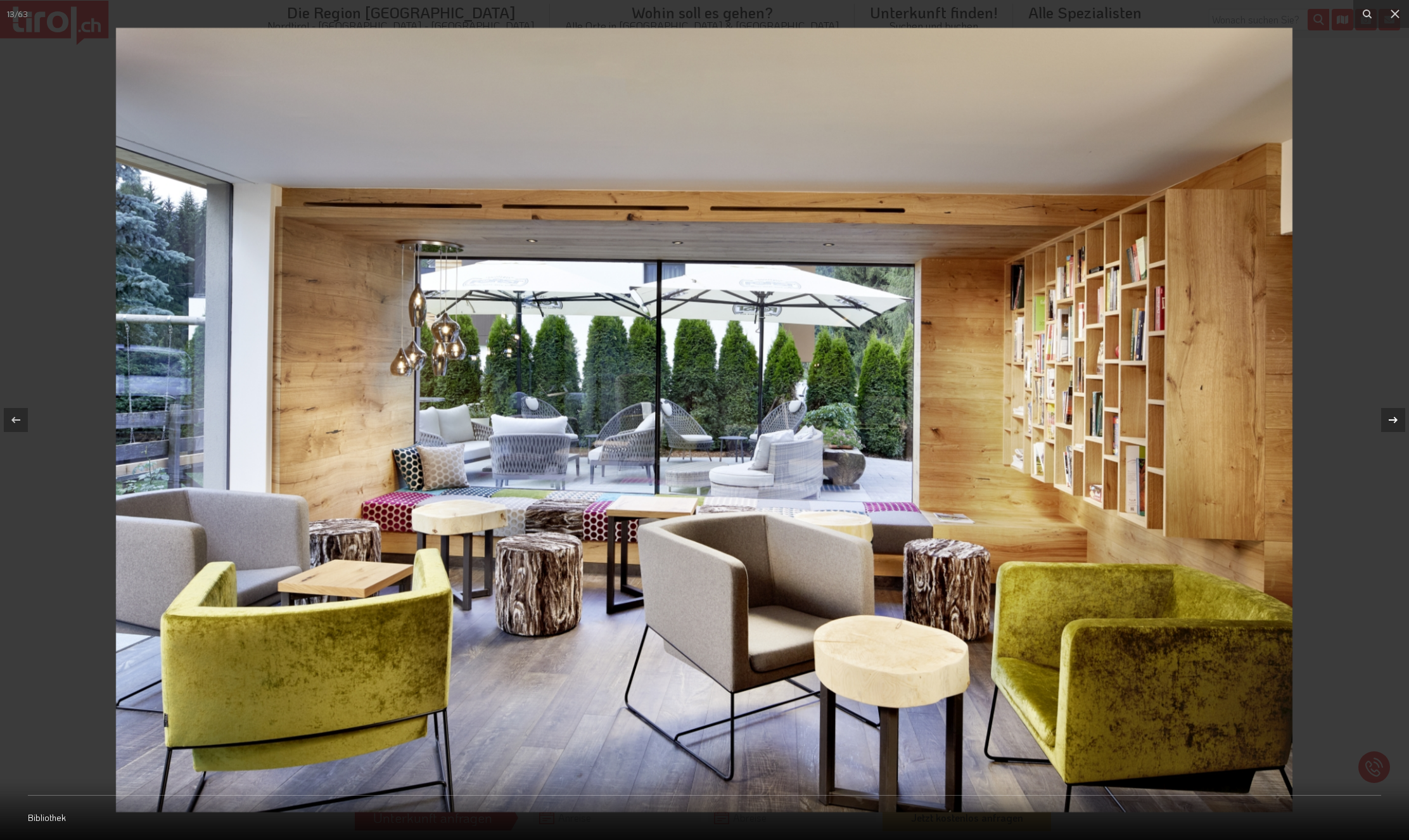
click at [1391, 416] on icon at bounding box center [1393, 420] width 16 height 16
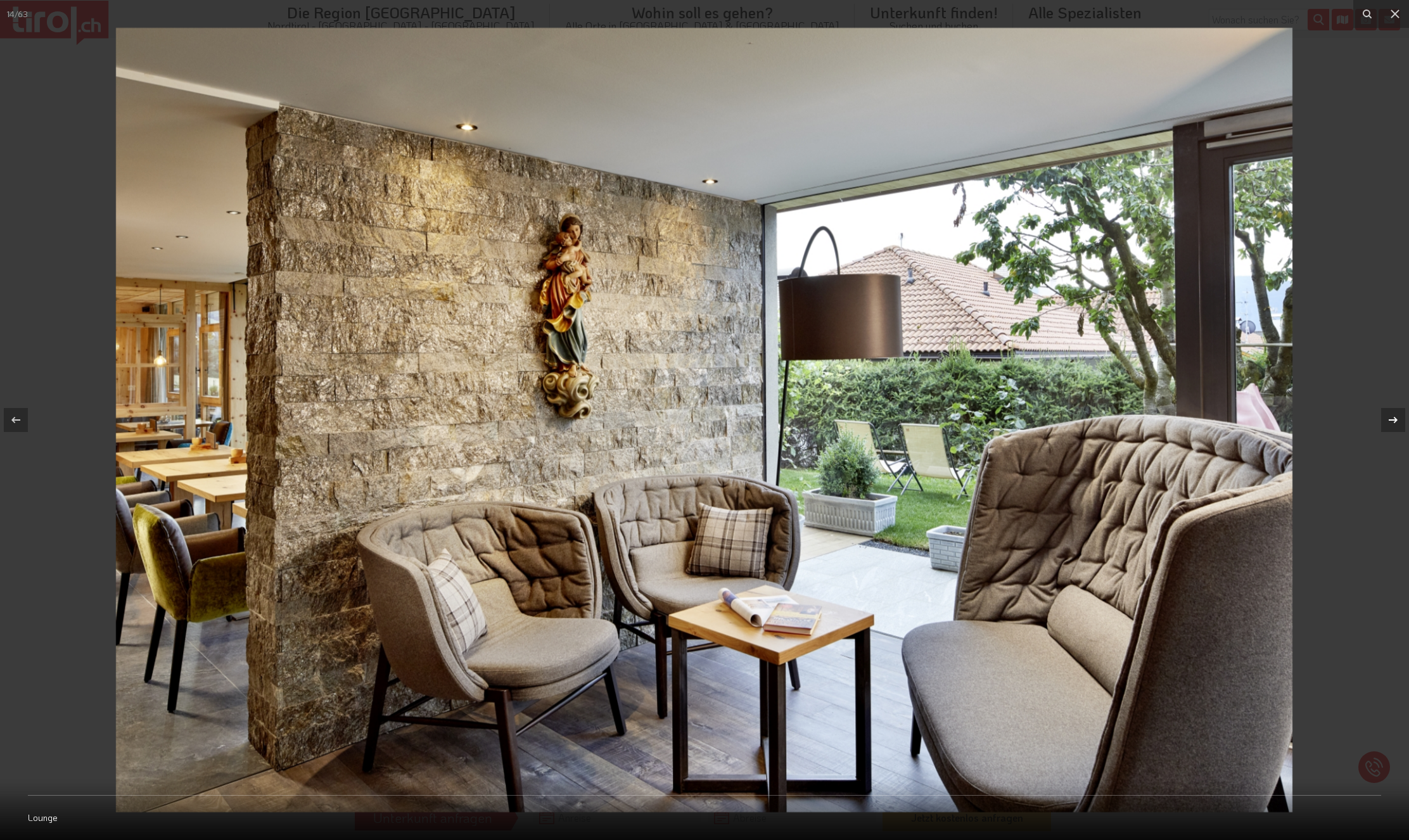
click at [1391, 416] on icon at bounding box center [1393, 420] width 16 height 16
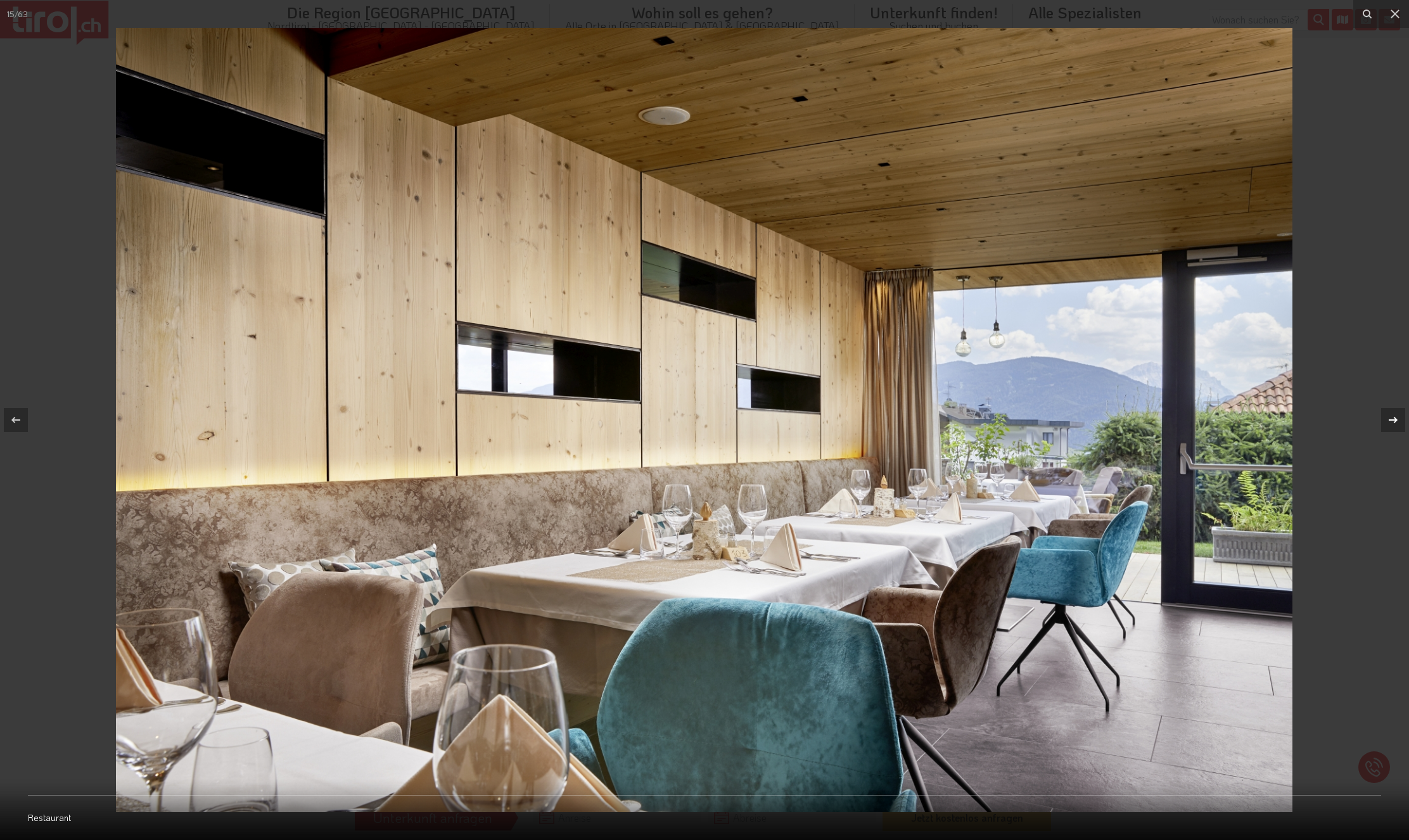
click at [1391, 416] on icon at bounding box center [1393, 420] width 16 height 16
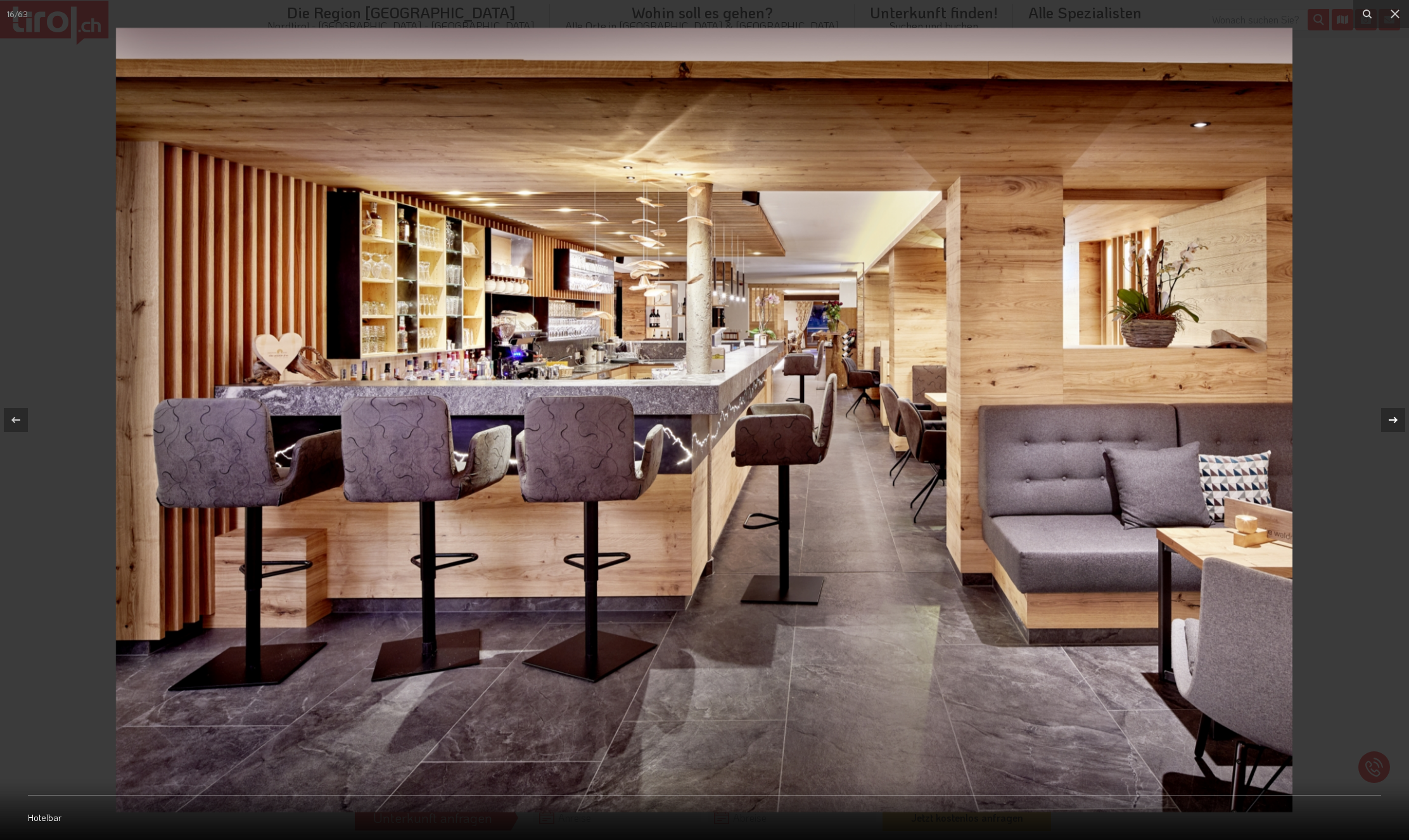
click at [1391, 416] on icon at bounding box center [1393, 420] width 16 height 16
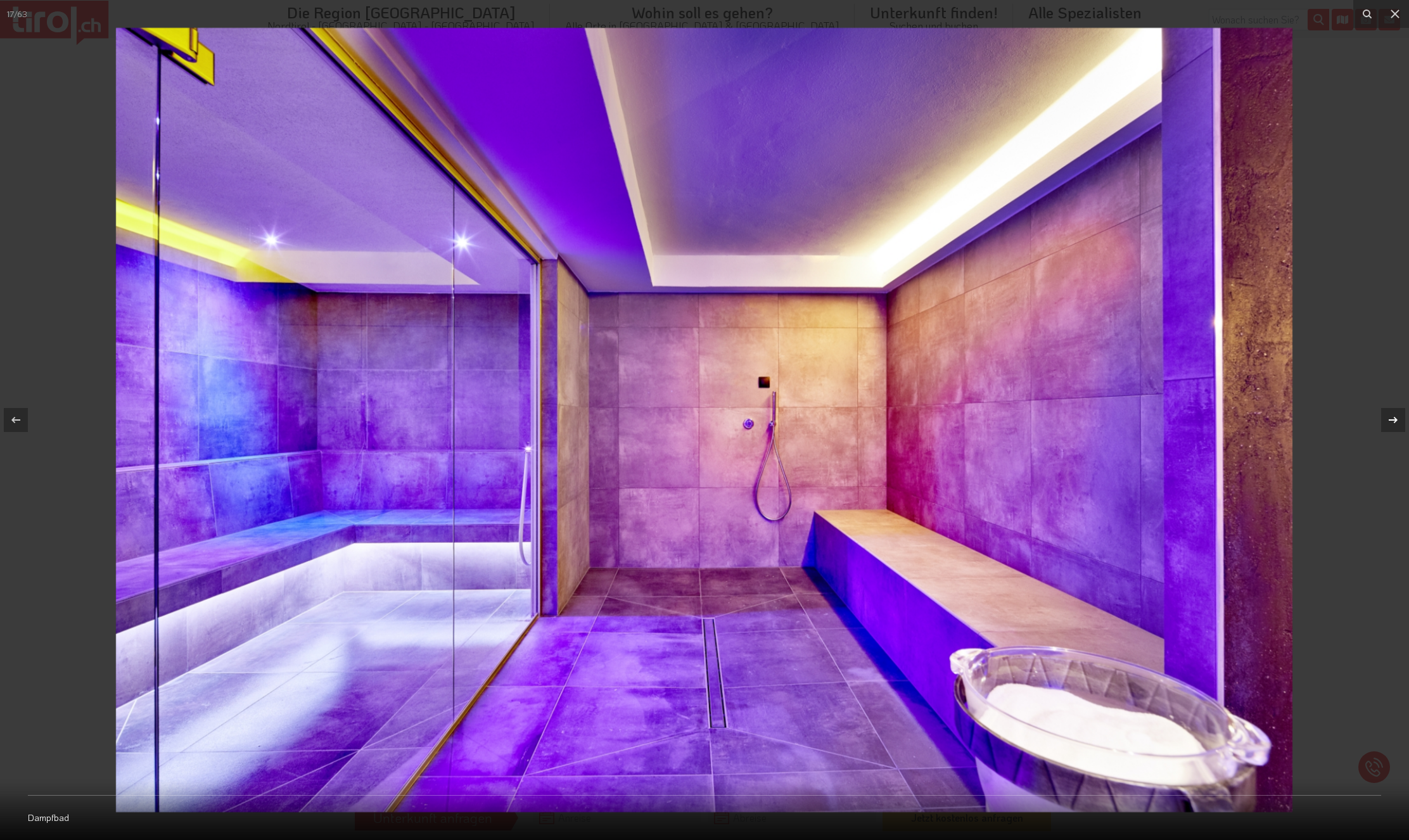
click at [1391, 416] on icon at bounding box center [1393, 420] width 16 height 16
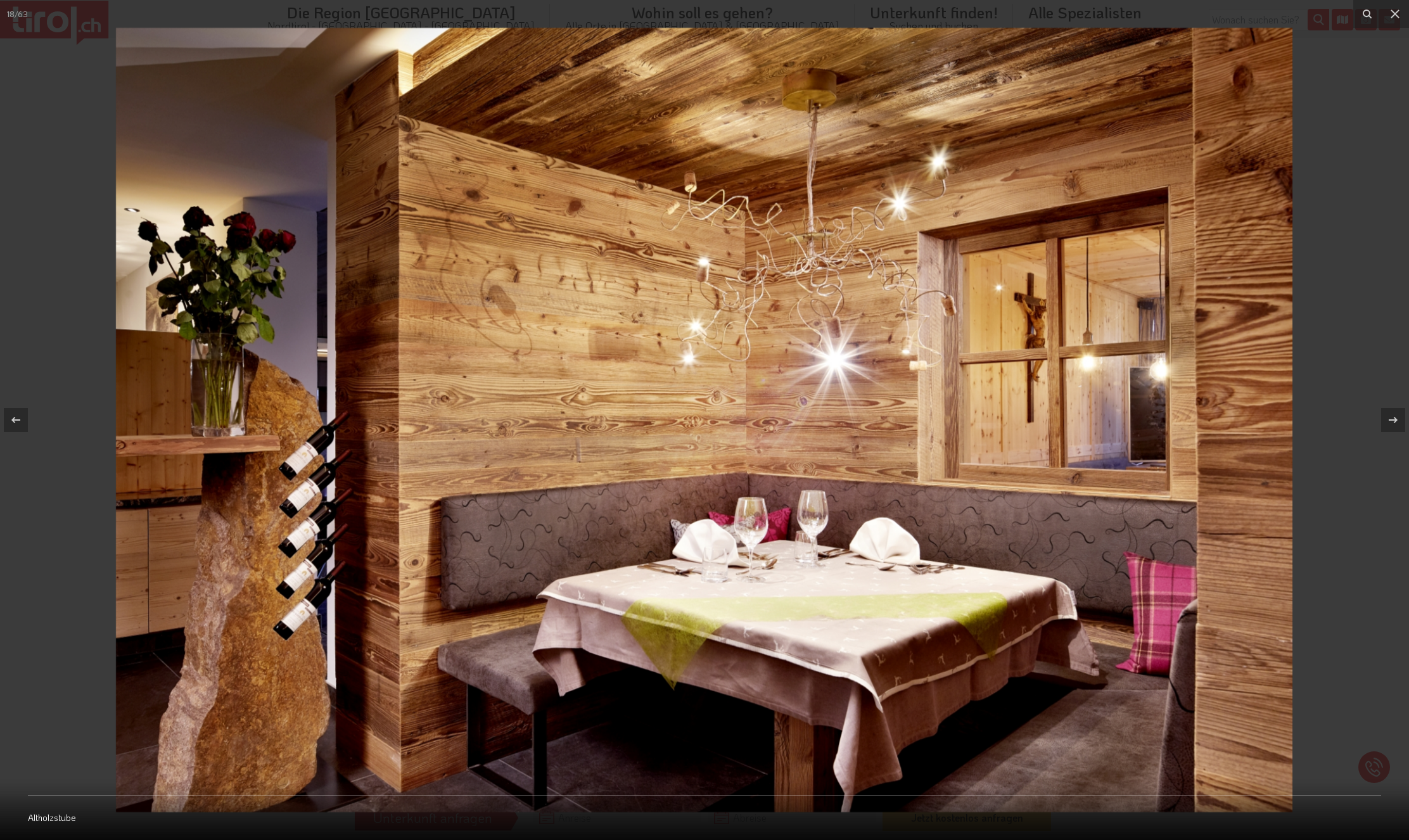
drag, startPoint x: 1392, startPoint y: 13, endPoint x: 1346, endPoint y: 30, distance: 49.0
click at [1391, 15] on icon at bounding box center [1395, 14] width 16 height 16
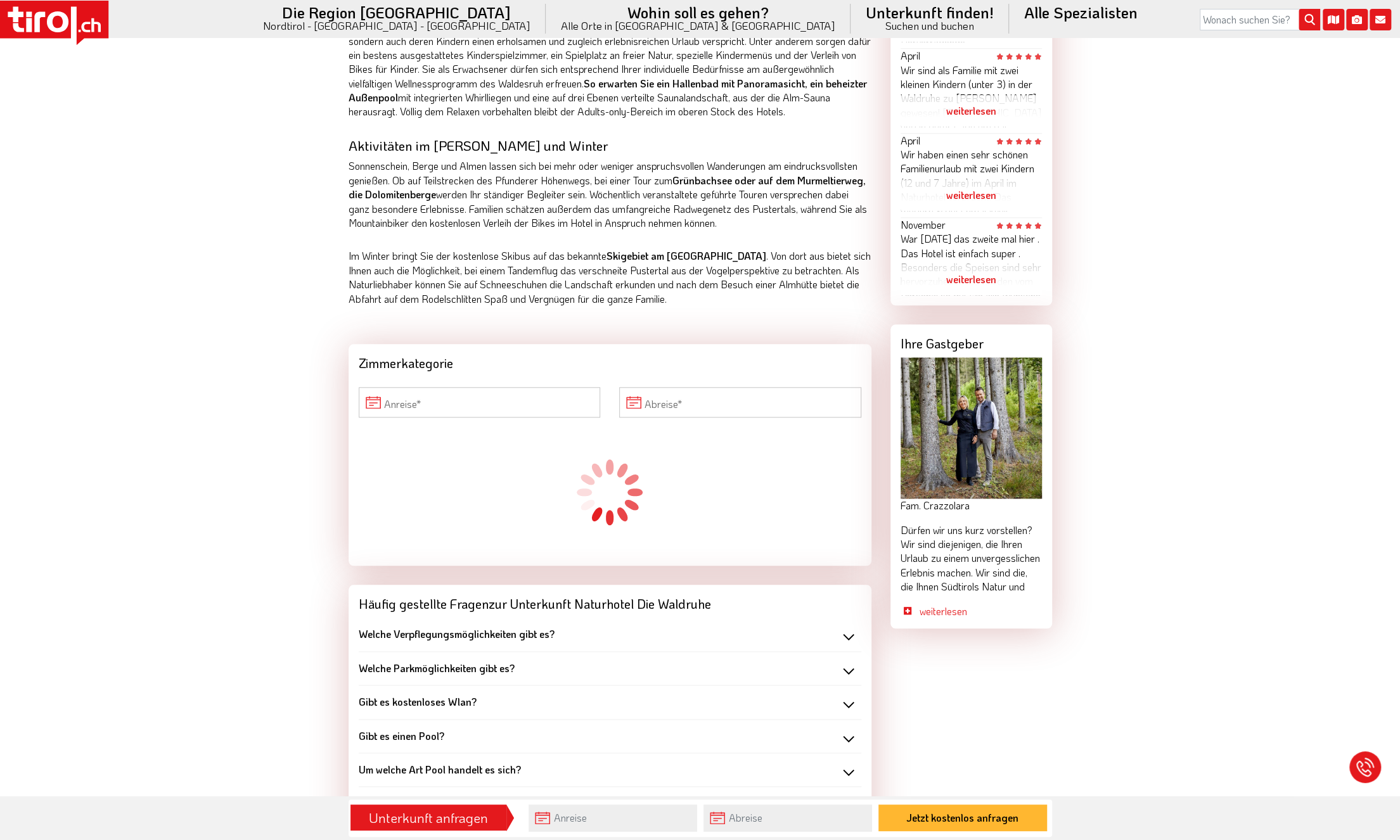
scroll to position [950, 0]
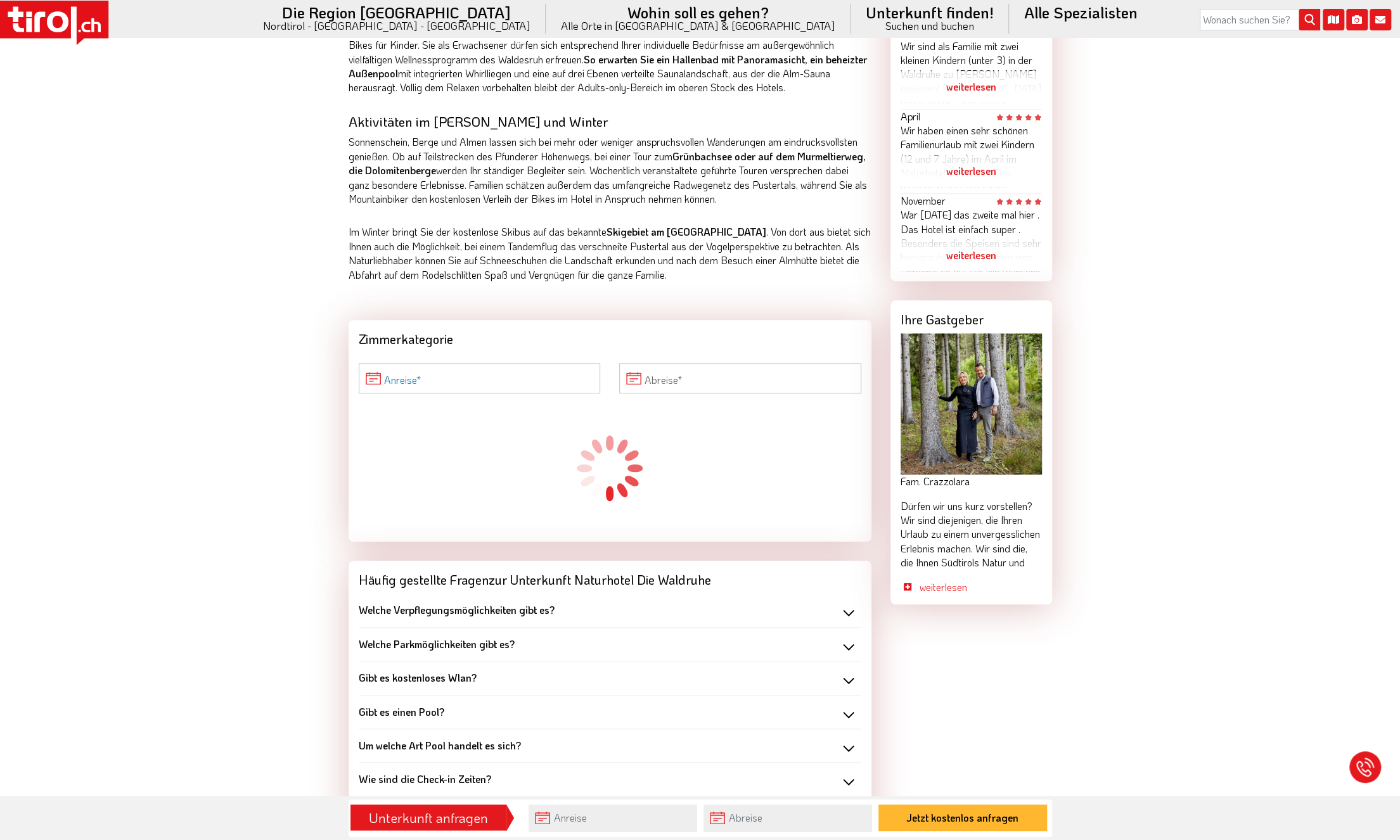
click at [526, 394] on input "Anreise" at bounding box center [480, 378] width 242 height 30
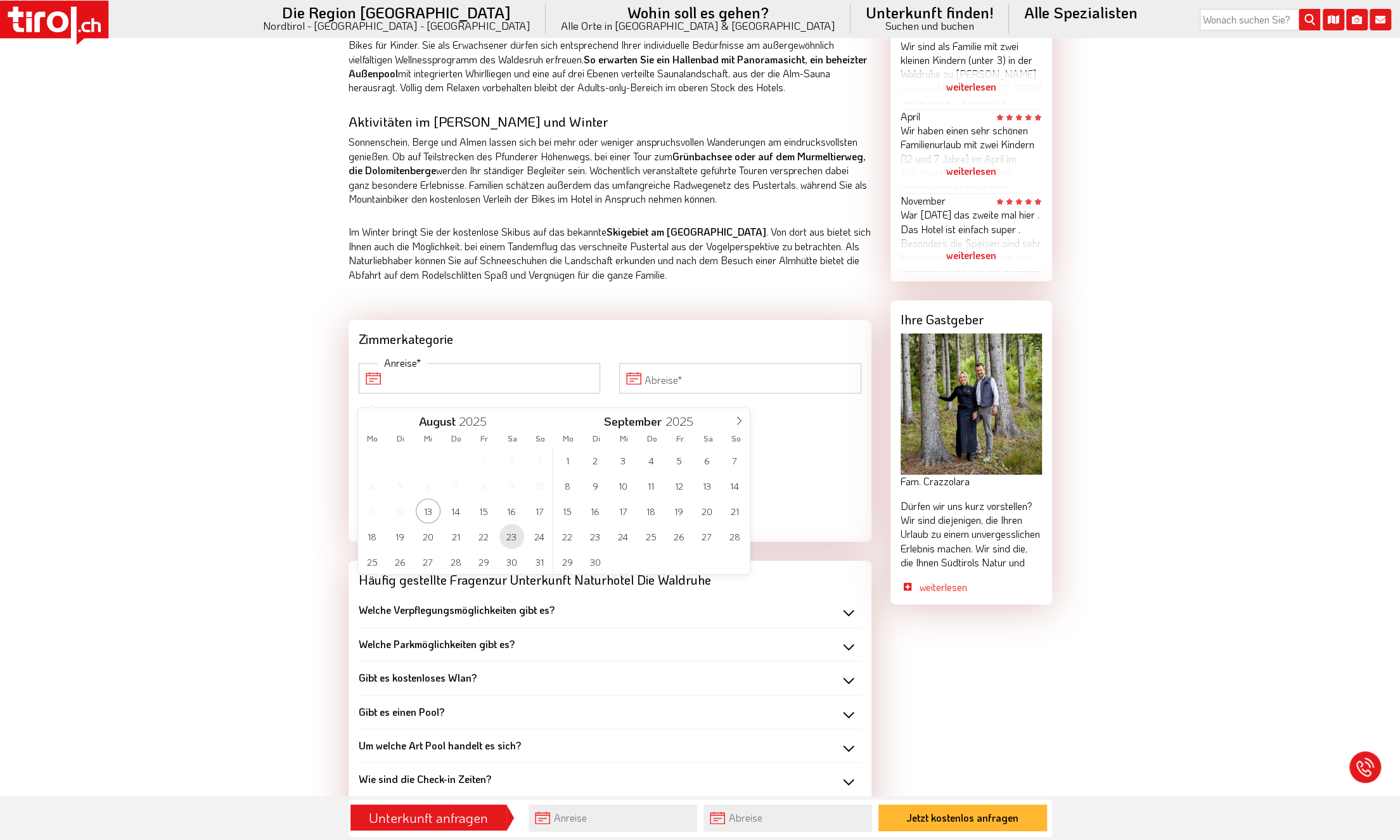
click at [517, 533] on span "23" at bounding box center [512, 536] width 25 height 25
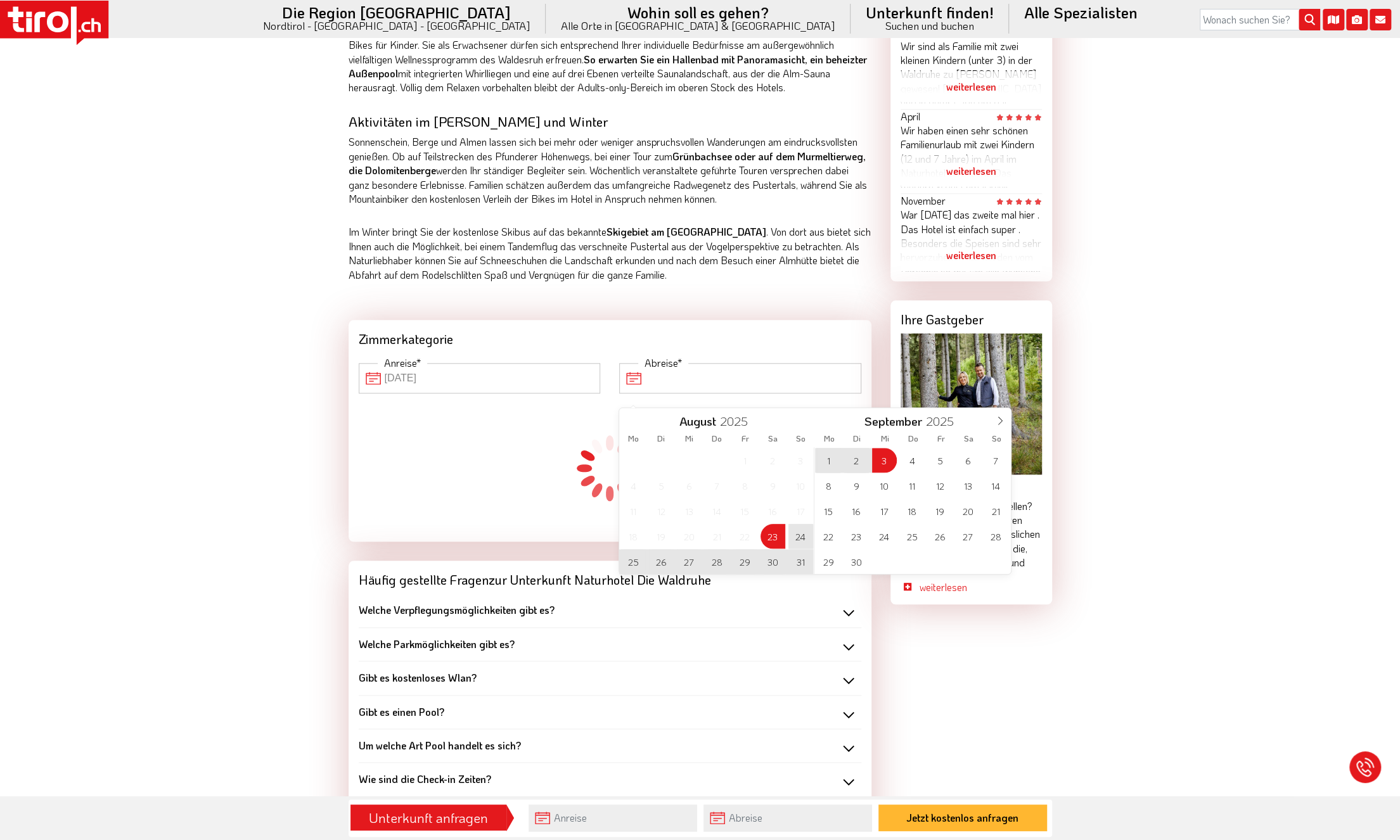
click at [725, 391] on input "Abreise" at bounding box center [740, 378] width 242 height 30
click at [772, 558] on span "30" at bounding box center [773, 562] width 25 height 25
type input "[DATE]"
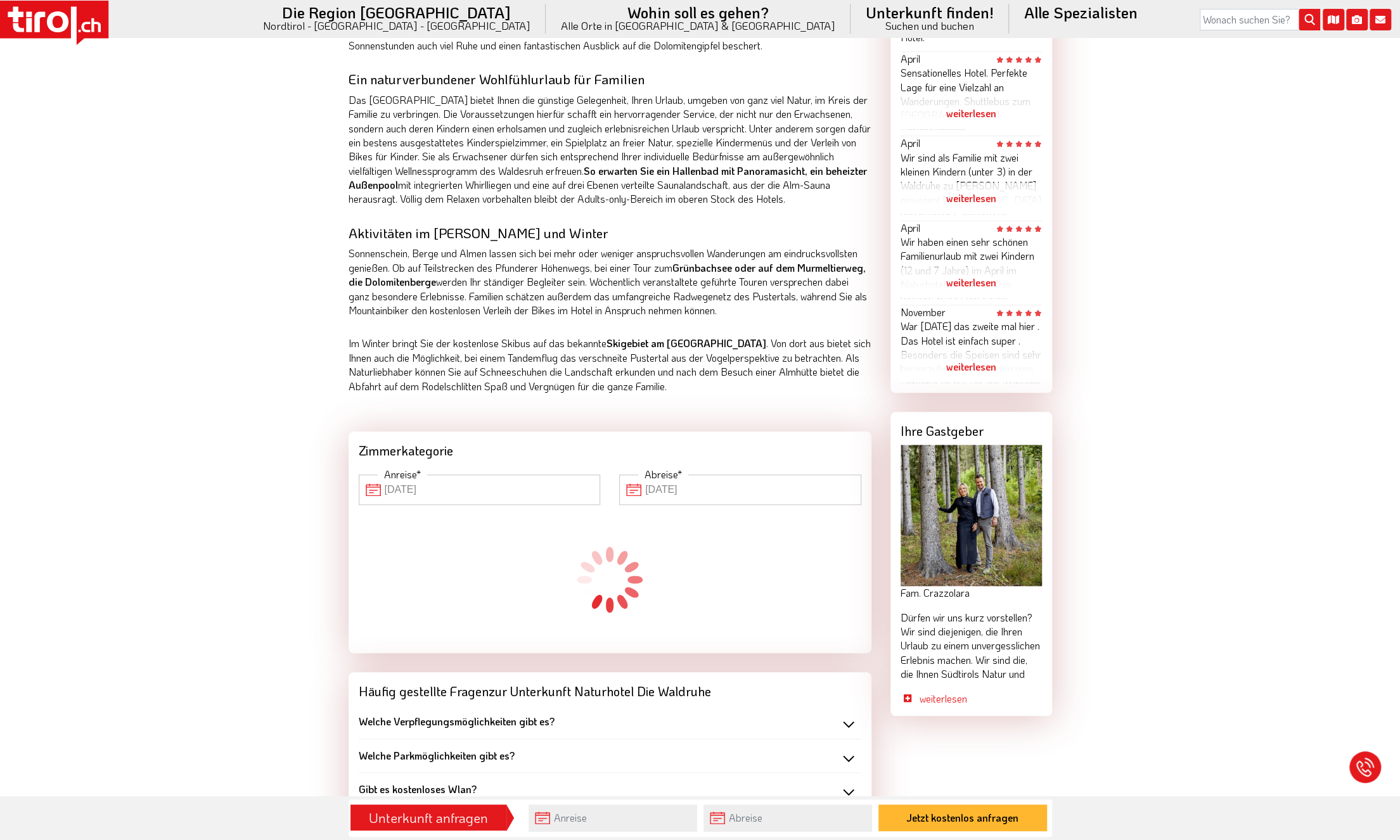
scroll to position [760, 0]
